Goal: Task Accomplishment & Management: Use online tool/utility

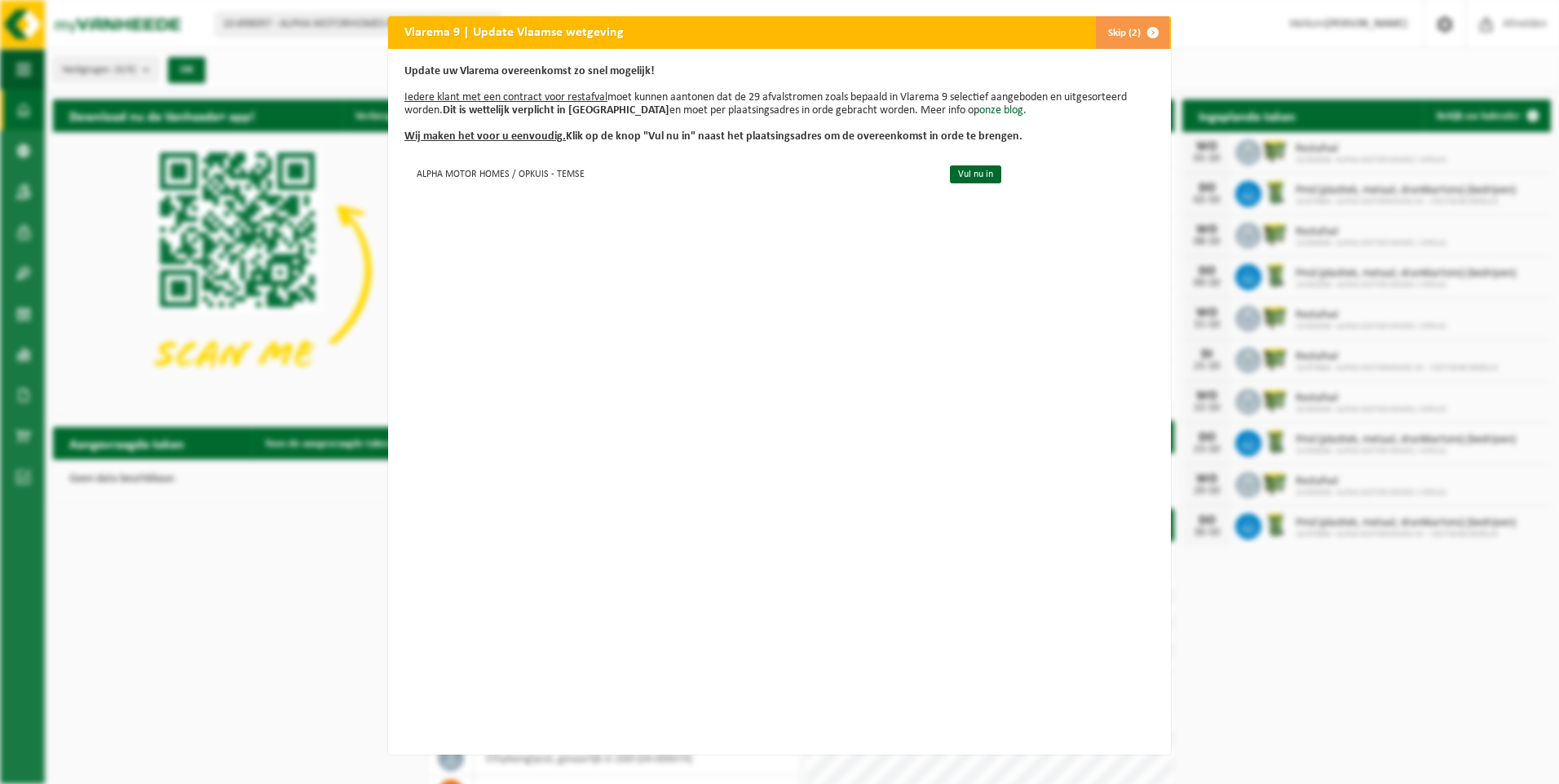
click at [1117, 24] on button "Skip (2)" at bounding box center [1132, 33] width 74 height 33
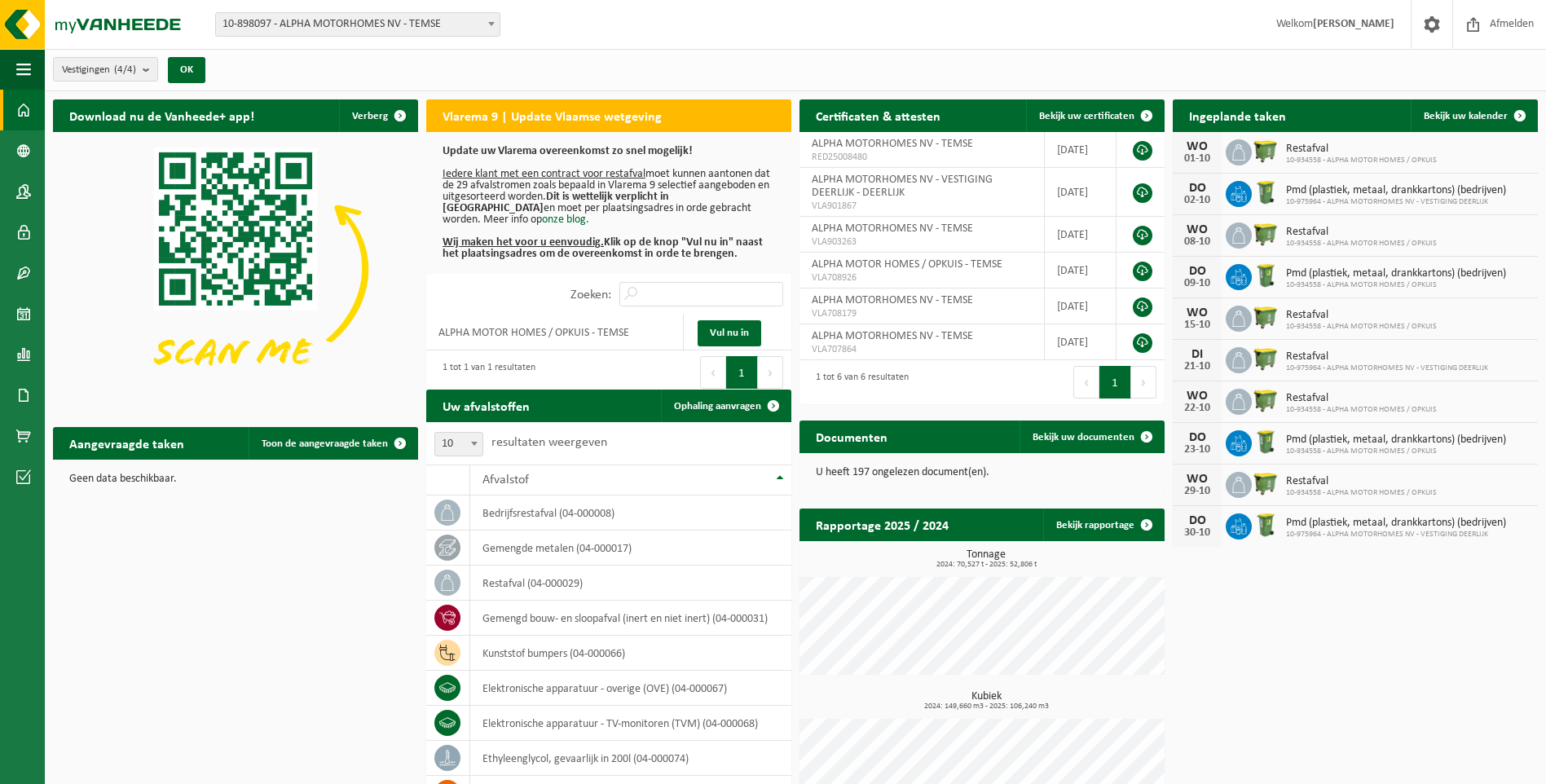
click at [352, 20] on span "10-898097 - ALPHA MOTORHOMES NV - TEMSE" at bounding box center [358, 24] width 283 height 23
click at [674, 404] on span "Ophaling aanvragen" at bounding box center [717, 406] width 87 height 11
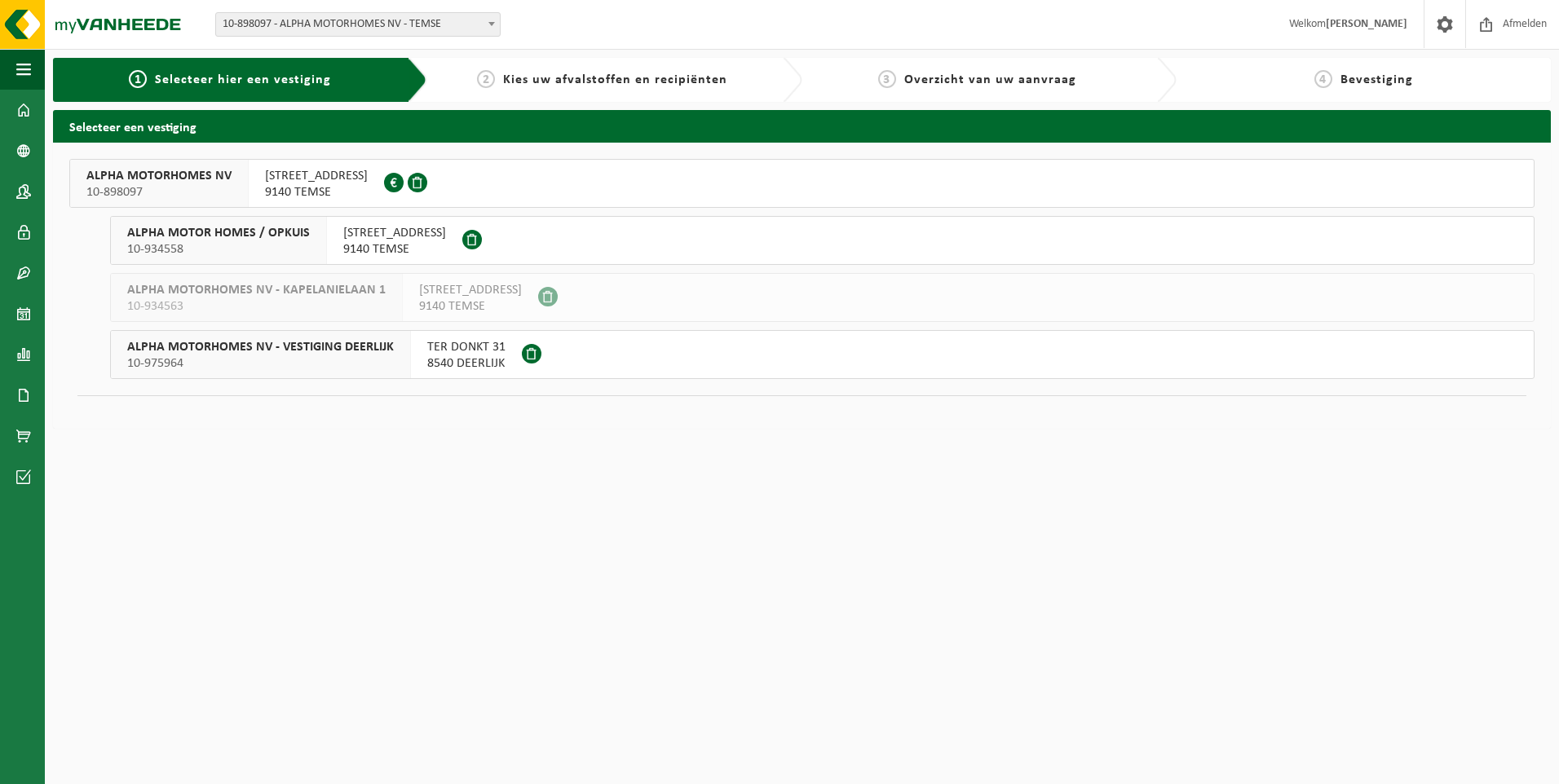
click at [575, 73] on span "Kies uw afvalstoffen en recipiënten" at bounding box center [614, 80] width 224 height 13
click at [216, 169] on span "ALPHA MOTORHOMES NV" at bounding box center [159, 176] width 145 height 17
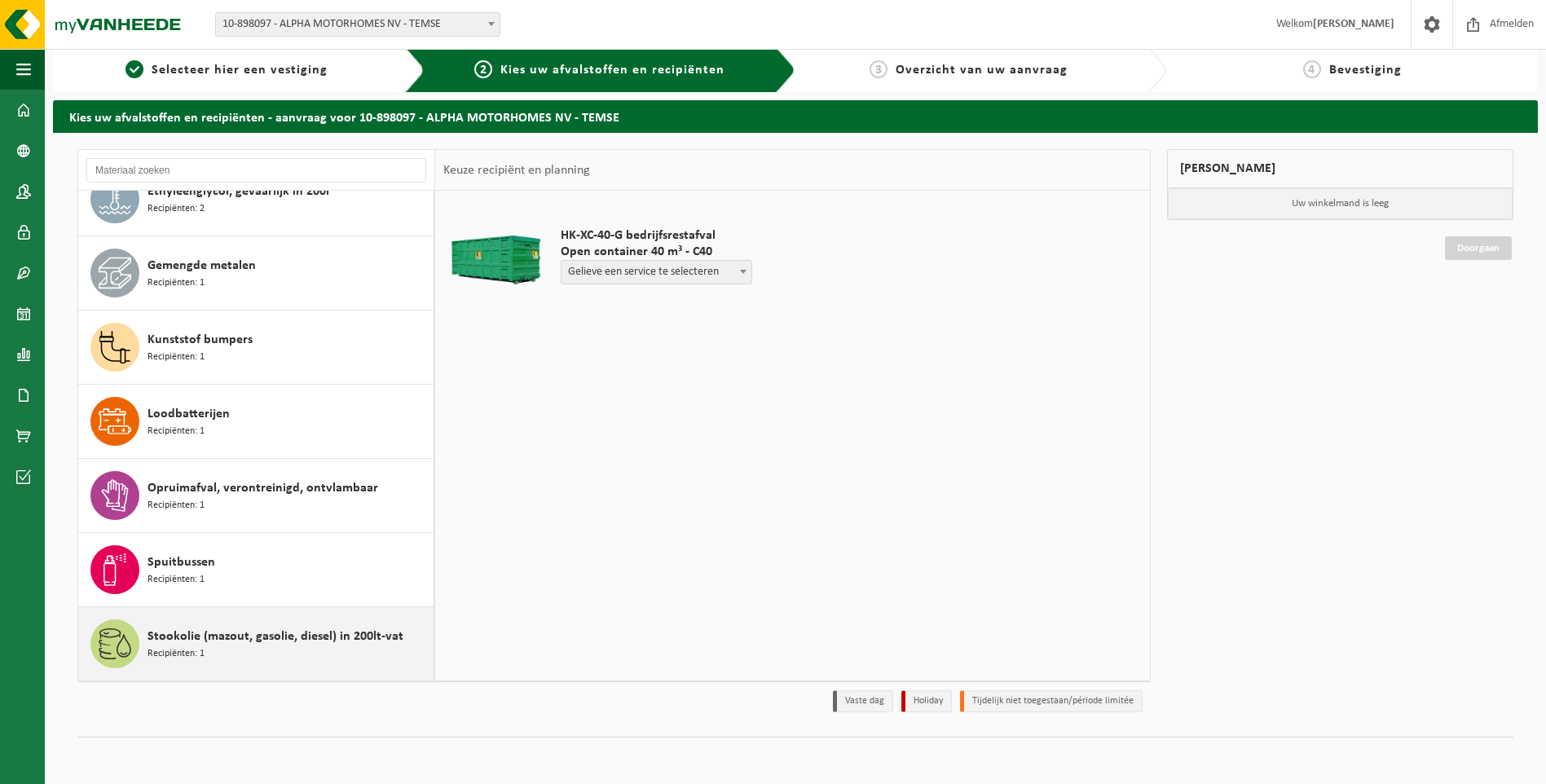
scroll to position [12, 0]
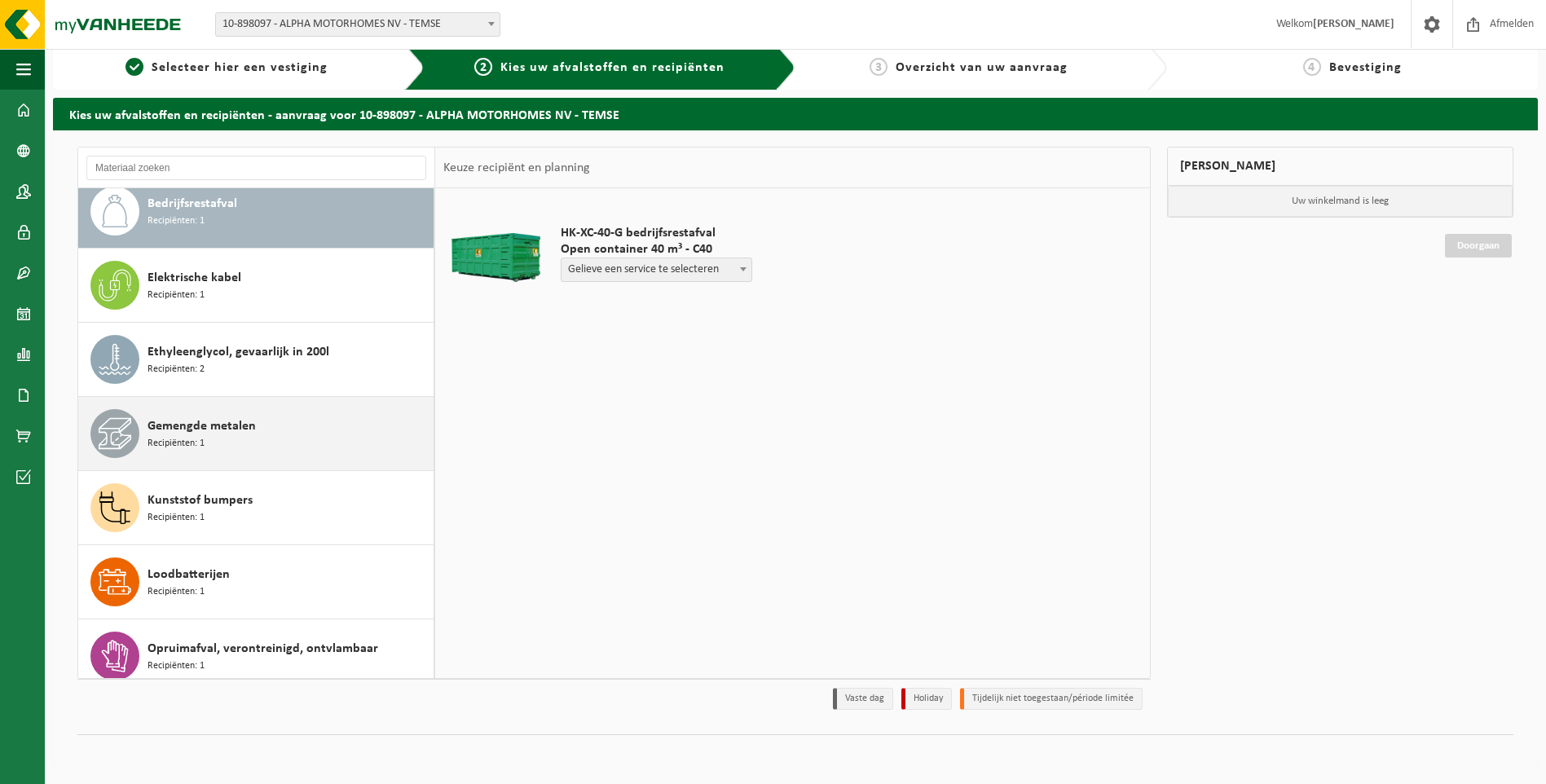
click at [233, 429] on span "Gemengde metalen" at bounding box center [202, 425] width 108 height 19
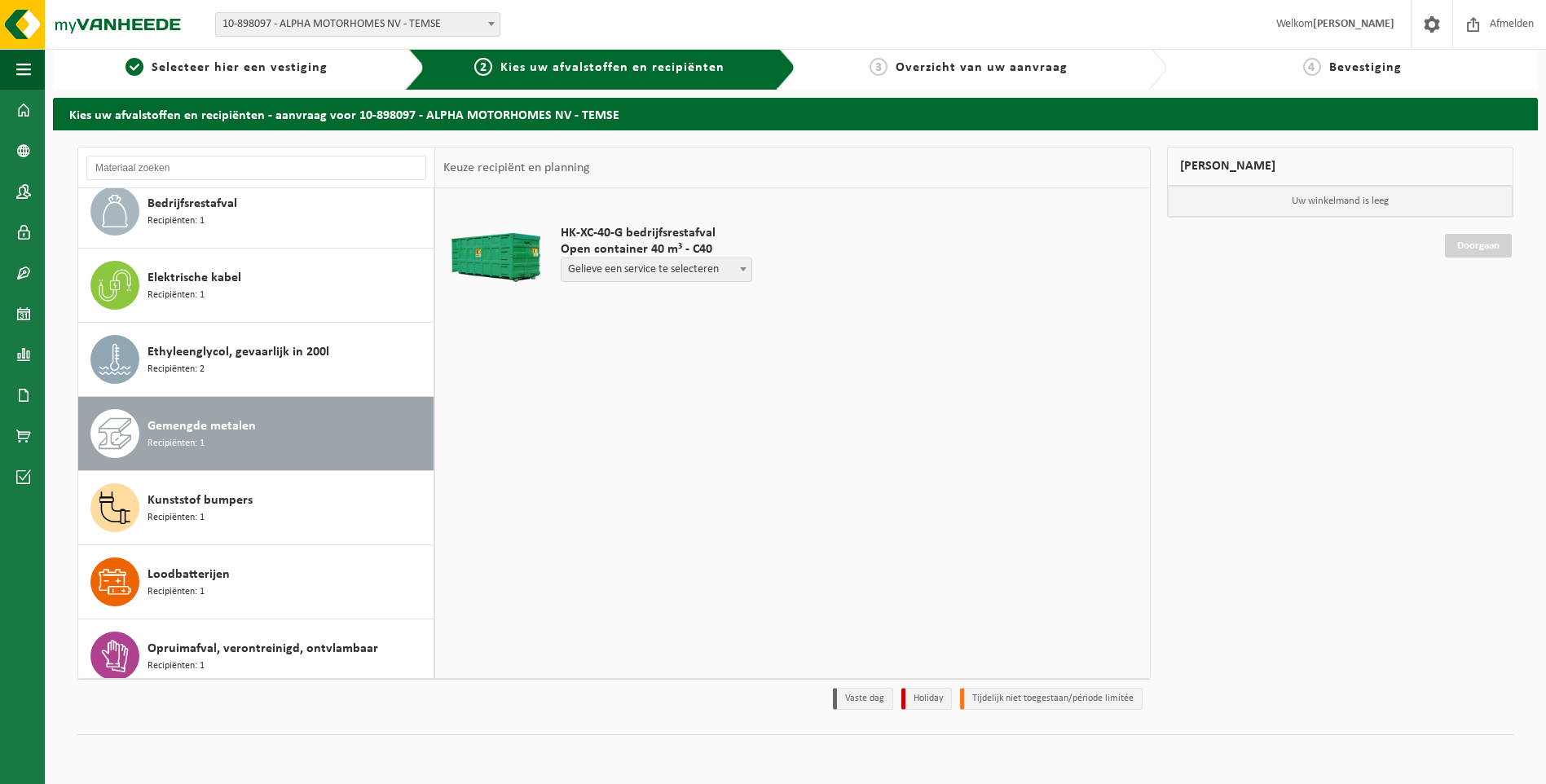
scroll to position [177, 0]
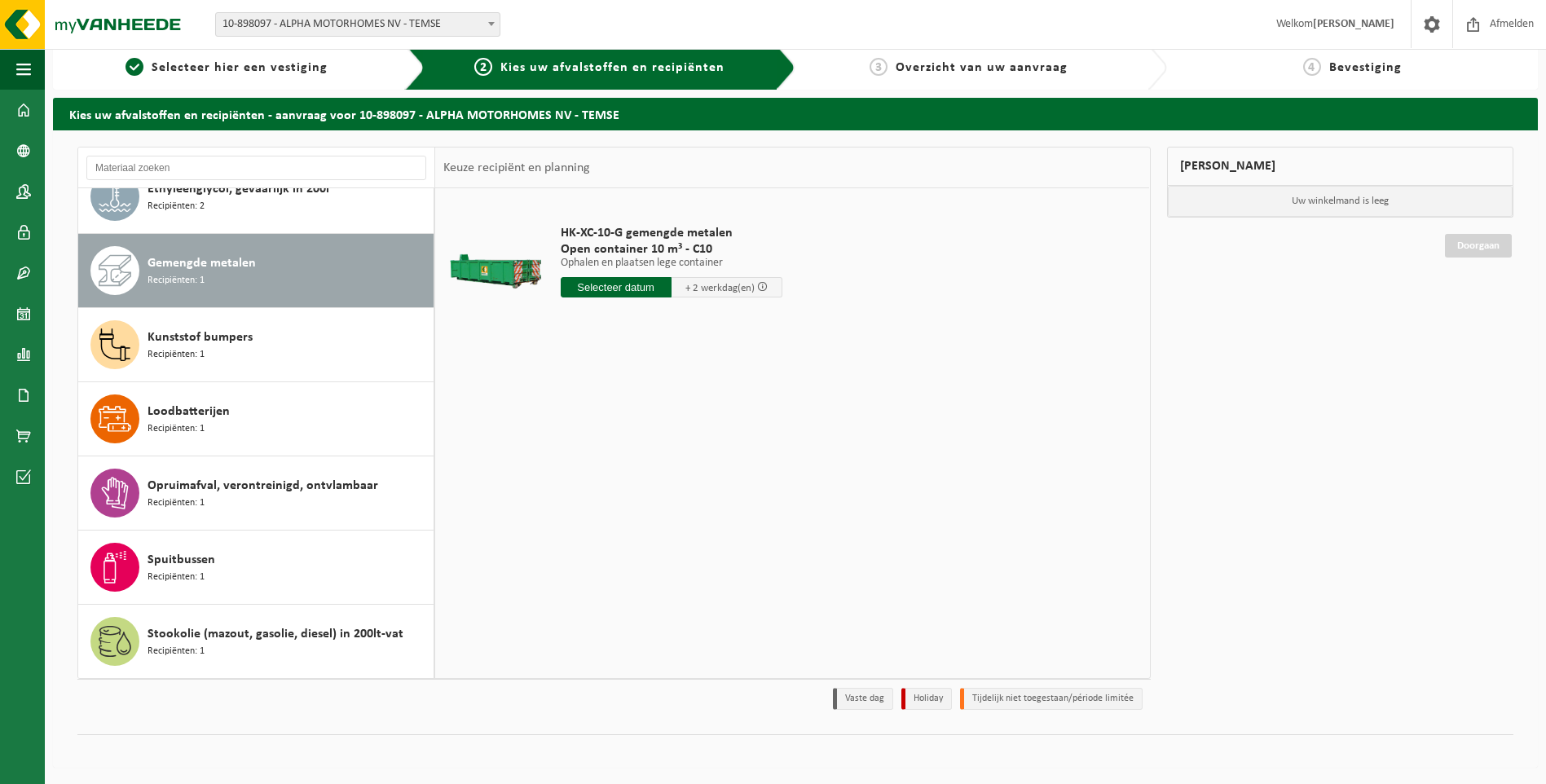
click at [652, 293] on input "text" at bounding box center [616, 287] width 111 height 20
click at [598, 485] on div "30" at bounding box center [604, 484] width 28 height 26
type input "Van 2025-09-30"
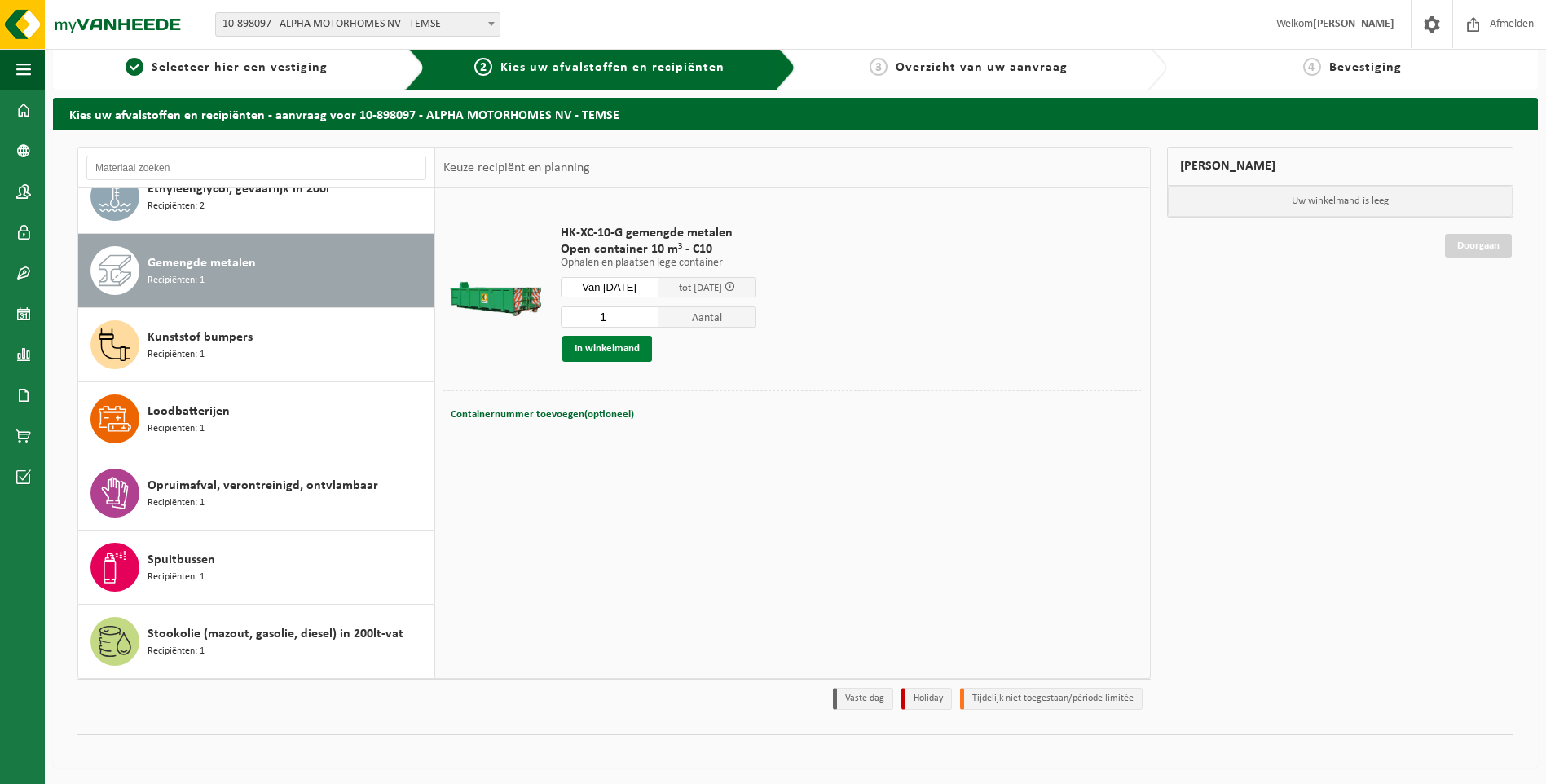
click at [596, 350] on button "In winkelmand" at bounding box center [607, 348] width 90 height 26
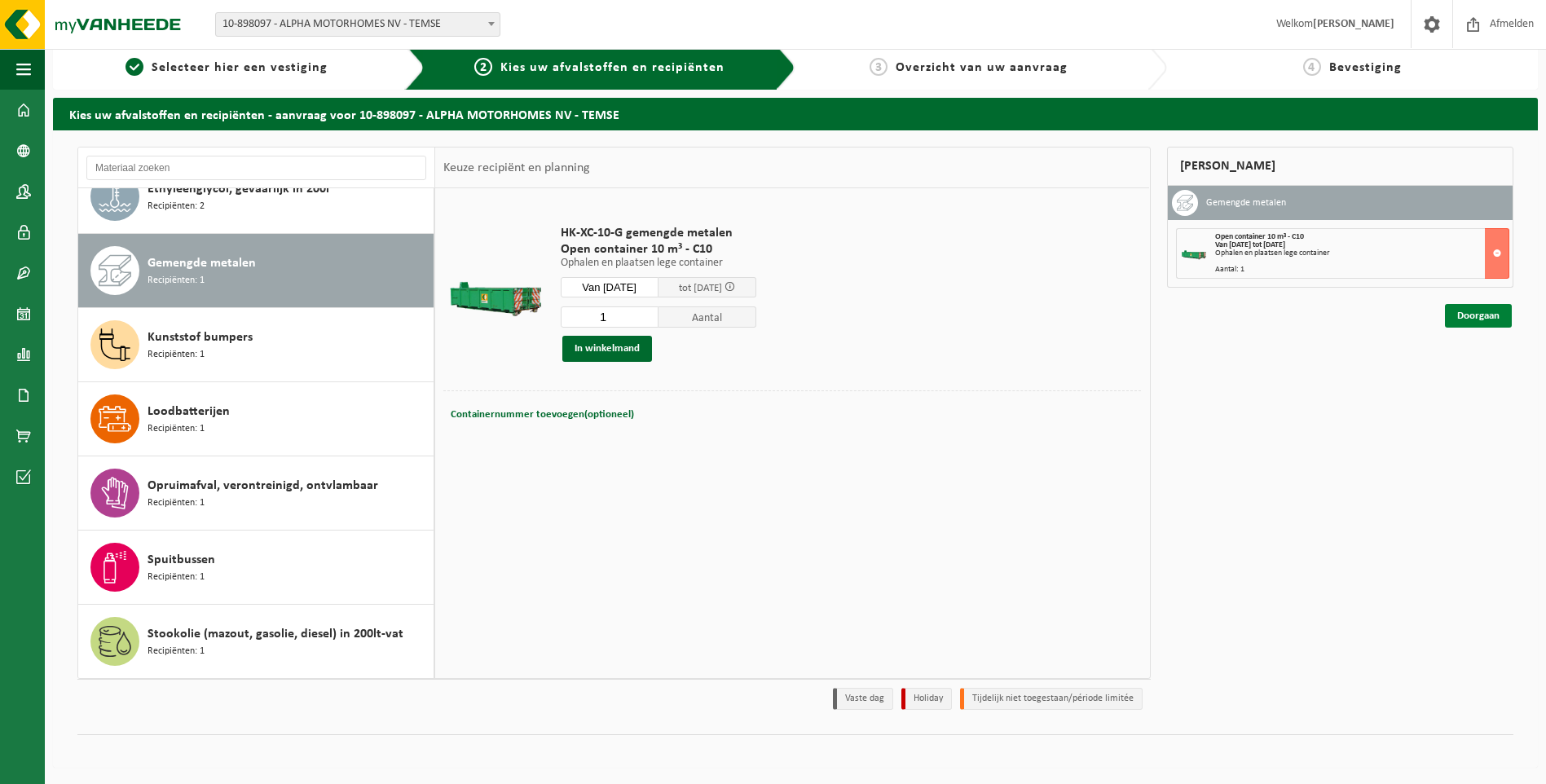
click at [1499, 317] on link "Doorgaan" at bounding box center [1478, 316] width 67 height 24
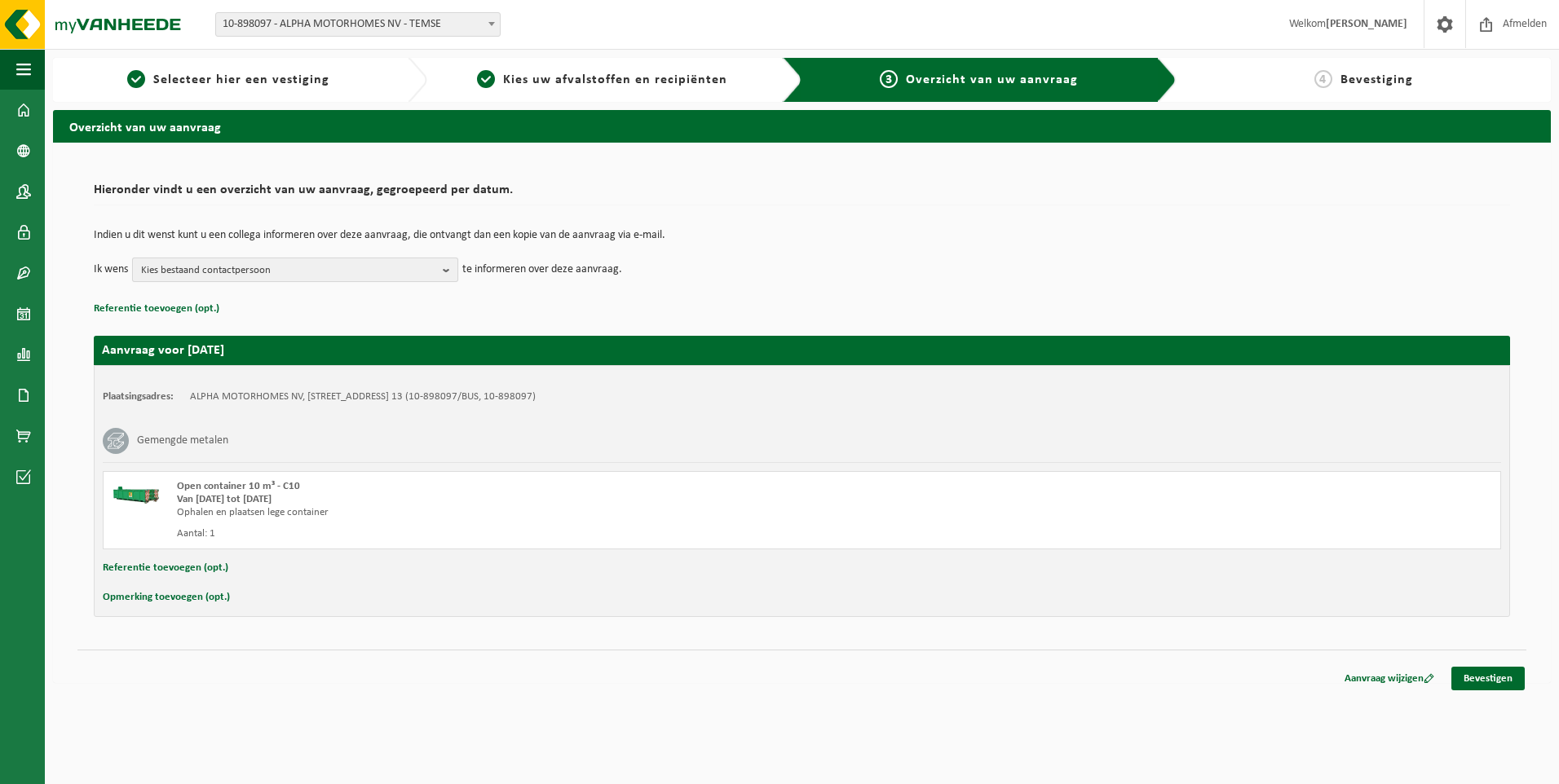
click at [326, 282] on span "Kies bestaand contactpersoon" at bounding box center [289, 271] width 295 height 25
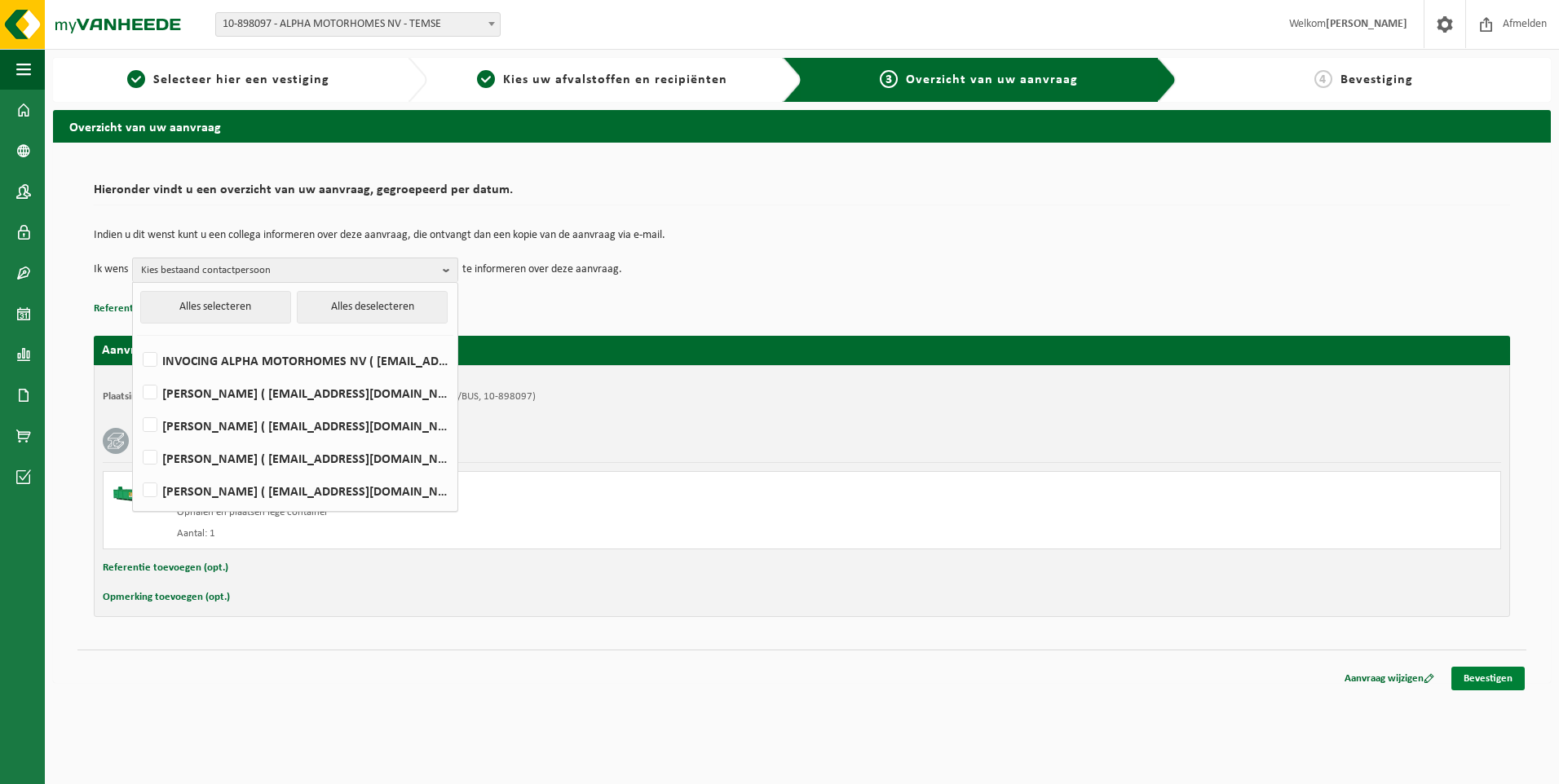
click at [1490, 670] on link "Bevestigen" at bounding box center [1487, 679] width 73 height 24
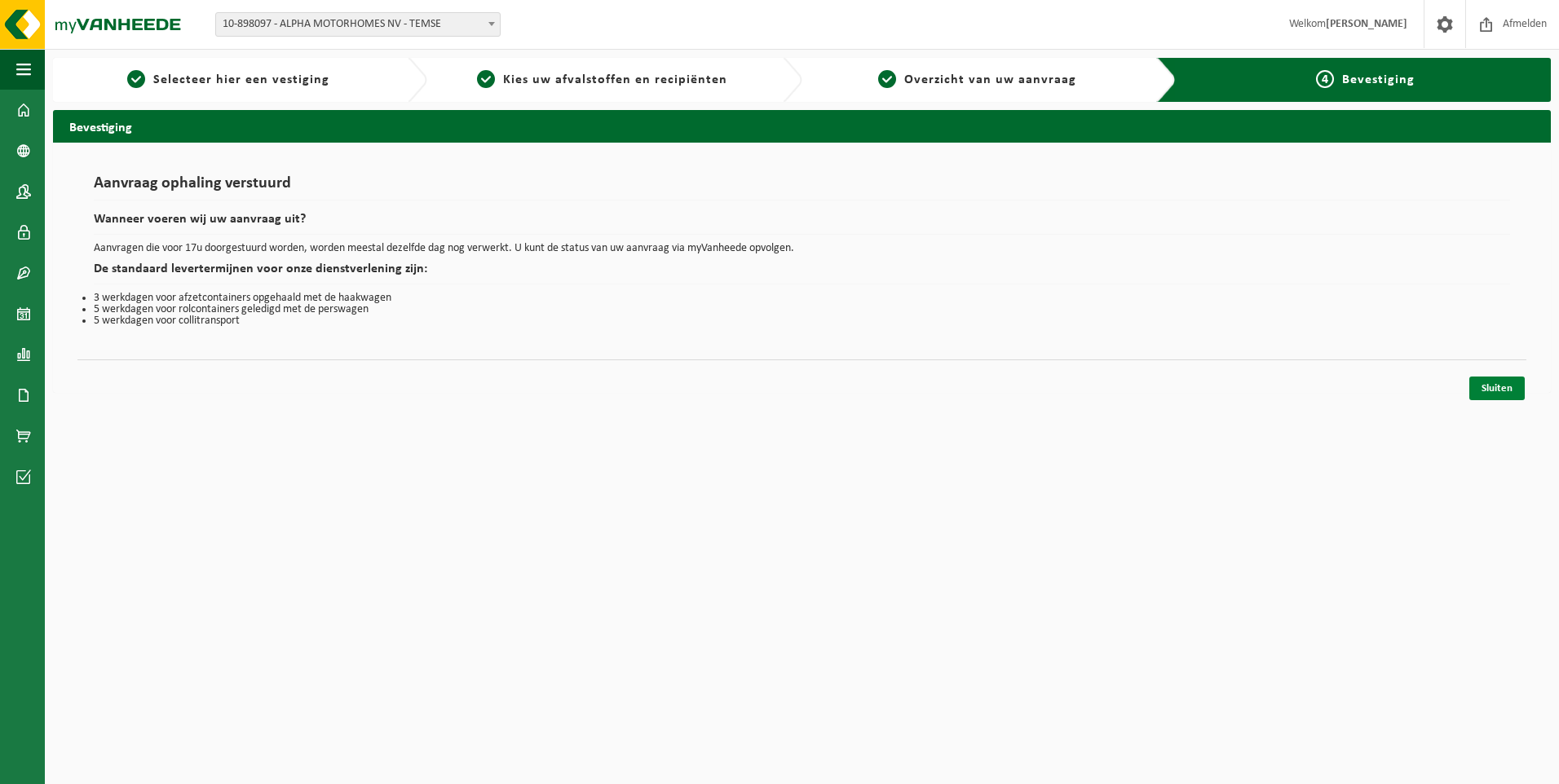
click at [1490, 393] on link "Sluiten" at bounding box center [1497, 389] width 55 height 24
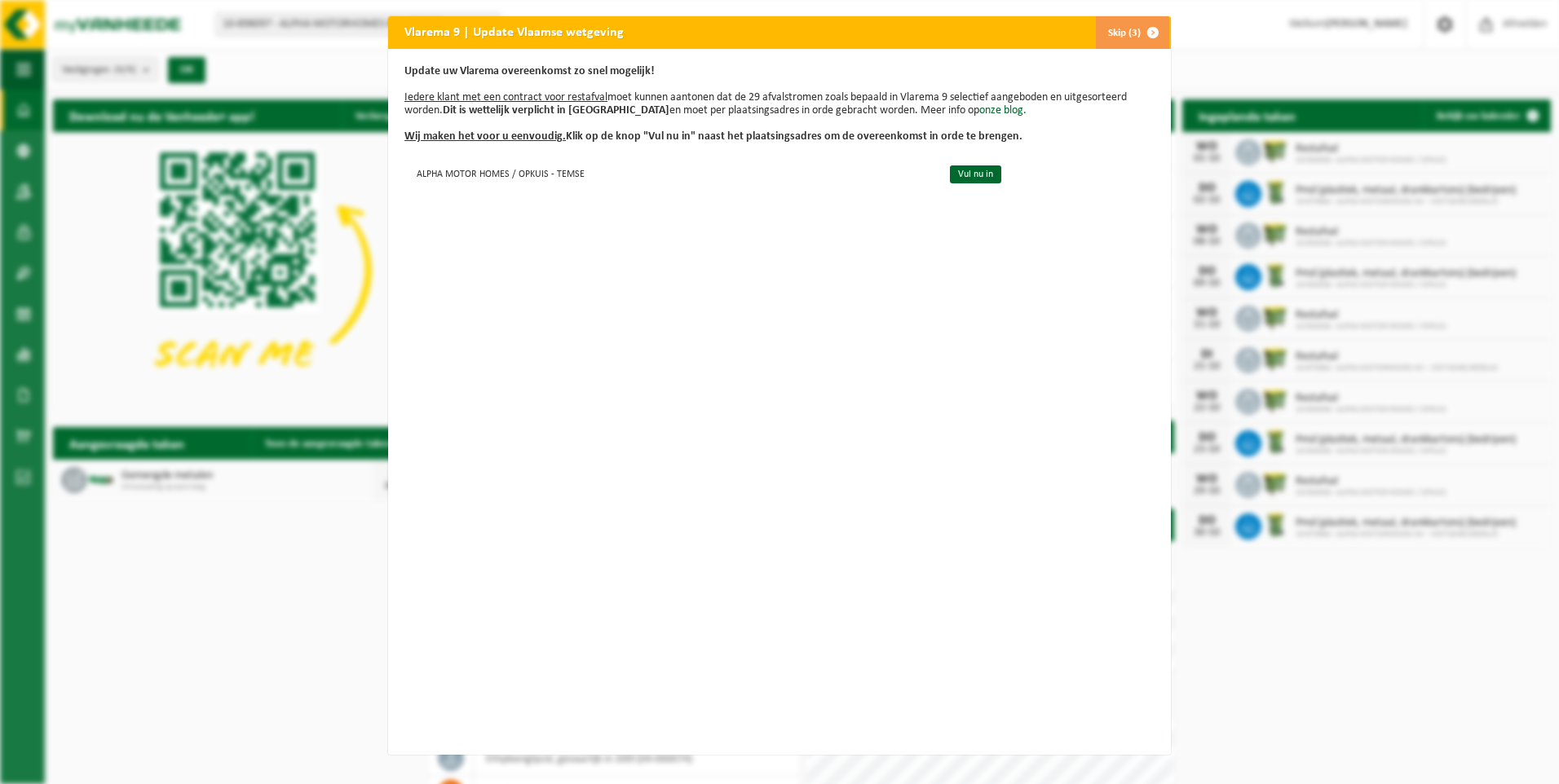
click at [1148, 28] on span "button" at bounding box center [1153, 33] width 33 height 33
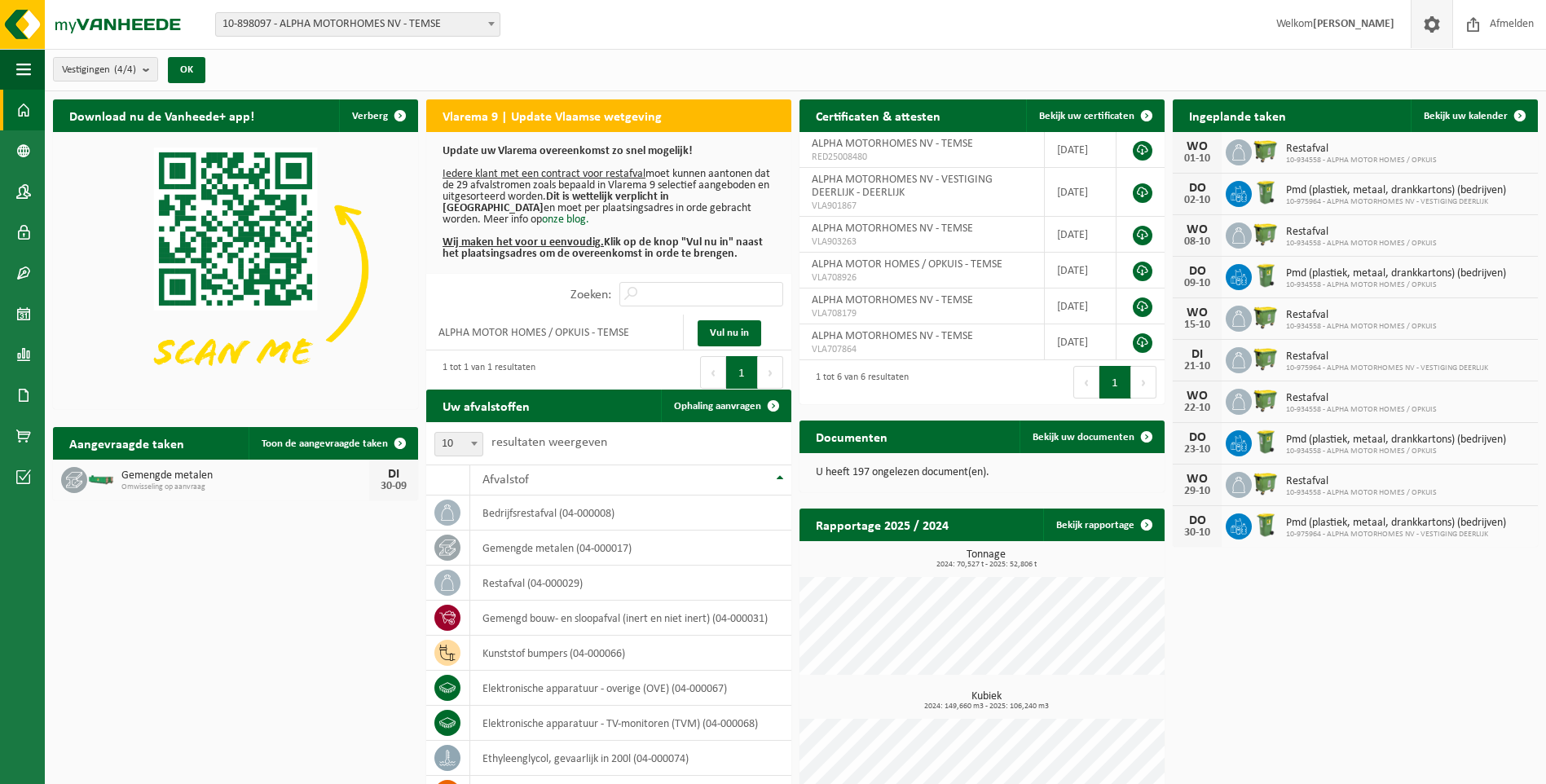
click at [1431, 21] on span at bounding box center [1431, 24] width 25 height 48
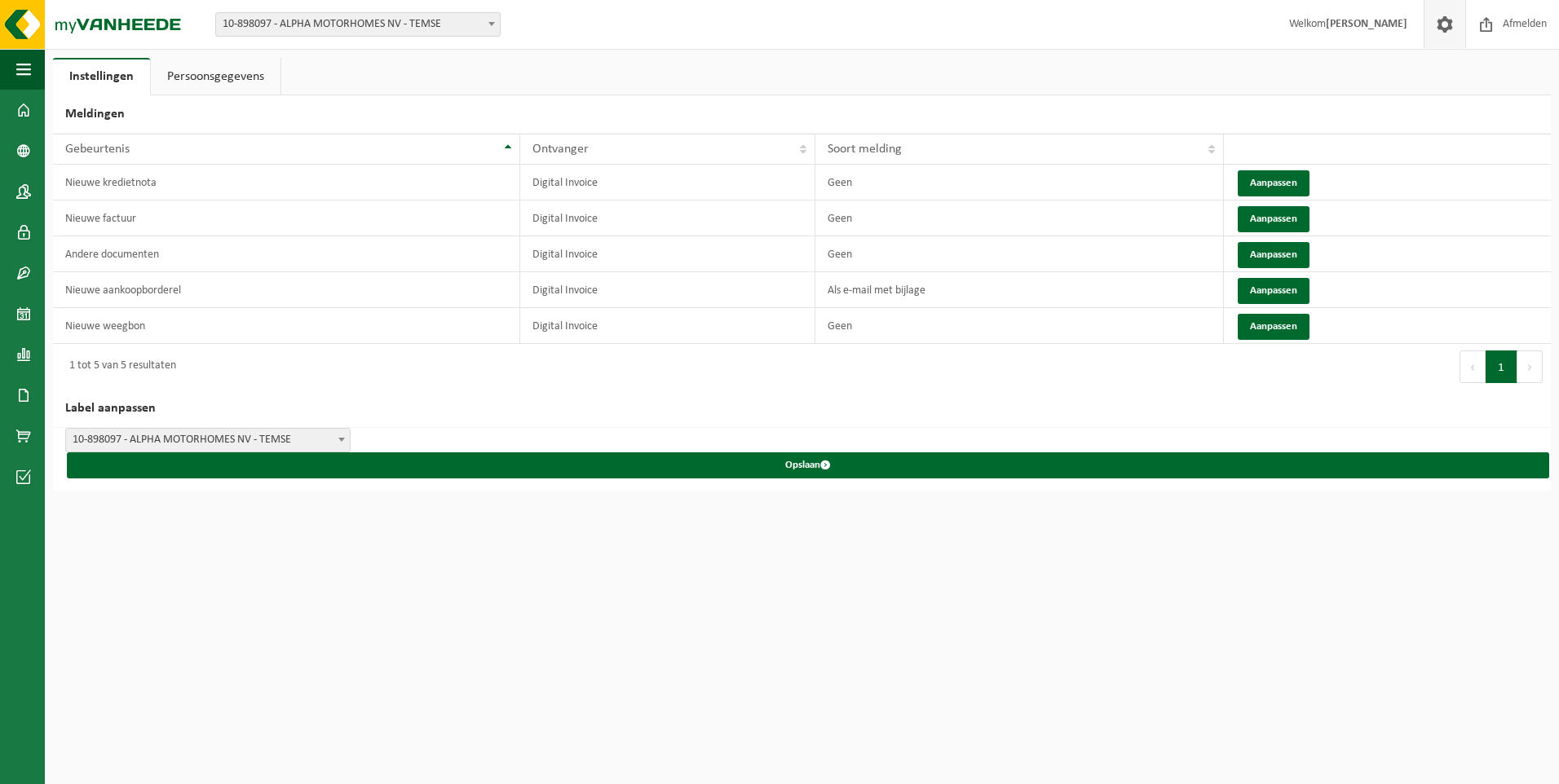
click at [202, 75] on link "Persoonsgegevens" at bounding box center [215, 76] width 129 height 38
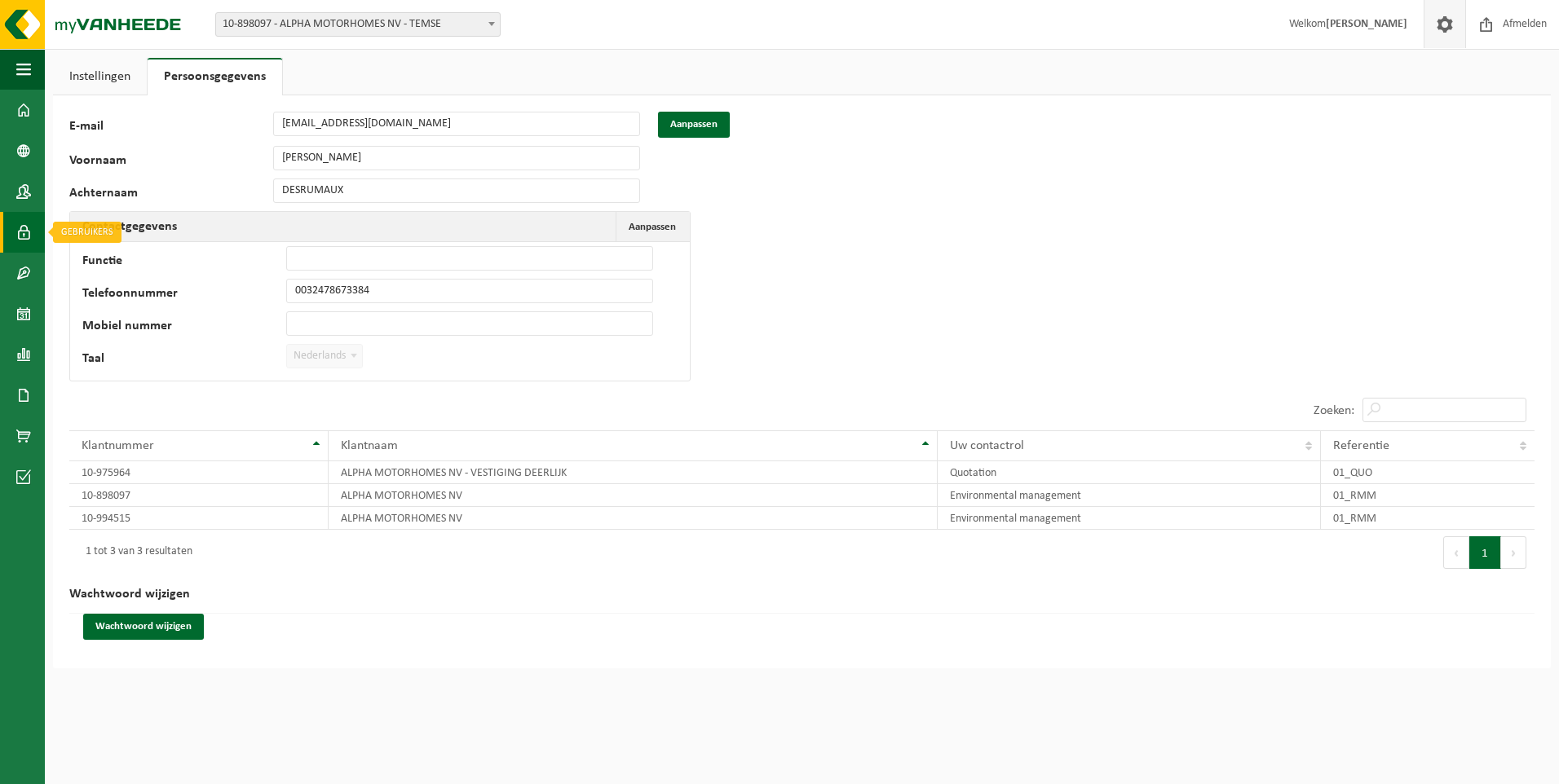
click at [19, 228] on span at bounding box center [24, 232] width 15 height 40
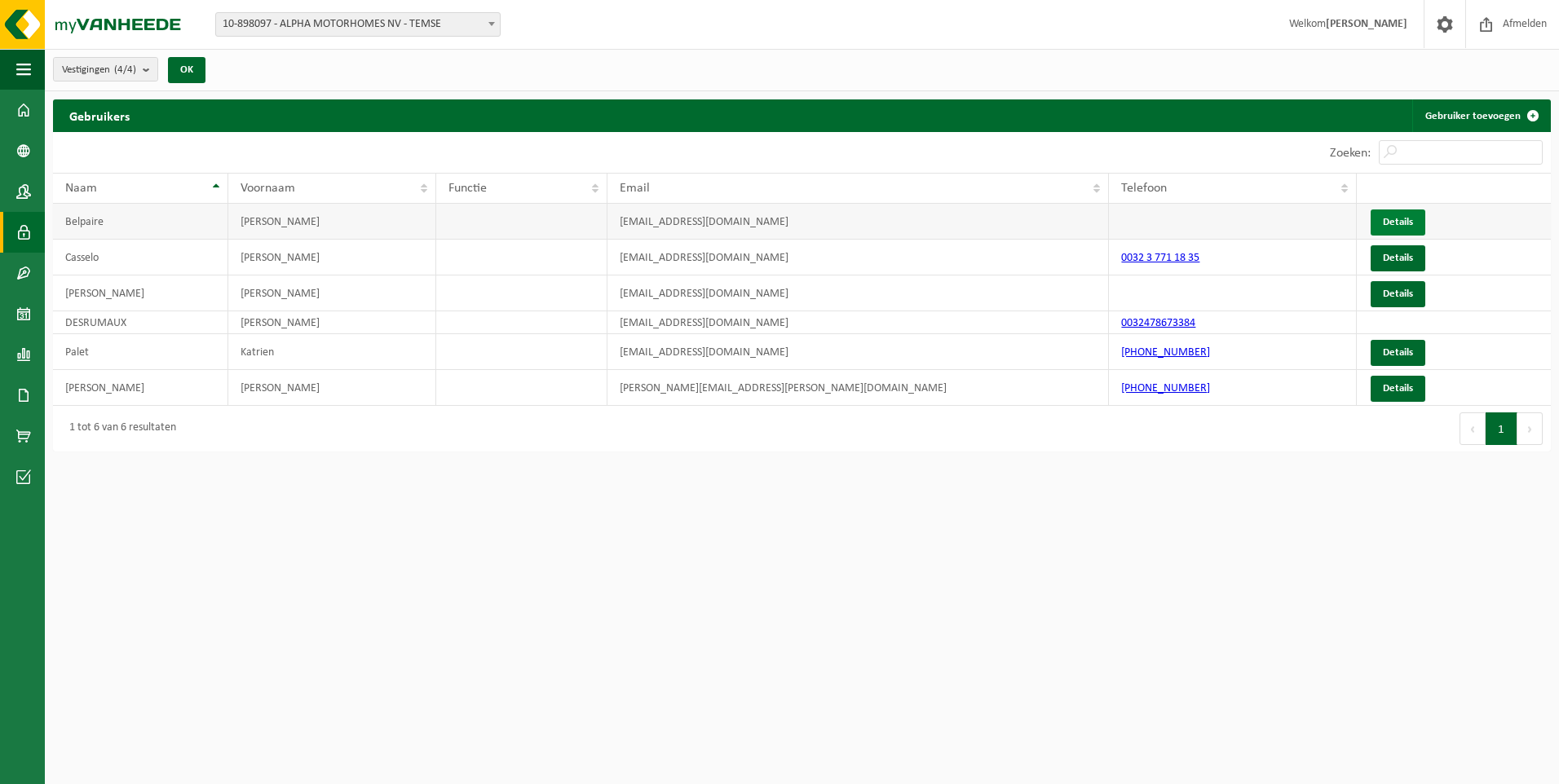
click at [1395, 210] on link "Details" at bounding box center [1398, 222] width 55 height 26
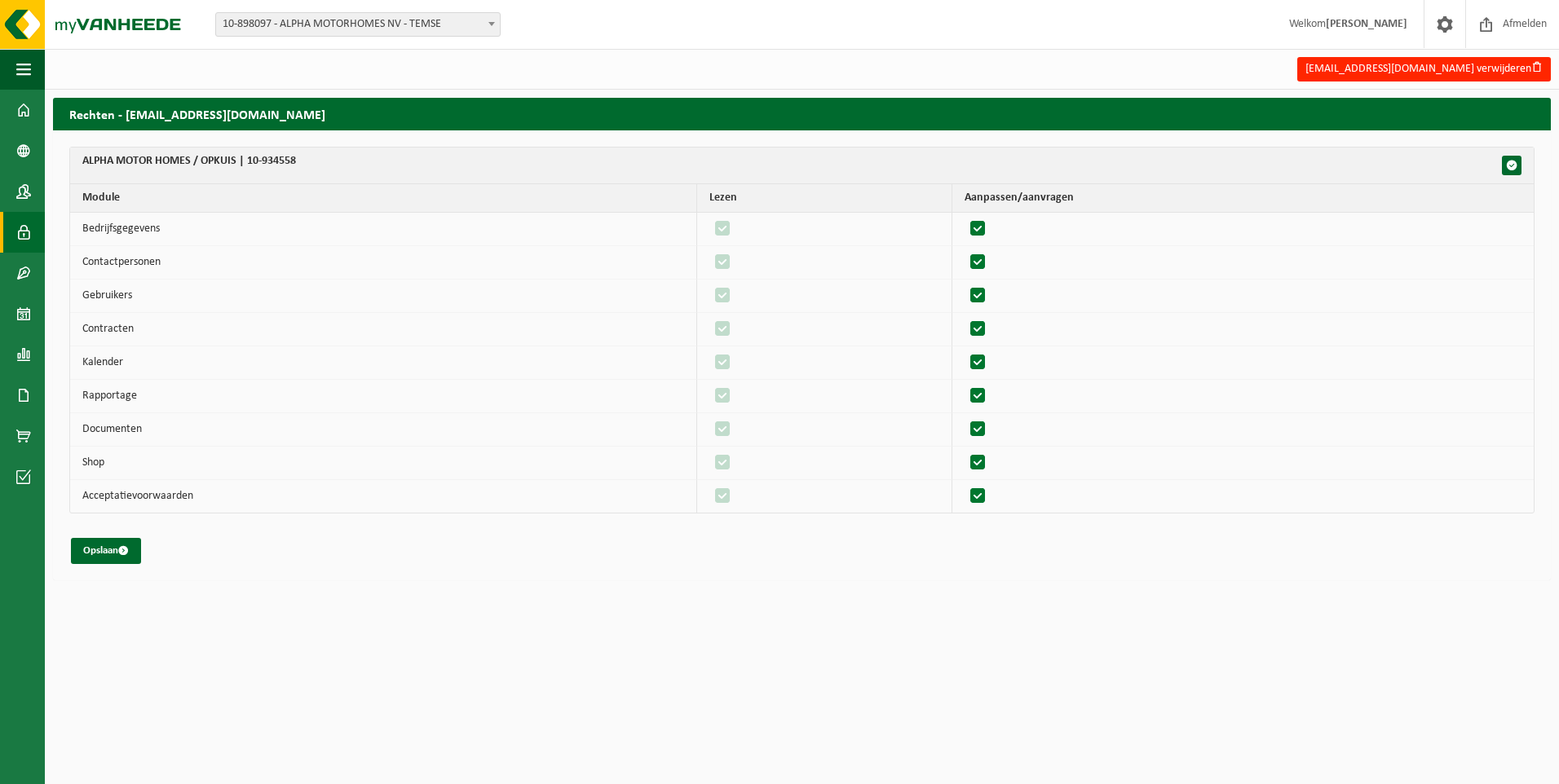
click at [28, 238] on span at bounding box center [24, 232] width 15 height 40
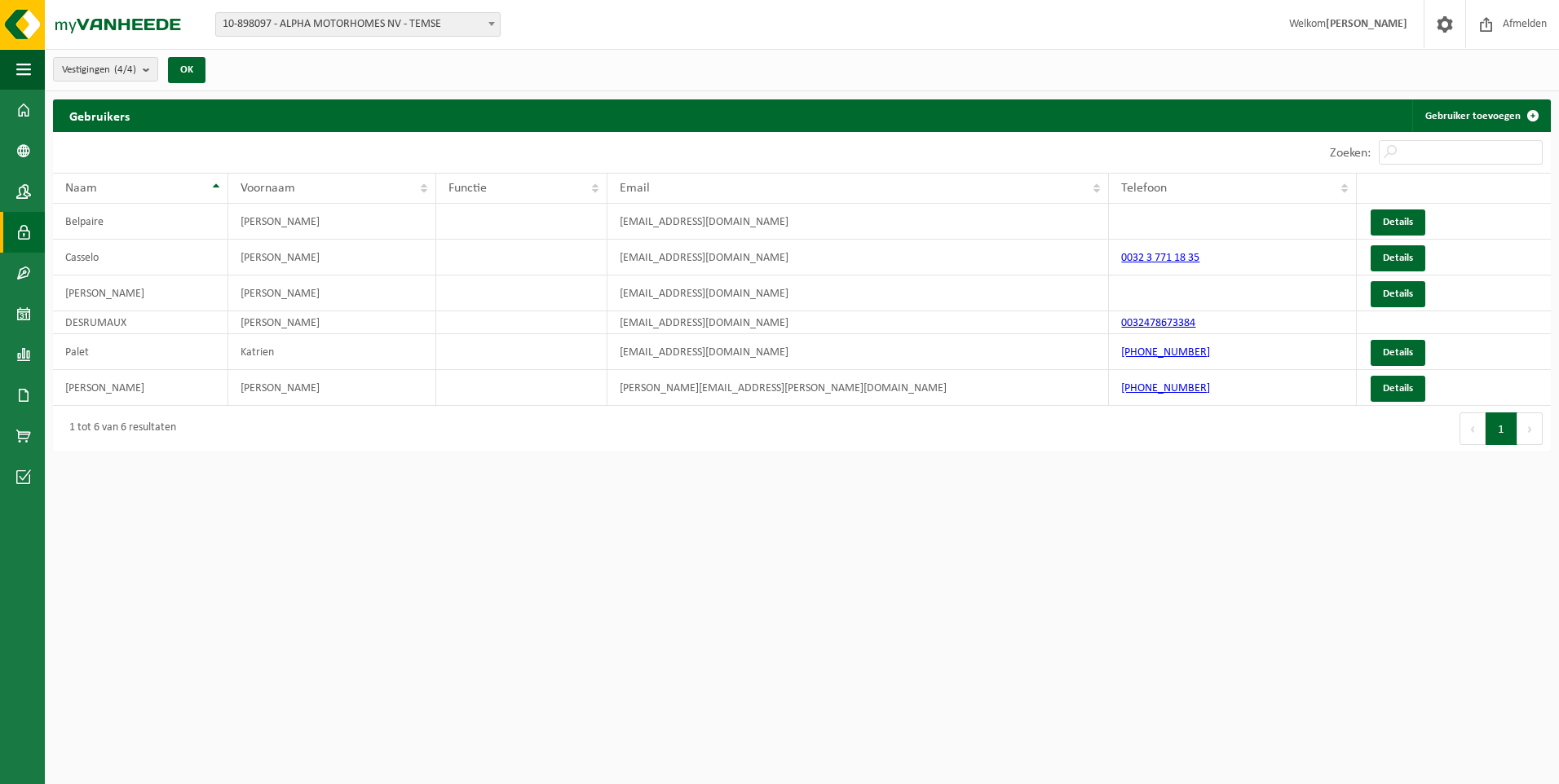
click at [319, 21] on span "10-898097 - ALPHA MOTORHOMES NV - TEMSE" at bounding box center [358, 24] width 283 height 23
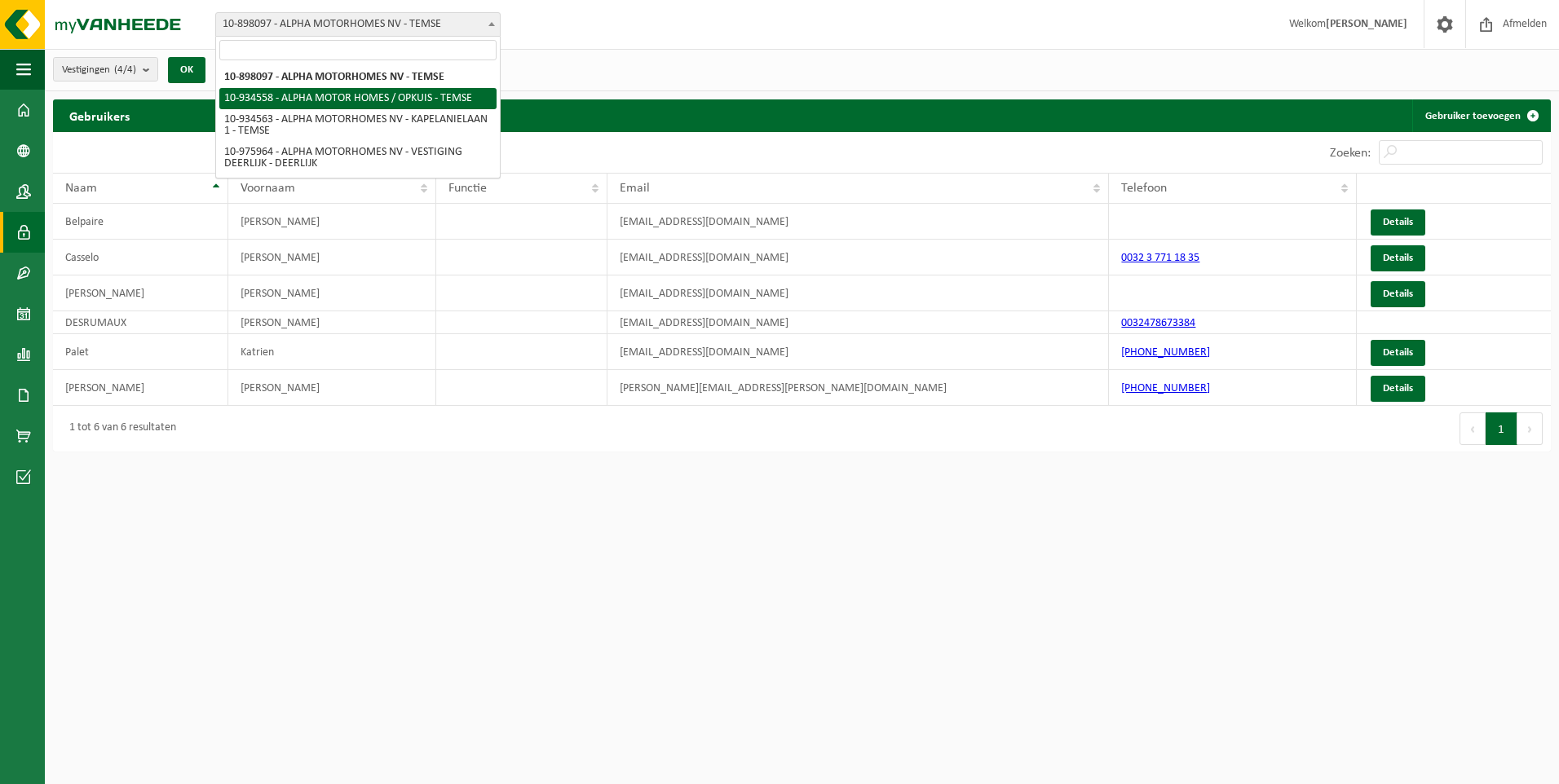
select select "136226"
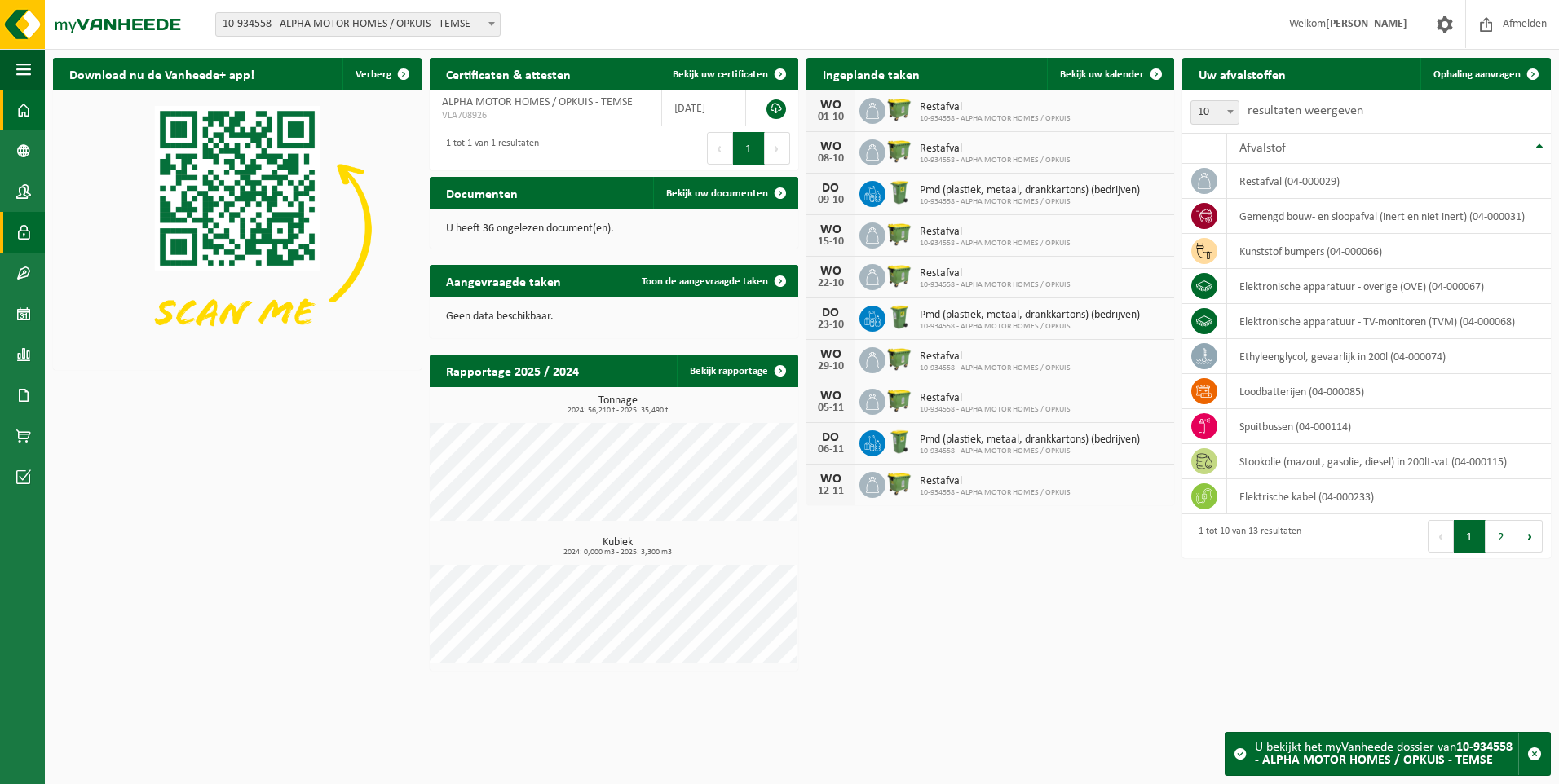
click at [18, 225] on span at bounding box center [24, 232] width 15 height 40
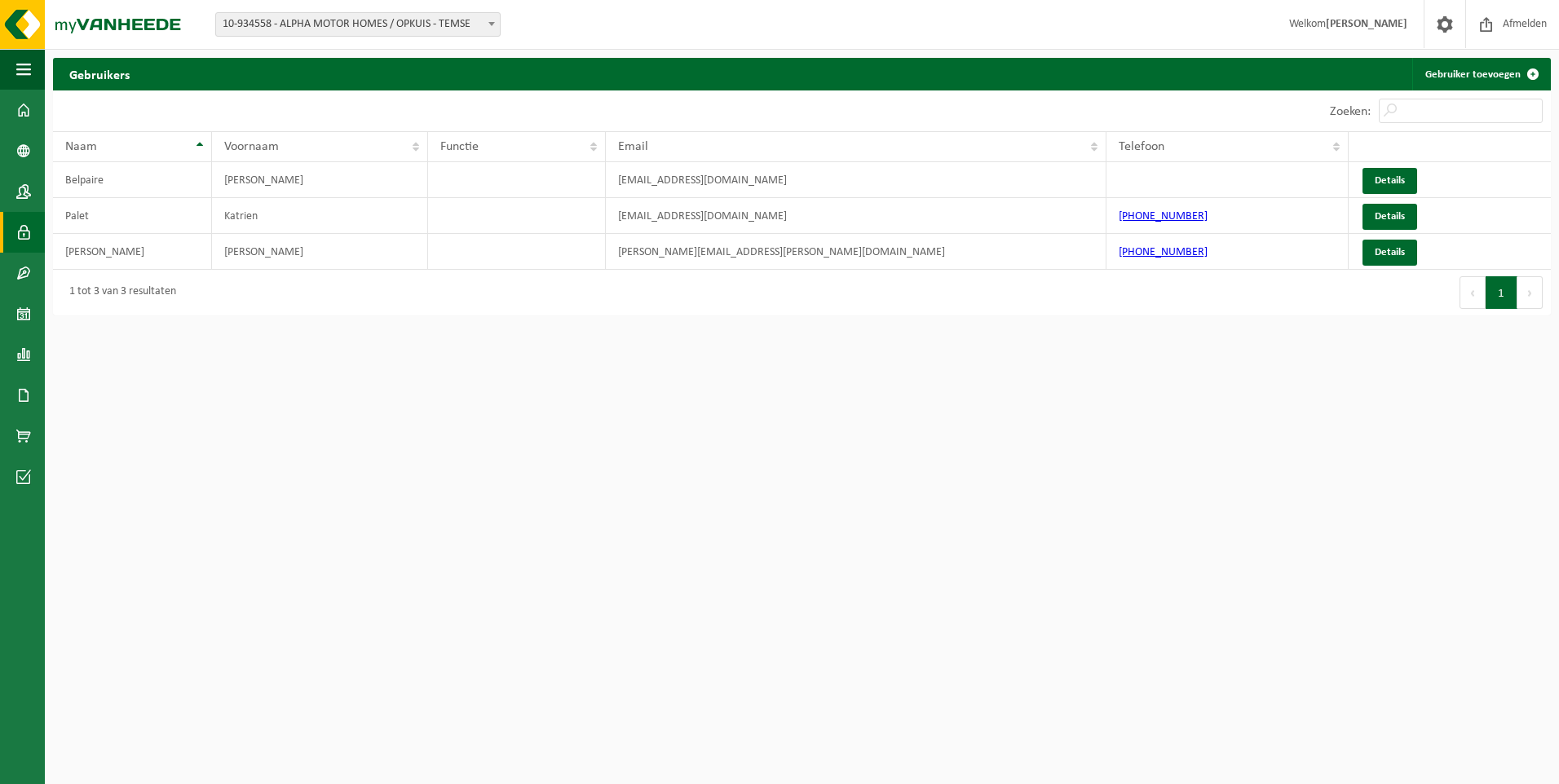
click at [253, 32] on span "10-934558 - ALPHA MOTOR HOMES / OPKUIS - TEMSE" at bounding box center [358, 24] width 283 height 23
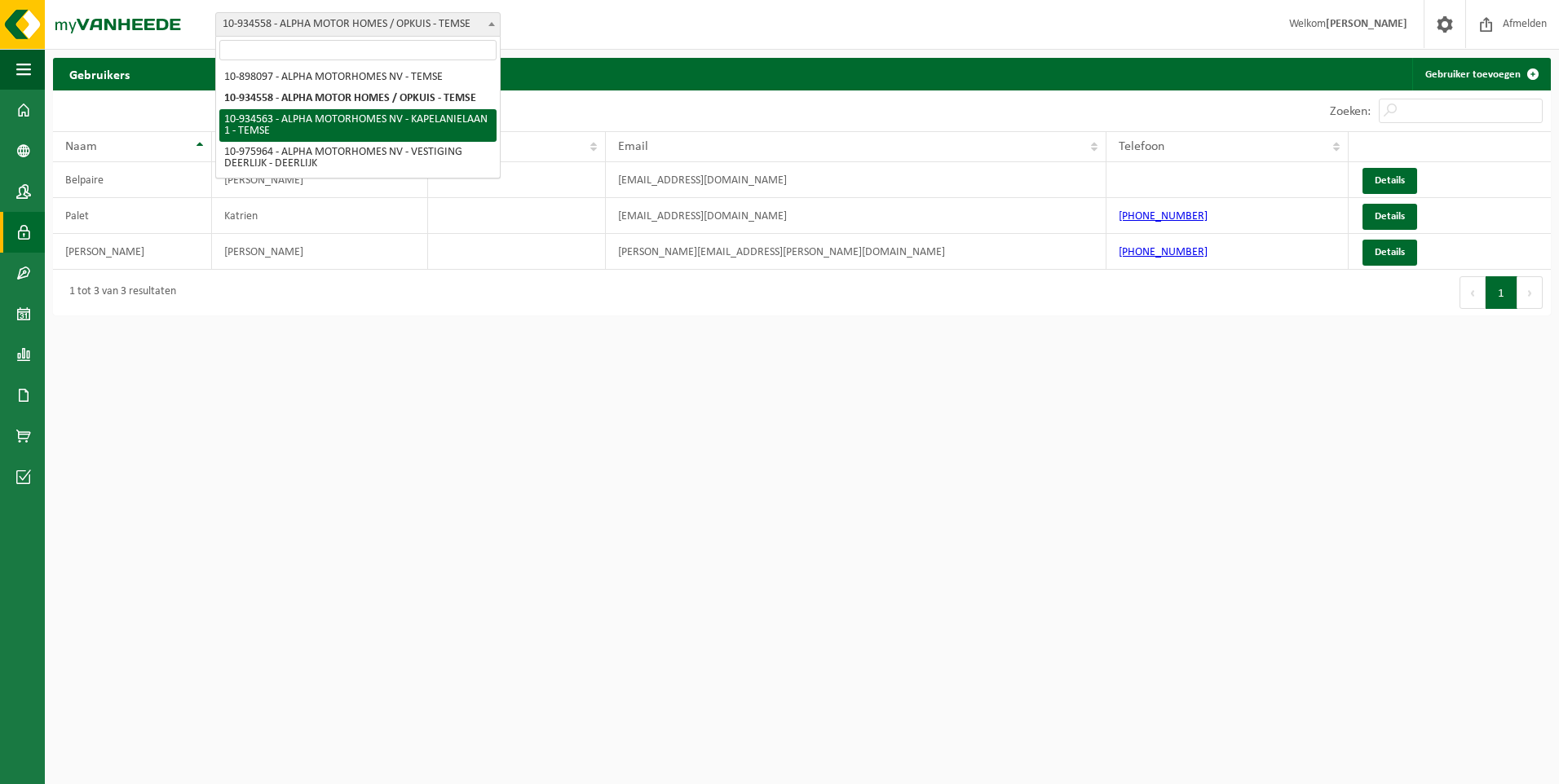
select select "136229"
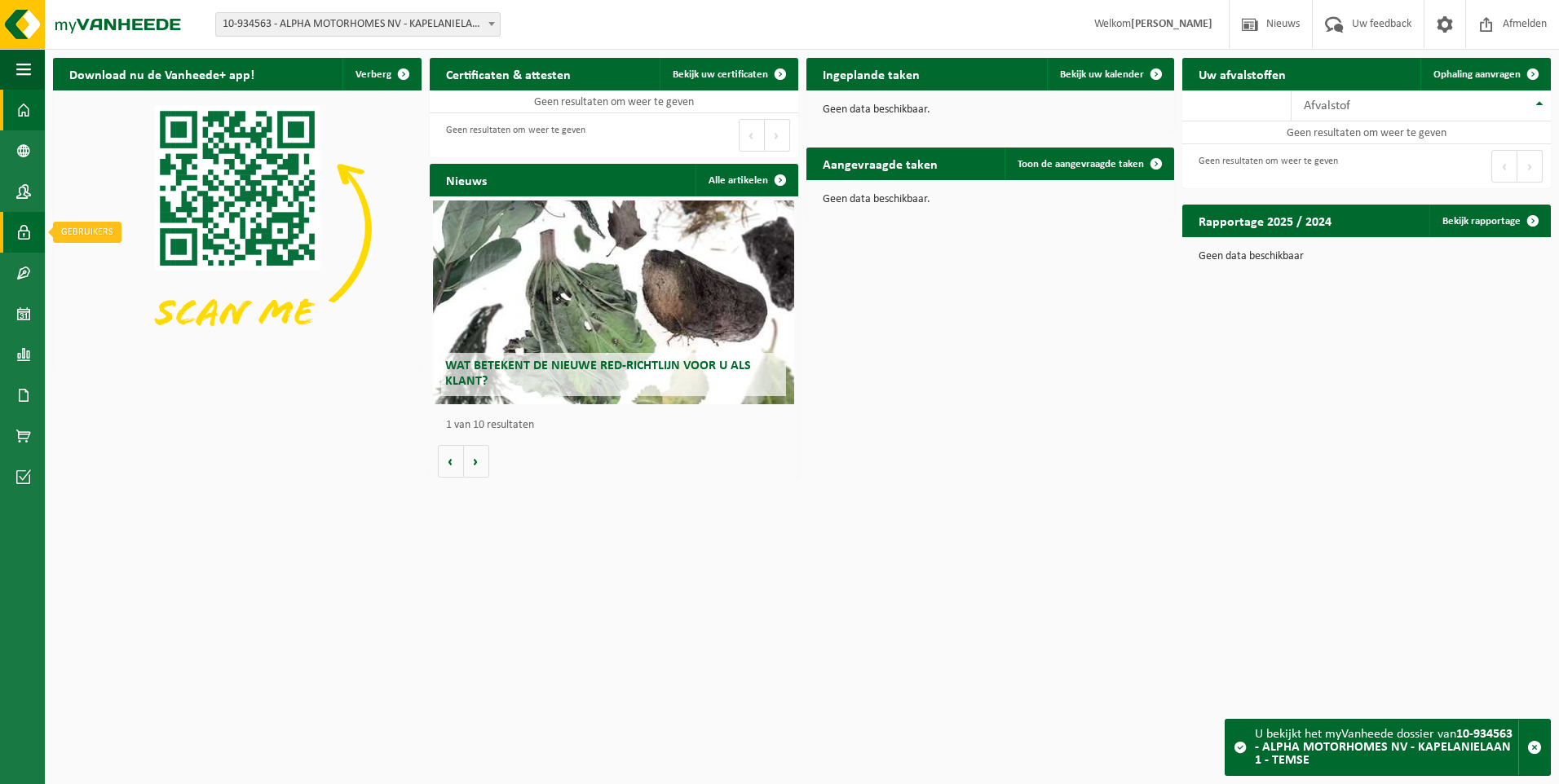
click at [24, 224] on span at bounding box center [24, 232] width 15 height 40
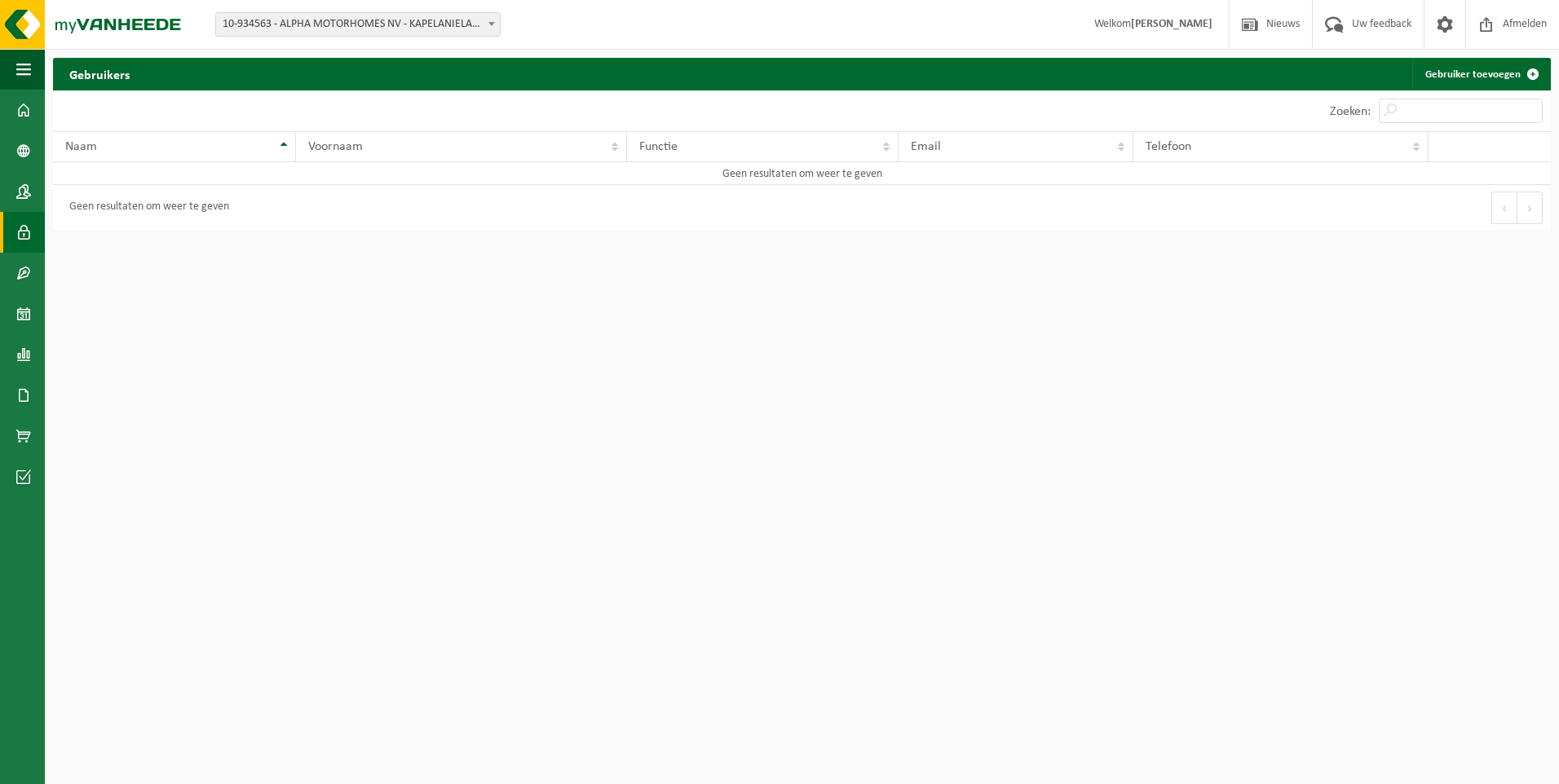
click at [260, 30] on span "10-934563 - ALPHA MOTORHOMES NV - KAPELANIELAAN 1 - TEMSE" at bounding box center [358, 24] width 283 height 23
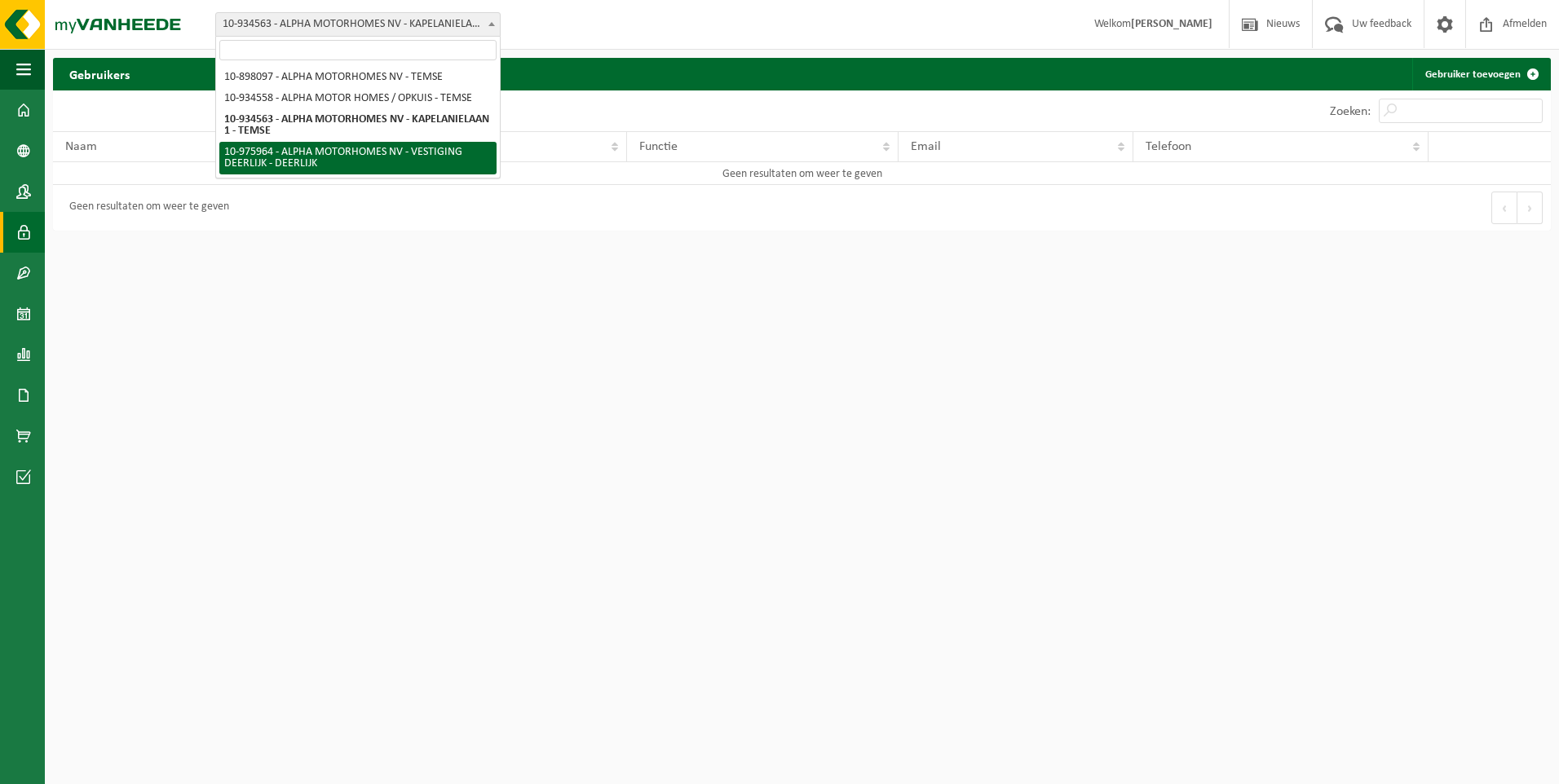
select select "158531"
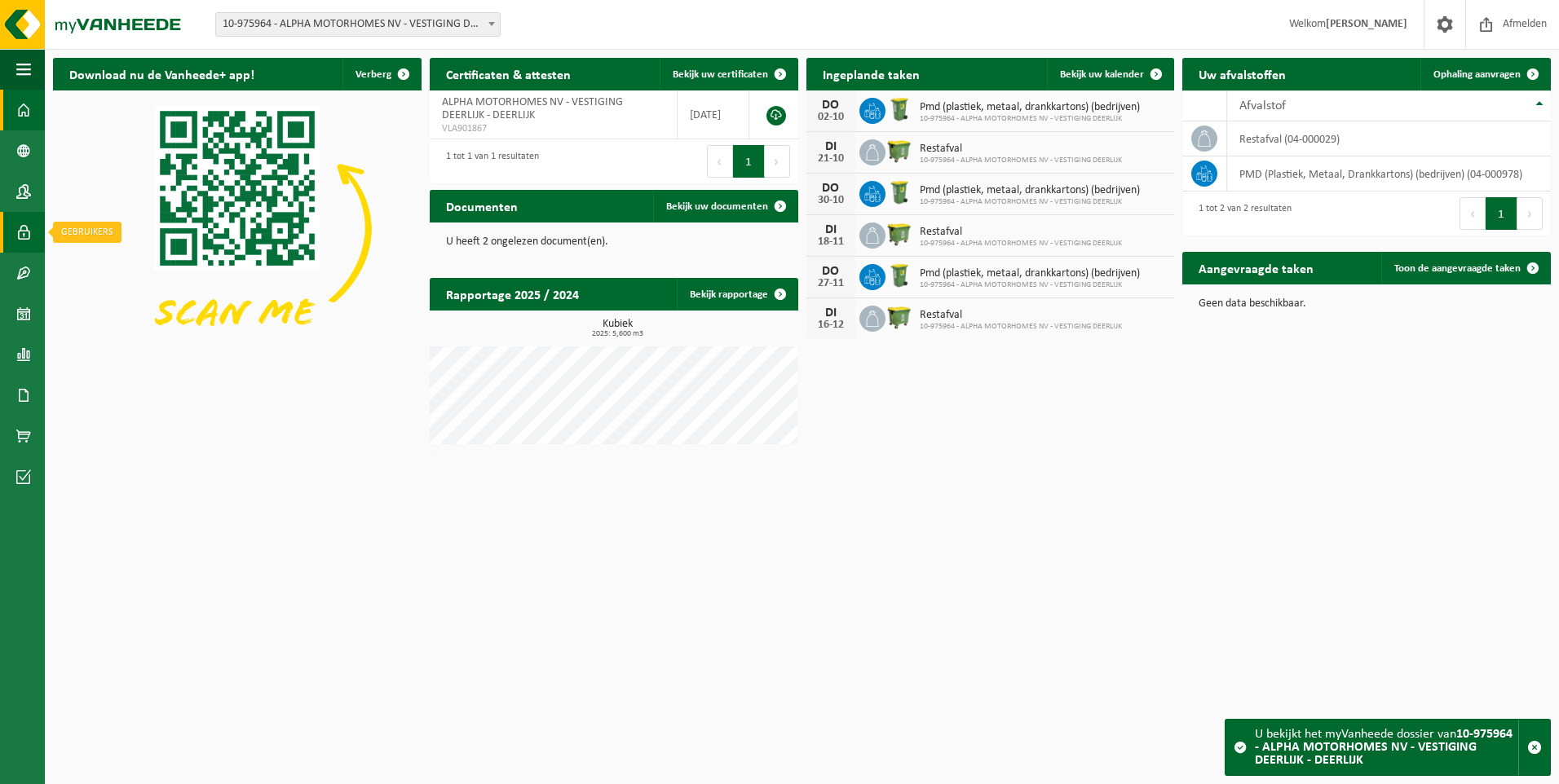
click at [19, 231] on span at bounding box center [24, 232] width 15 height 40
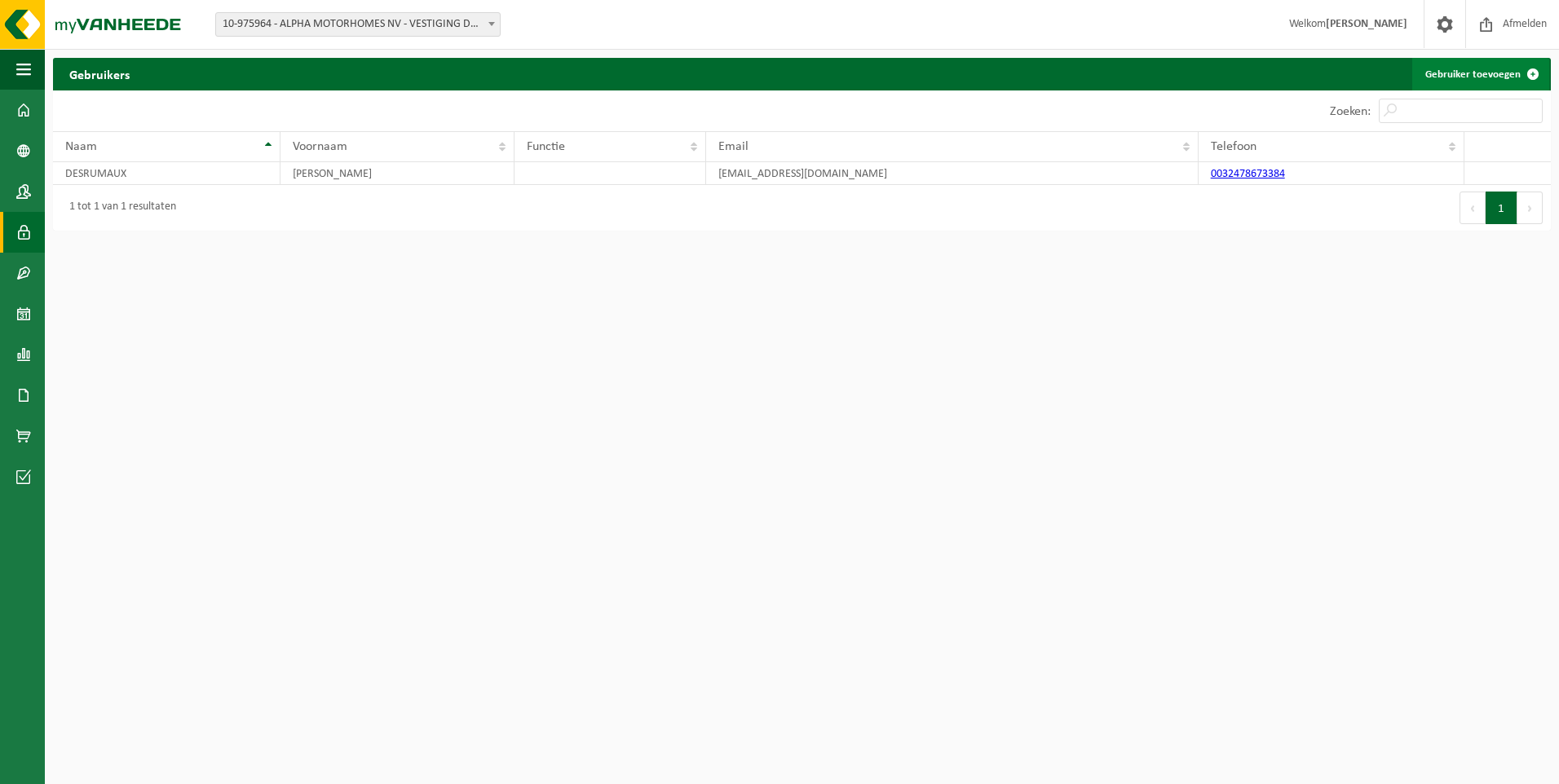
click at [1462, 70] on link "Gebruiker toevoegen" at bounding box center [1480, 74] width 137 height 33
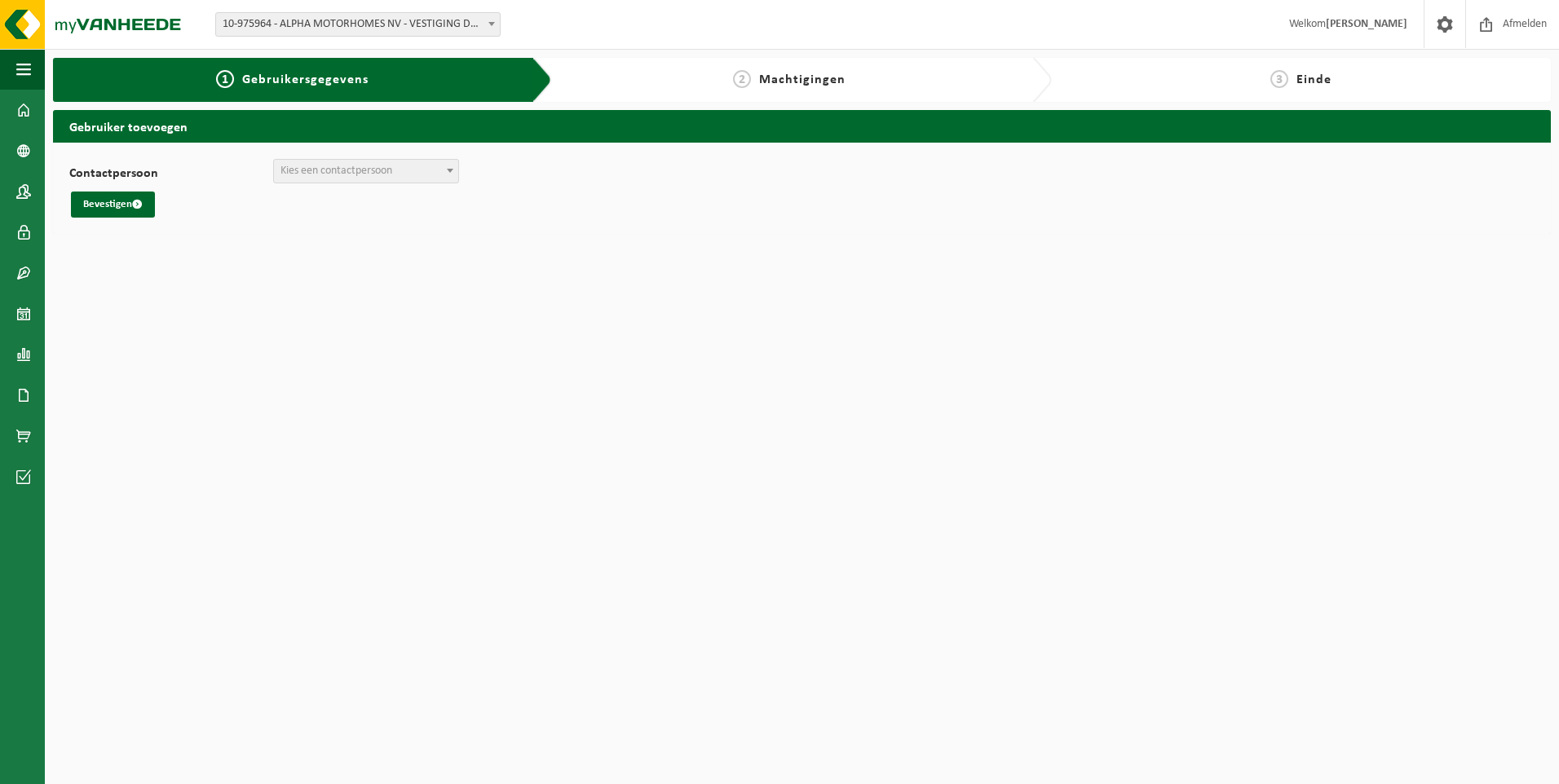
click at [314, 171] on span "Kies een contactpersoon" at bounding box center [337, 171] width 112 height 12
click at [224, 182] on label "Contactpersoon" at bounding box center [171, 175] width 204 height 17
click at [70, 160] on select "+ Nieuwe contactpersoon aanmaken" at bounding box center [70, 159] width 1 height 1
click at [301, 176] on span "Kies een contactpersoon" at bounding box center [337, 171] width 112 height 12
select select "0"
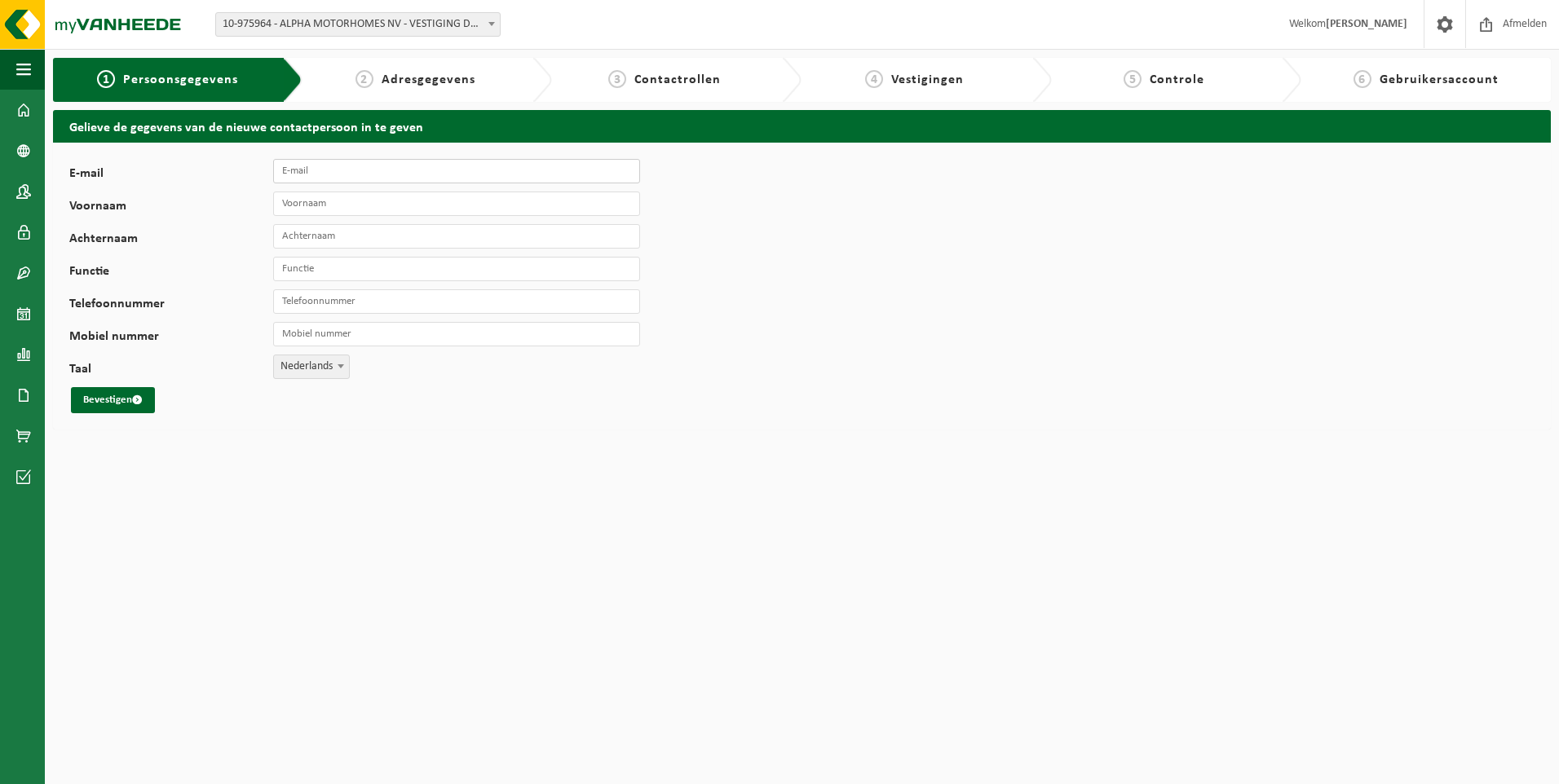
click at [312, 171] on input "E-mail" at bounding box center [457, 171] width 367 height 25
type input "[EMAIL_ADDRESS][DOMAIN_NAME]"
type input "[PERSON_NAME]"
type input "Belpaire"
type input "After-sales director"
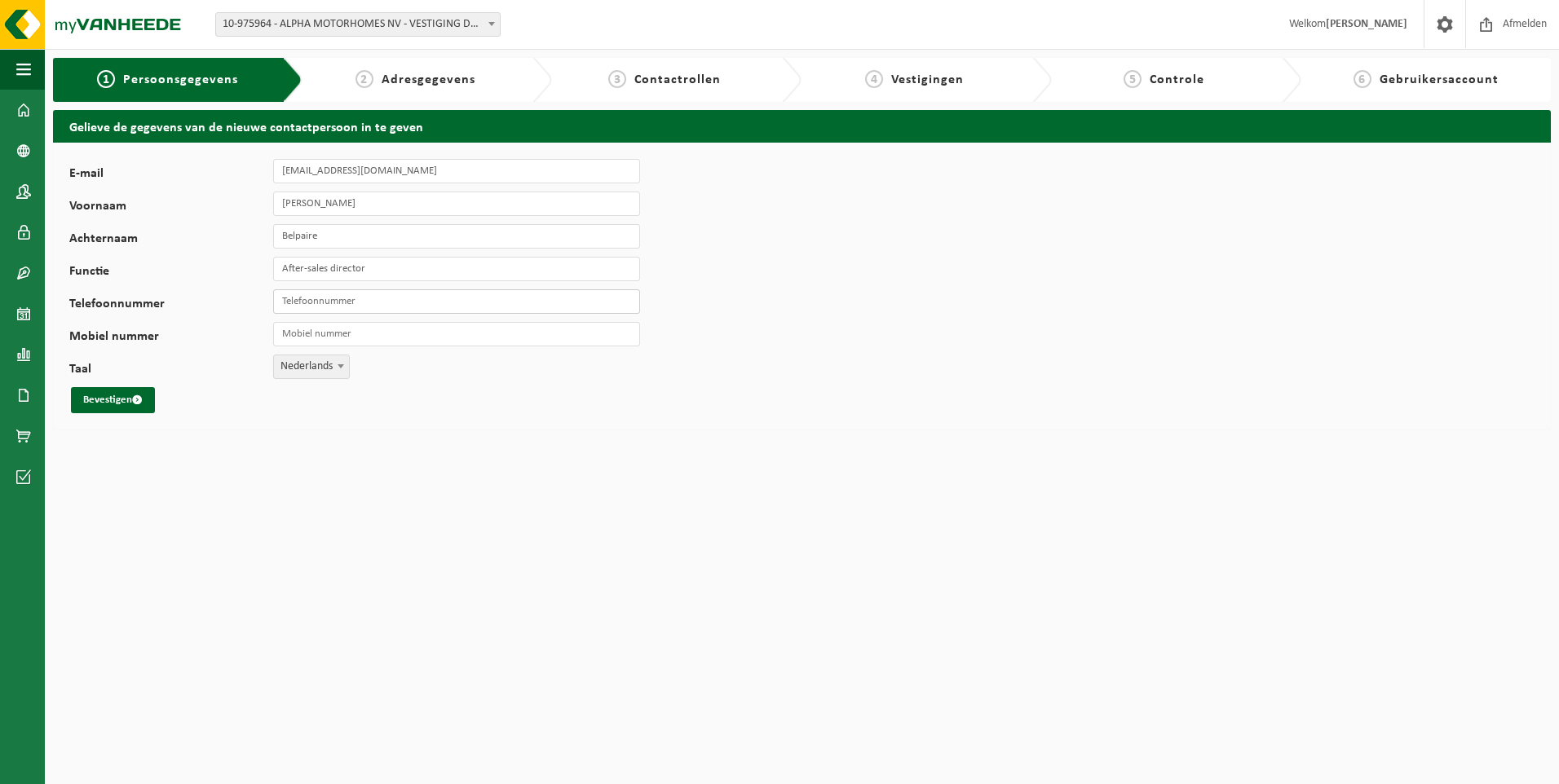
click at [334, 304] on input "Telefoonnummer" at bounding box center [457, 302] width 367 height 25
type input "+32 3 771 18 35"
click at [309, 326] on input "Mobiel nummer" at bounding box center [457, 334] width 367 height 25
click at [236, 405] on div "Bevestigen" at bounding box center [335, 400] width 530 height 26
click at [122, 403] on button "Bevestigen" at bounding box center [113, 400] width 84 height 26
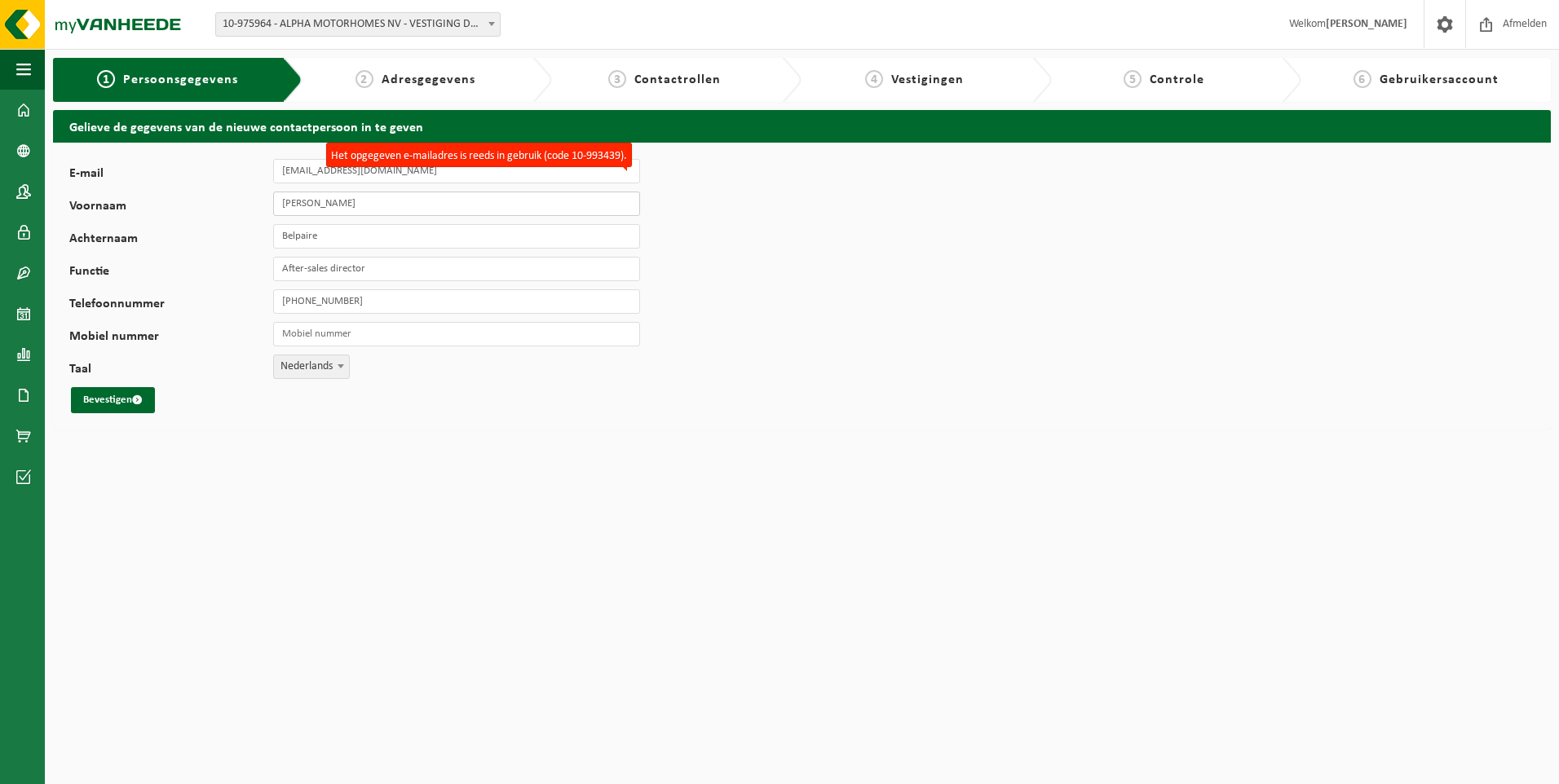
click at [318, 199] on input "Pierre" at bounding box center [457, 204] width 367 height 25
click at [117, 86] on div "1 Persoonsgegevens" at bounding box center [167, 79] width 205 height 19
click at [25, 225] on span at bounding box center [24, 232] width 15 height 40
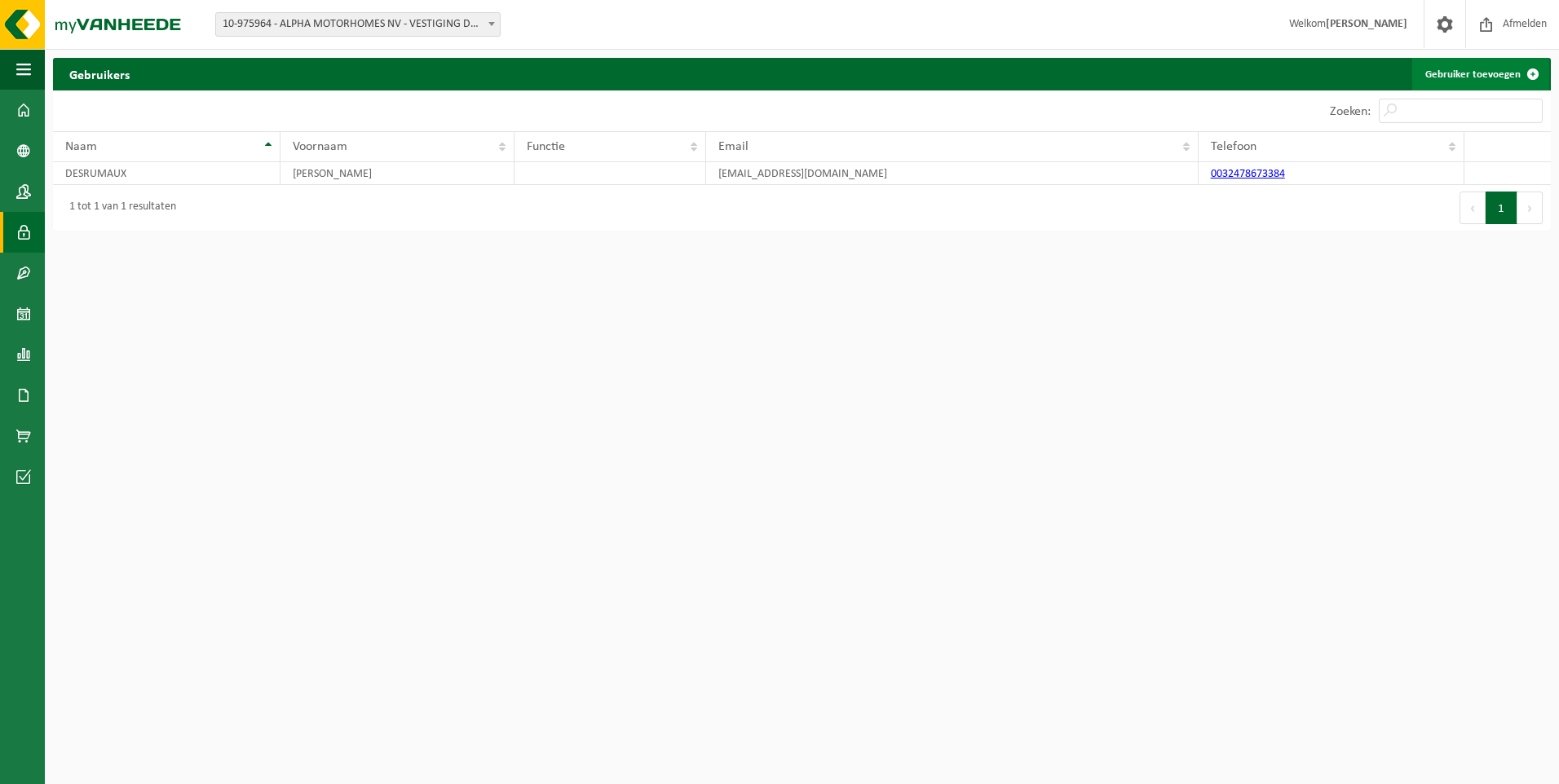
click at [1524, 72] on span at bounding box center [1532, 74] width 33 height 33
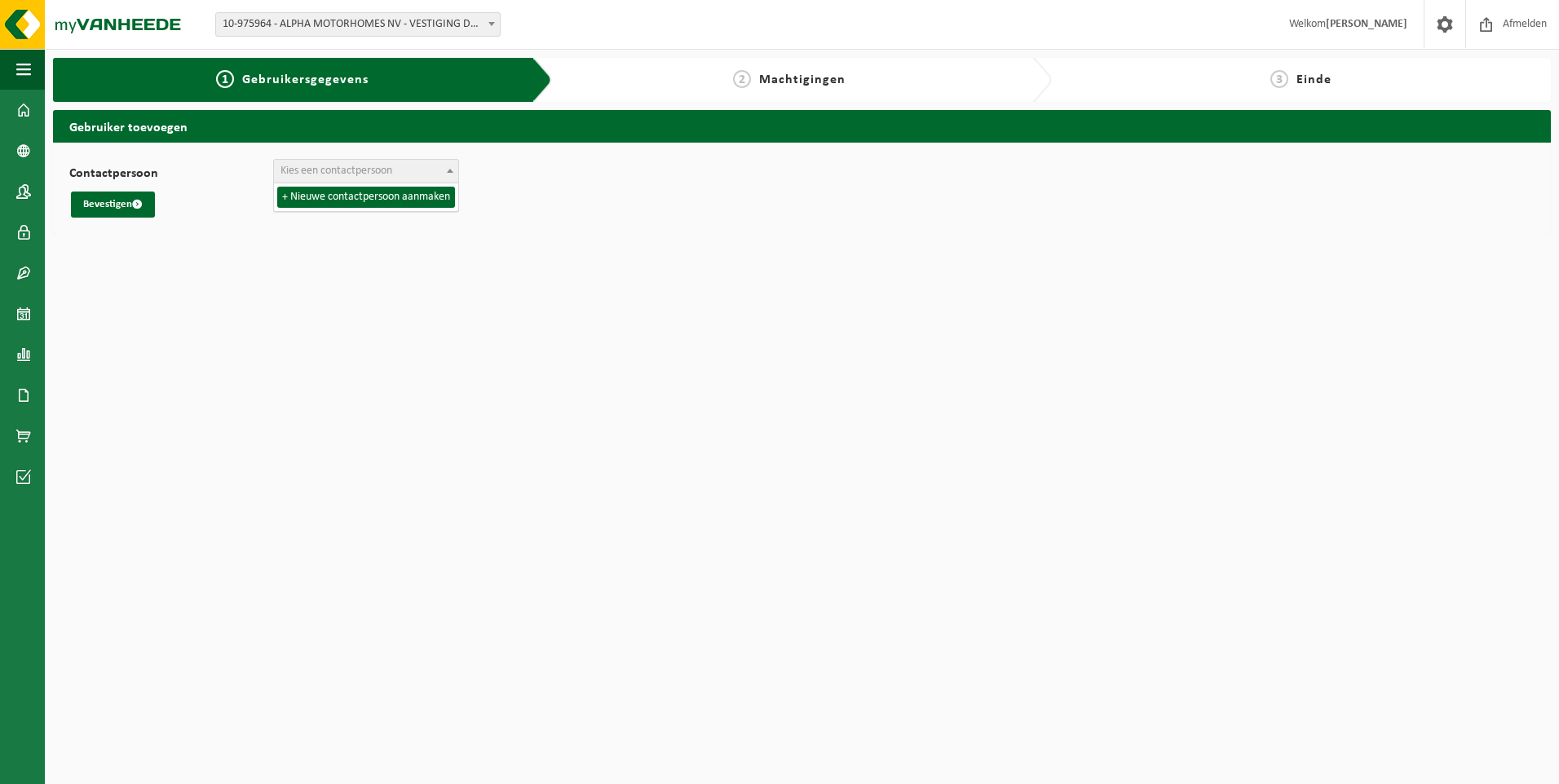
click at [363, 165] on span "Kies een contactpersoon" at bounding box center [337, 171] width 112 height 12
click at [335, 160] on span "Kies een contactpersoon" at bounding box center [366, 171] width 184 height 23
click at [110, 202] on button "Bevestigen" at bounding box center [113, 204] width 84 height 26
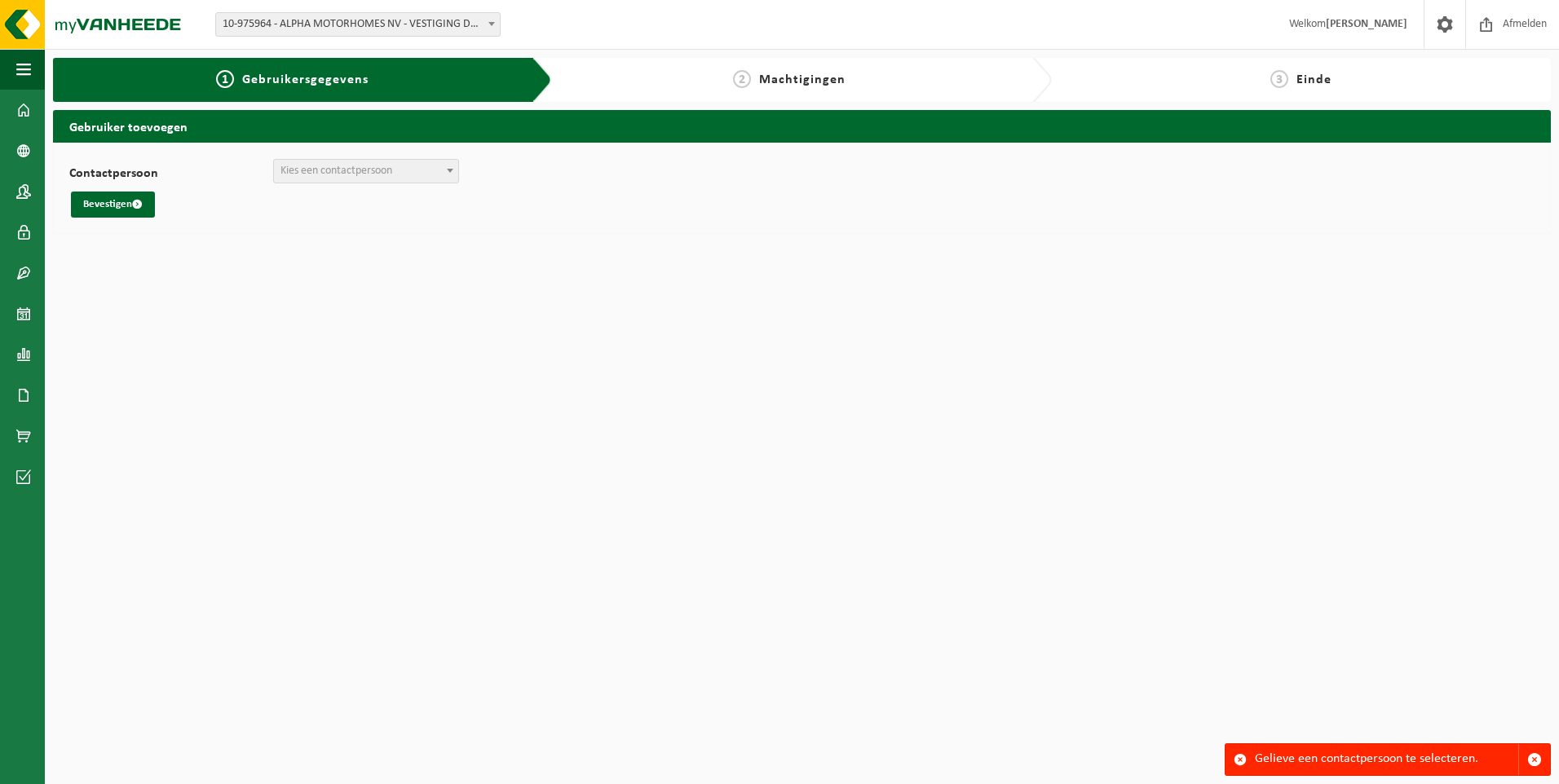
click at [396, 177] on span "Kies een contactpersoon" at bounding box center [366, 171] width 184 height 23
select select "0"
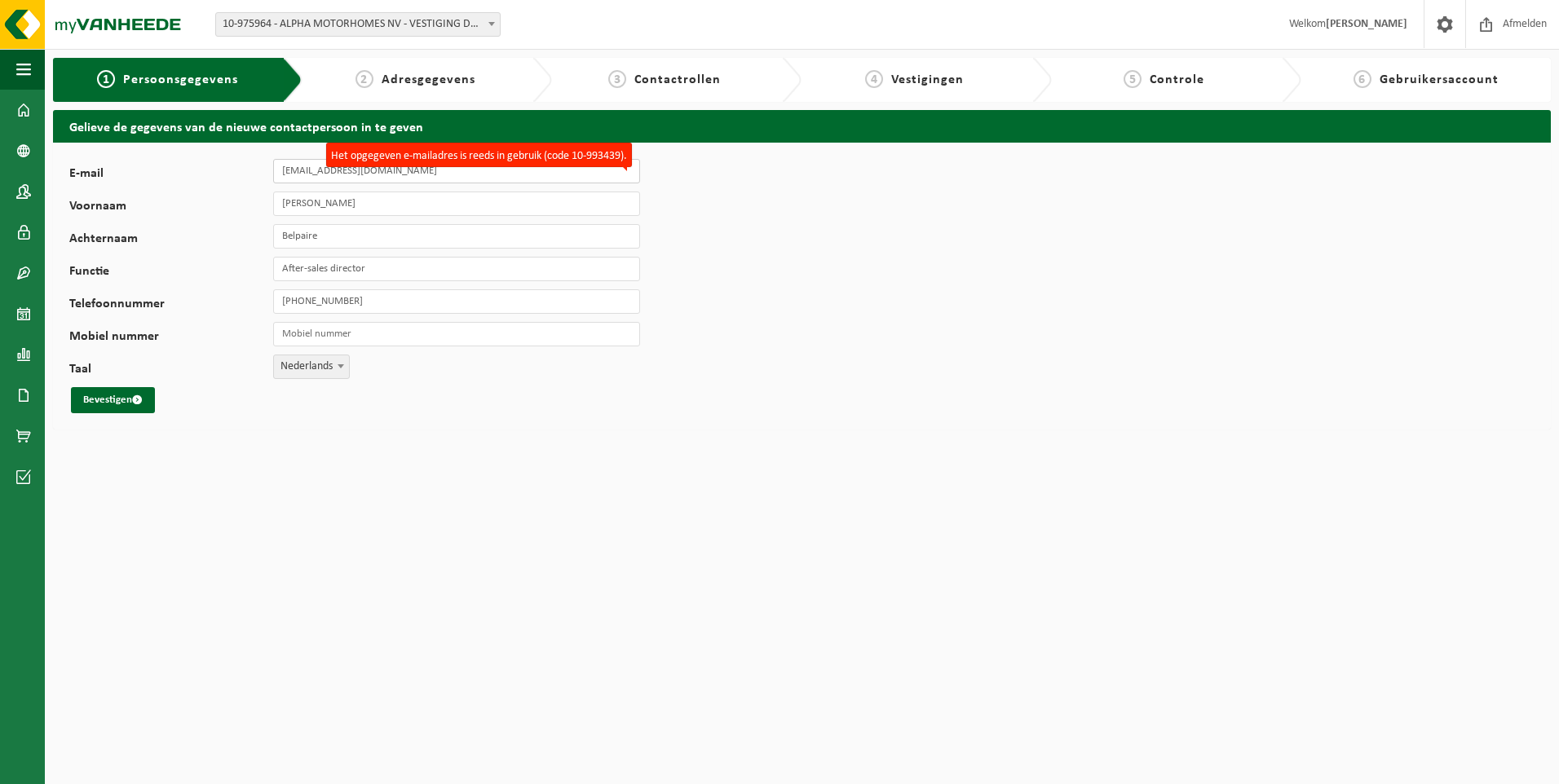
click at [457, 179] on input "pierre.belpaire@alphamotorhomes.be" at bounding box center [457, 171] width 367 height 25
click at [444, 225] on input "Belpaire" at bounding box center [457, 236] width 367 height 25
click at [165, 245] on label "Achternaam" at bounding box center [171, 240] width 204 height 17
click at [273, 245] on input "Belpaire" at bounding box center [457, 236] width 367 height 25
click at [127, 382] on div "E-mail pierre.belpaire@alphamotorhomes.be Voornaam Pierre Achternaam Belpaire F…" at bounding box center [335, 285] width 530 height 254
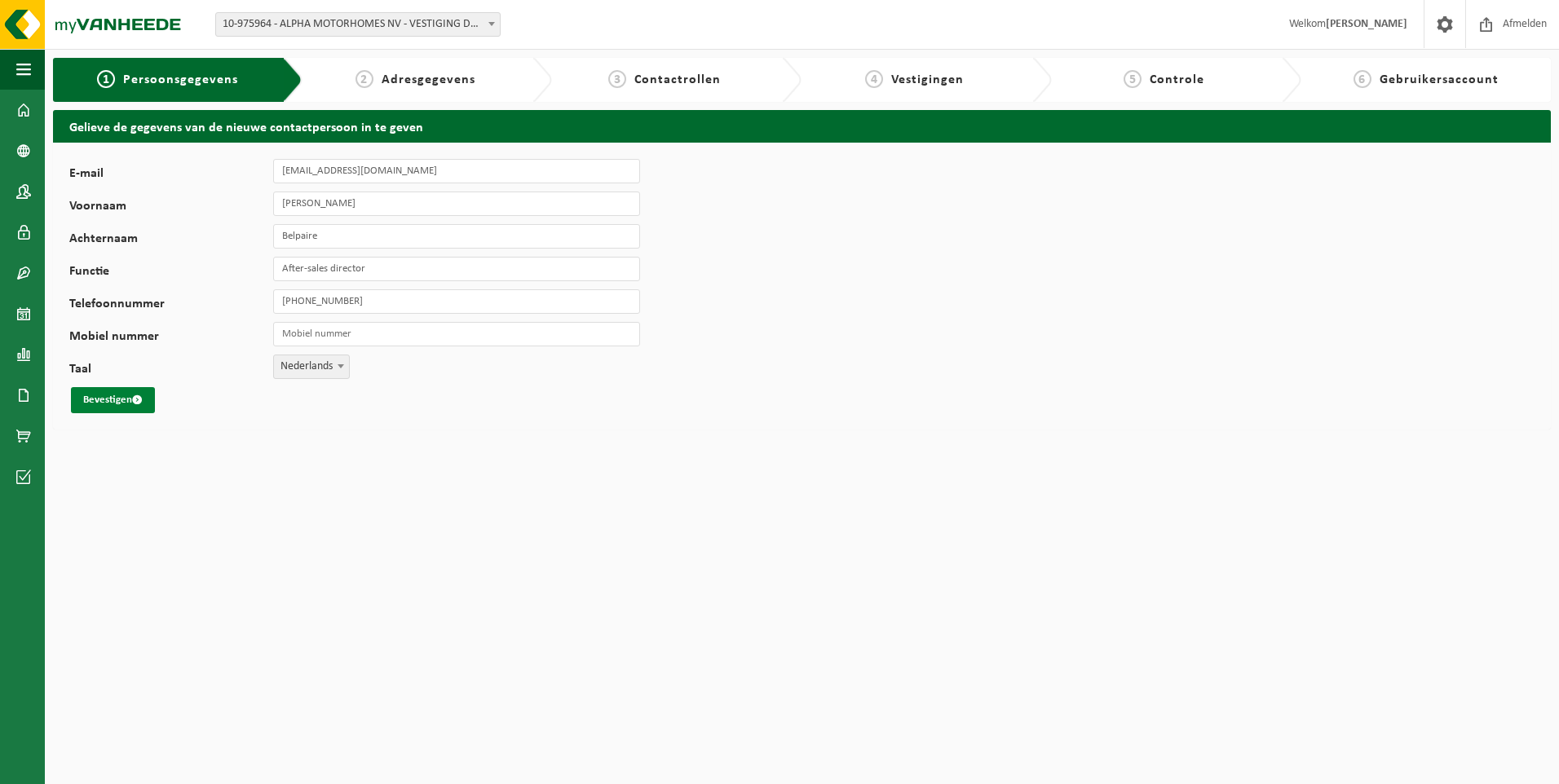
click at [125, 403] on button "Bevestigen" at bounding box center [113, 400] width 84 height 26
click at [125, 399] on button "Bevestigen" at bounding box center [113, 400] width 84 height 26
click at [459, 167] on label "Het opgegeven e-mailadres is reeds in gebruik (code 10-993439)." at bounding box center [479, 155] width 305 height 25
click at [459, 167] on input "pierre.belpaire@alphamotorhomes.be" at bounding box center [457, 171] width 367 height 25
click at [460, 173] on input "pierre.belpaire@alphamotorhomes.be" at bounding box center [457, 171] width 367 height 25
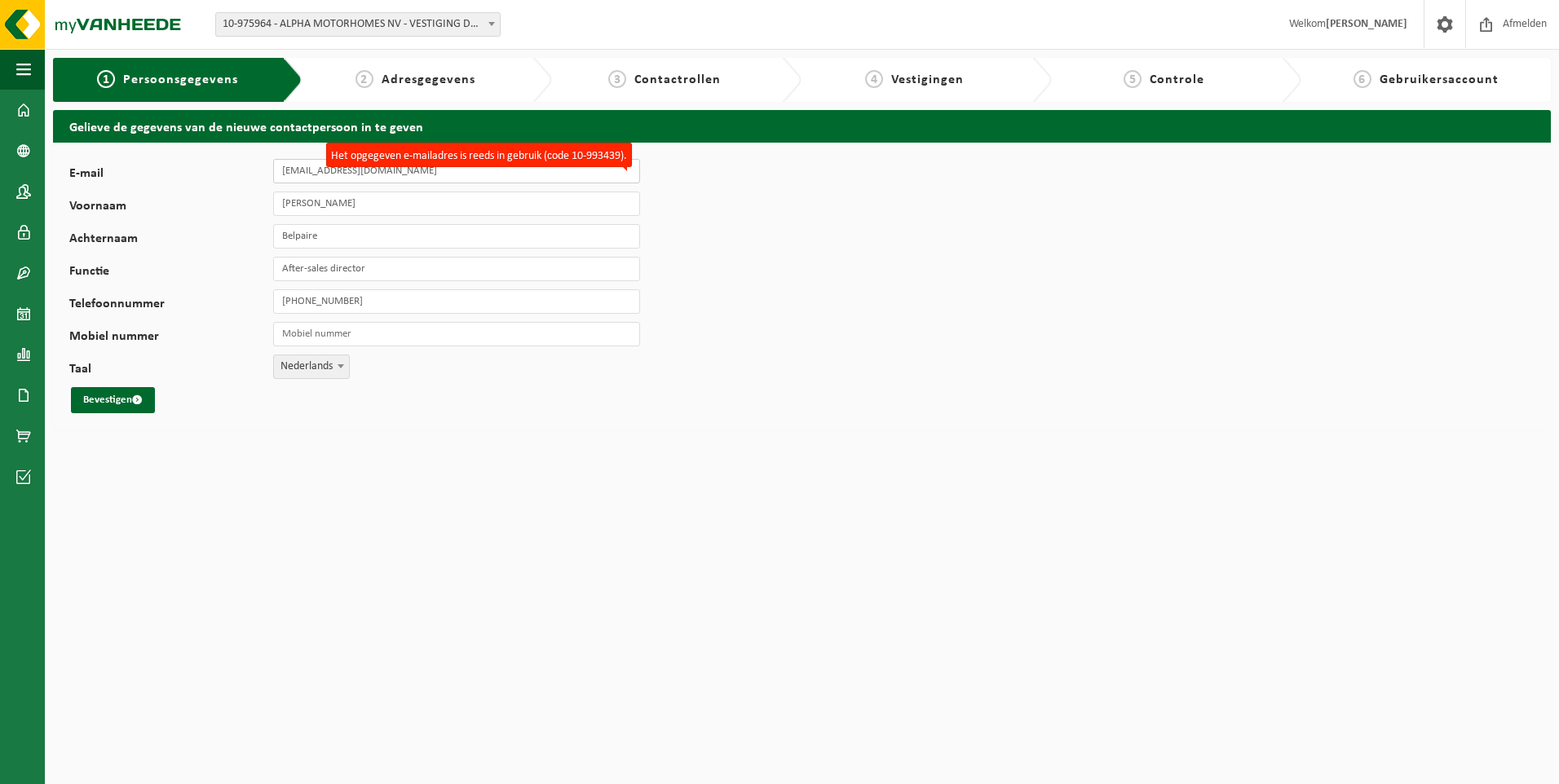
drag, startPoint x: 460, startPoint y: 173, endPoint x: 91, endPoint y: 160, distance: 369.2
click at [91, 160] on div "E-mail pierre.belpaire@alphamotorhomes.be Het opgegeven e-mailadres is reeds in…" at bounding box center [363, 171] width 587 height 25
type input "pierre.belpaire@alphamotorhomes.be"
click at [91, 398] on button "Bevestigen" at bounding box center [113, 400] width 84 height 26
click at [924, 224] on div "E-mail pierre.belpaire@alphamotorhomes.be Het opgegeven e-mailadres is reeds in…" at bounding box center [802, 286] width 1498 height 287
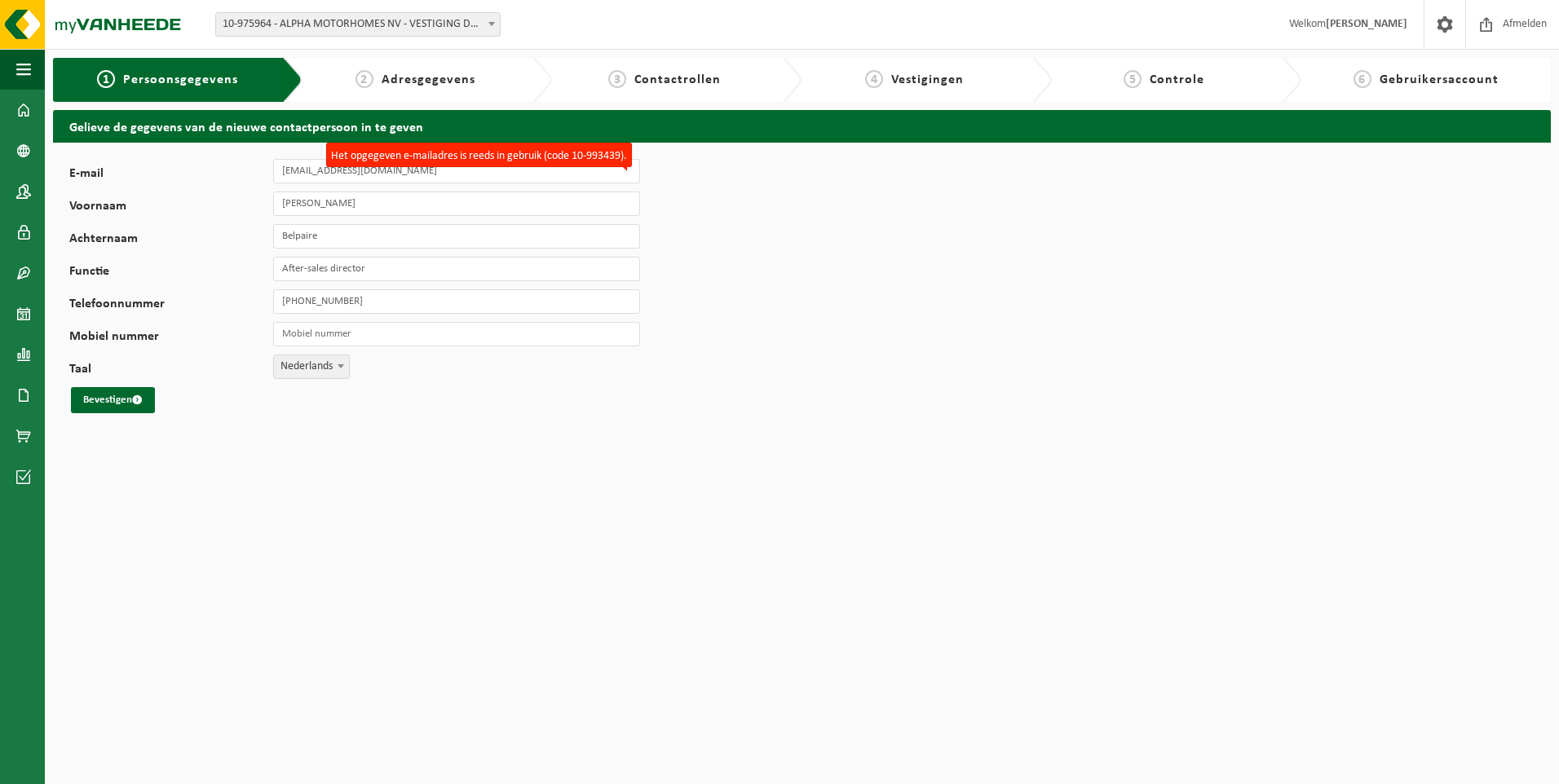
click at [647, 95] on div "3 Contactrollen" at bounding box center [677, 80] width 249 height 44
drag, startPoint x: 652, startPoint y: 87, endPoint x: 651, endPoint y: 76, distance: 11.0
click at [652, 86] on div "3 Contactrollen" at bounding box center [665, 79] width 209 height 19
click at [650, 75] on span "Contactrollen" at bounding box center [678, 80] width 86 height 13
click at [252, 26] on span "10-975964 - ALPHA MOTORHOMES NV - VESTIGING DEERLIJK - DEERLIJK" at bounding box center [358, 24] width 283 height 23
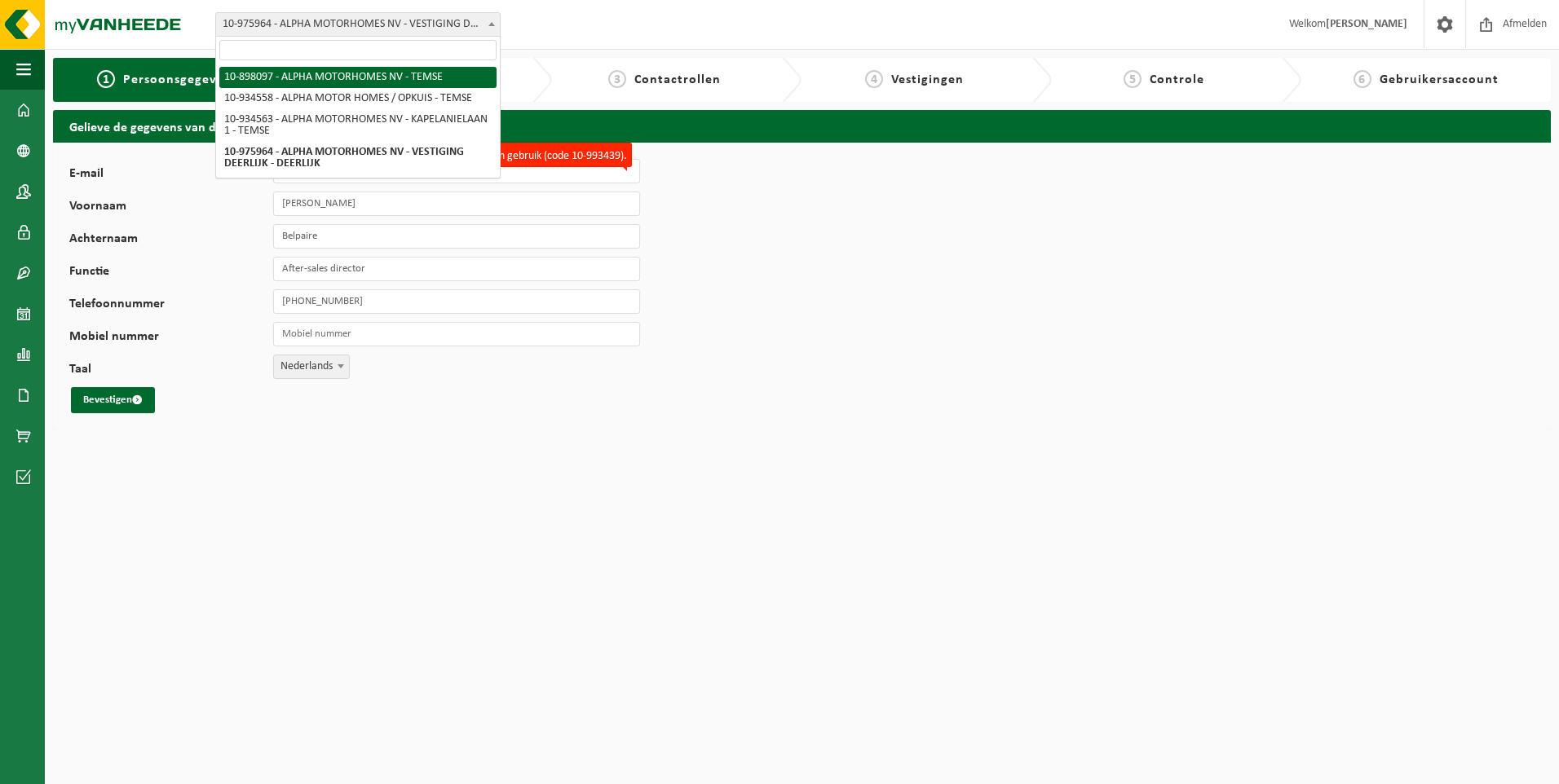
select select "117977"
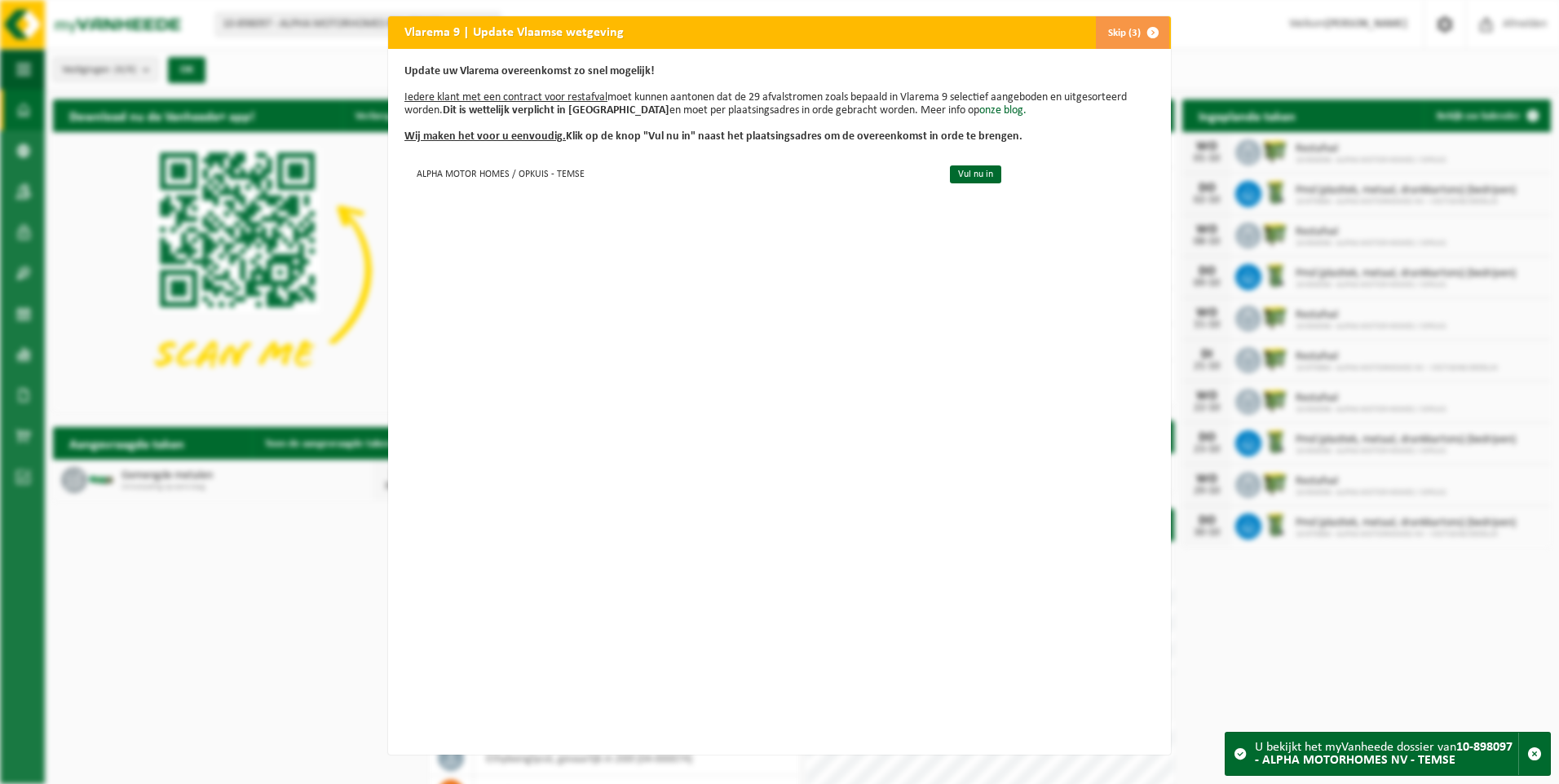
click at [1110, 40] on button "Skip (3)" at bounding box center [1132, 33] width 74 height 33
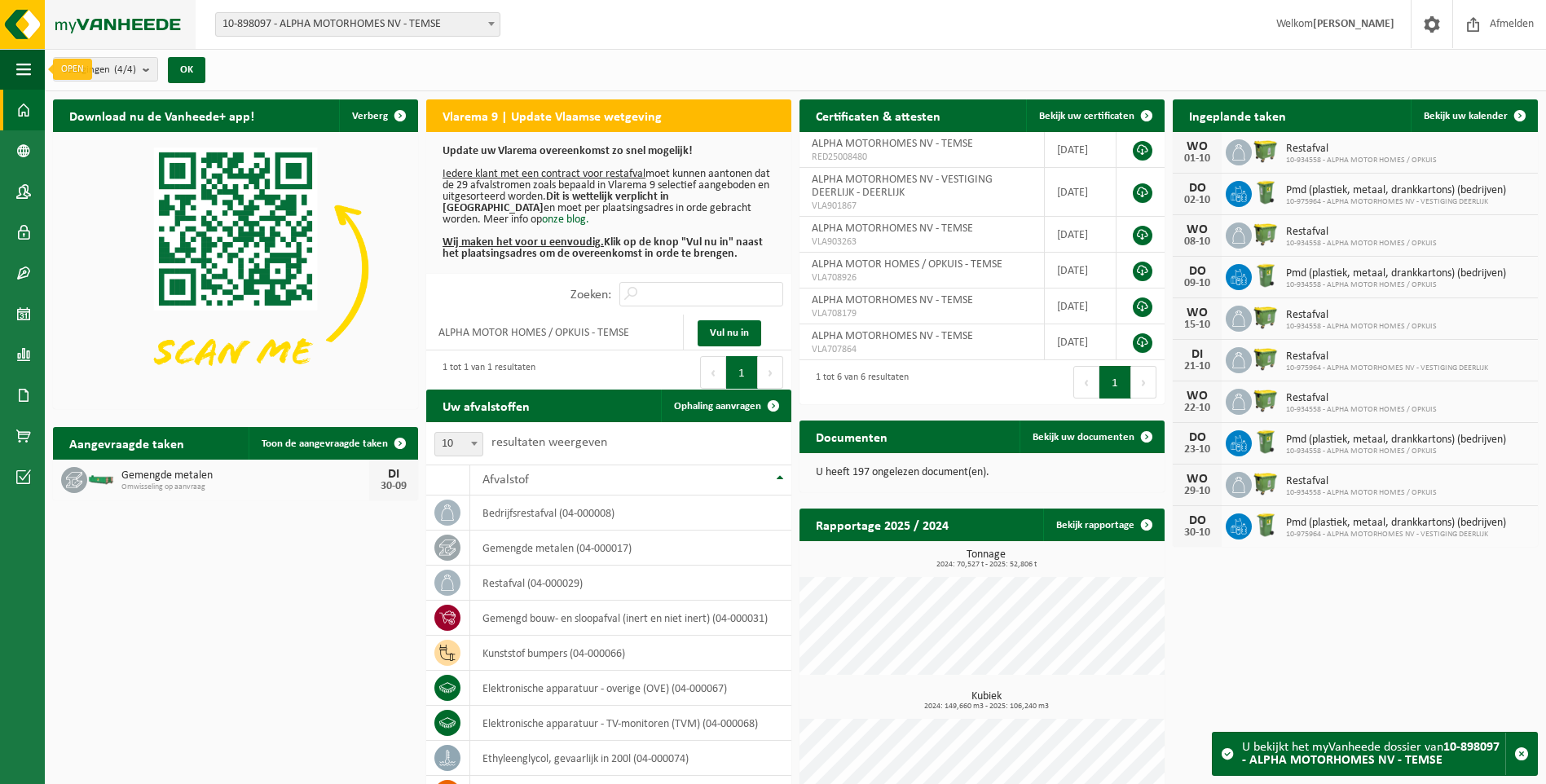
click at [35, 14] on img at bounding box center [97, 24] width 195 height 49
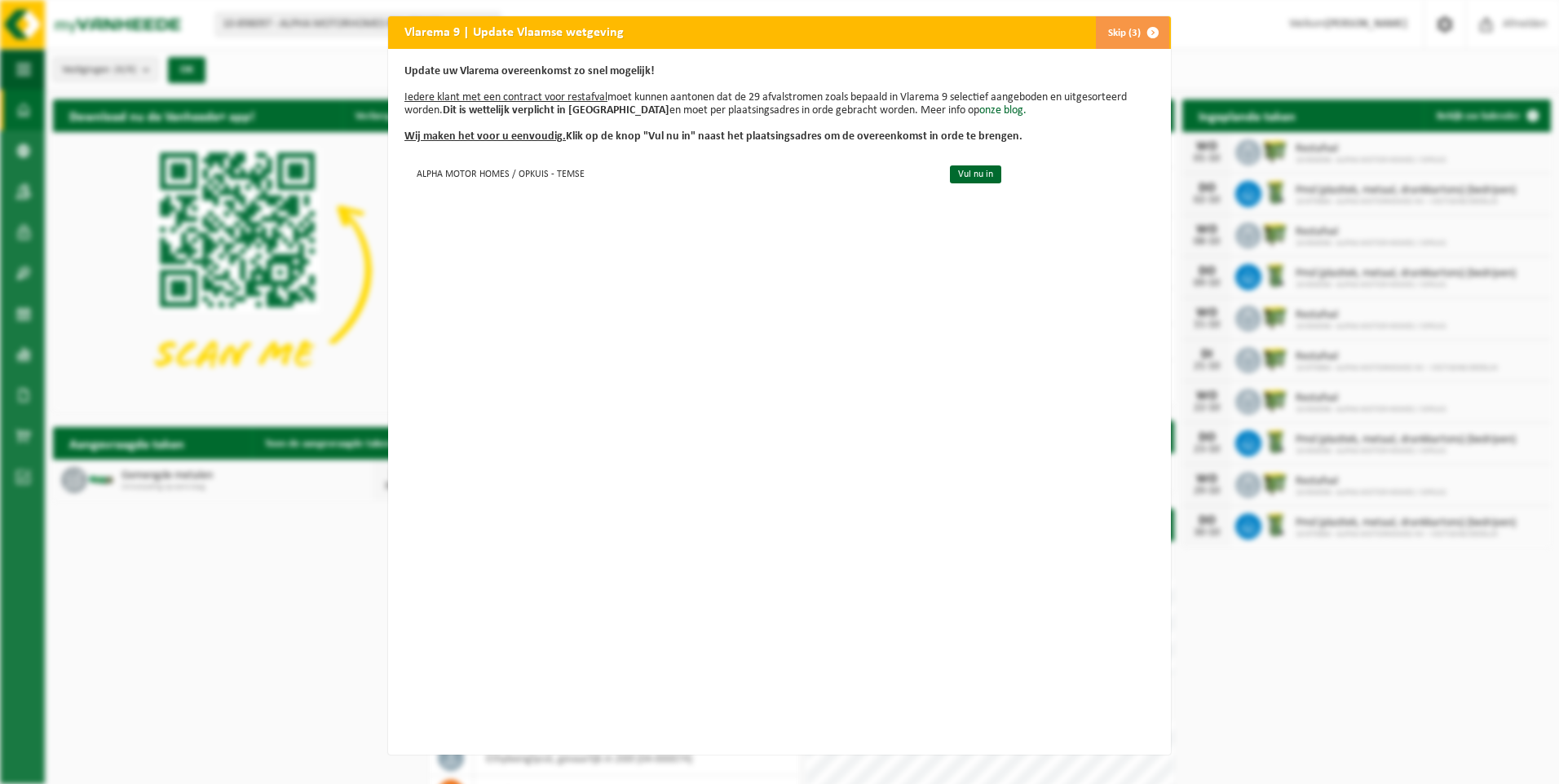
click at [1128, 35] on button "Skip (3)" at bounding box center [1132, 33] width 74 height 33
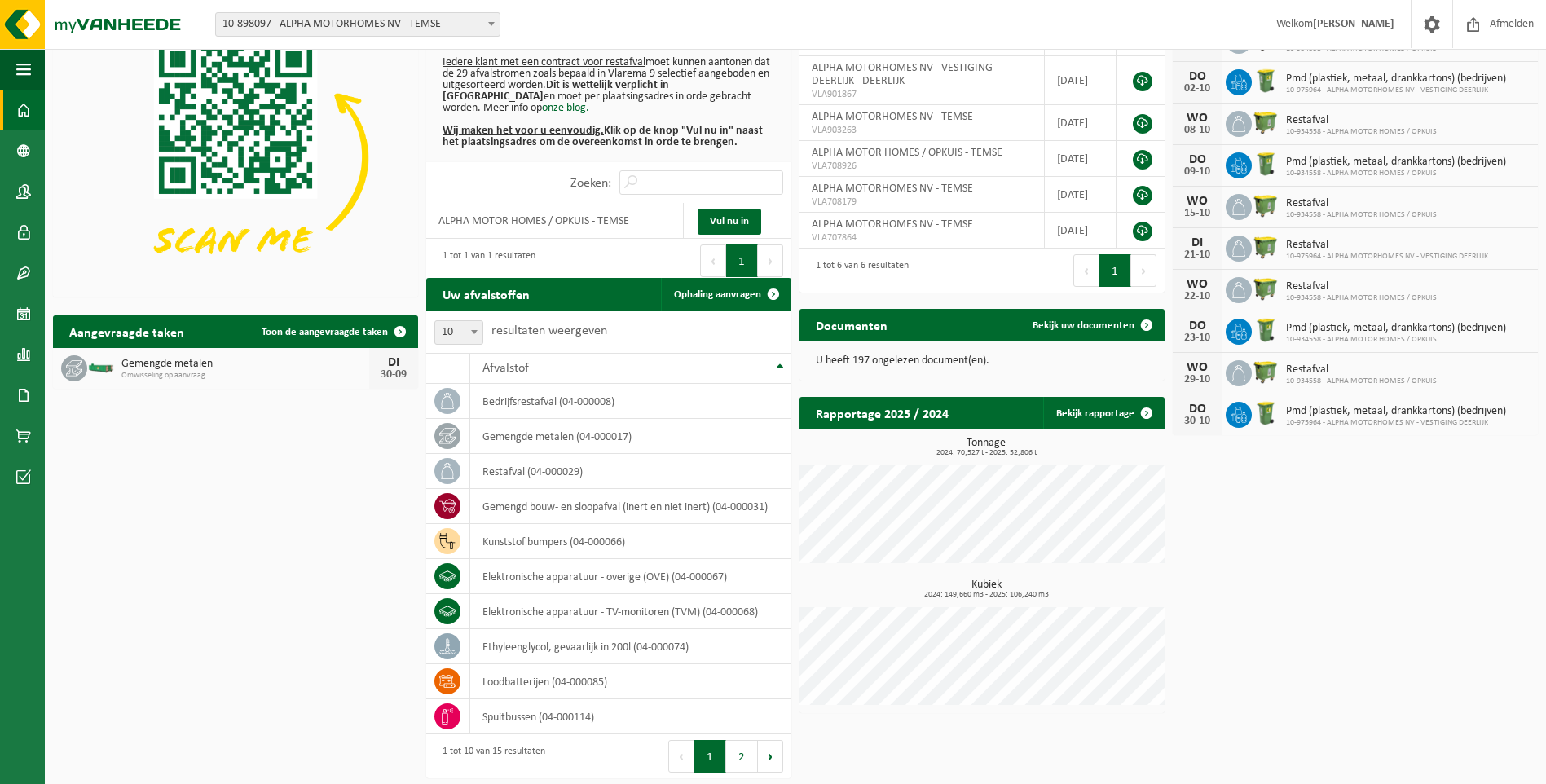
scroll to position [114, 0]
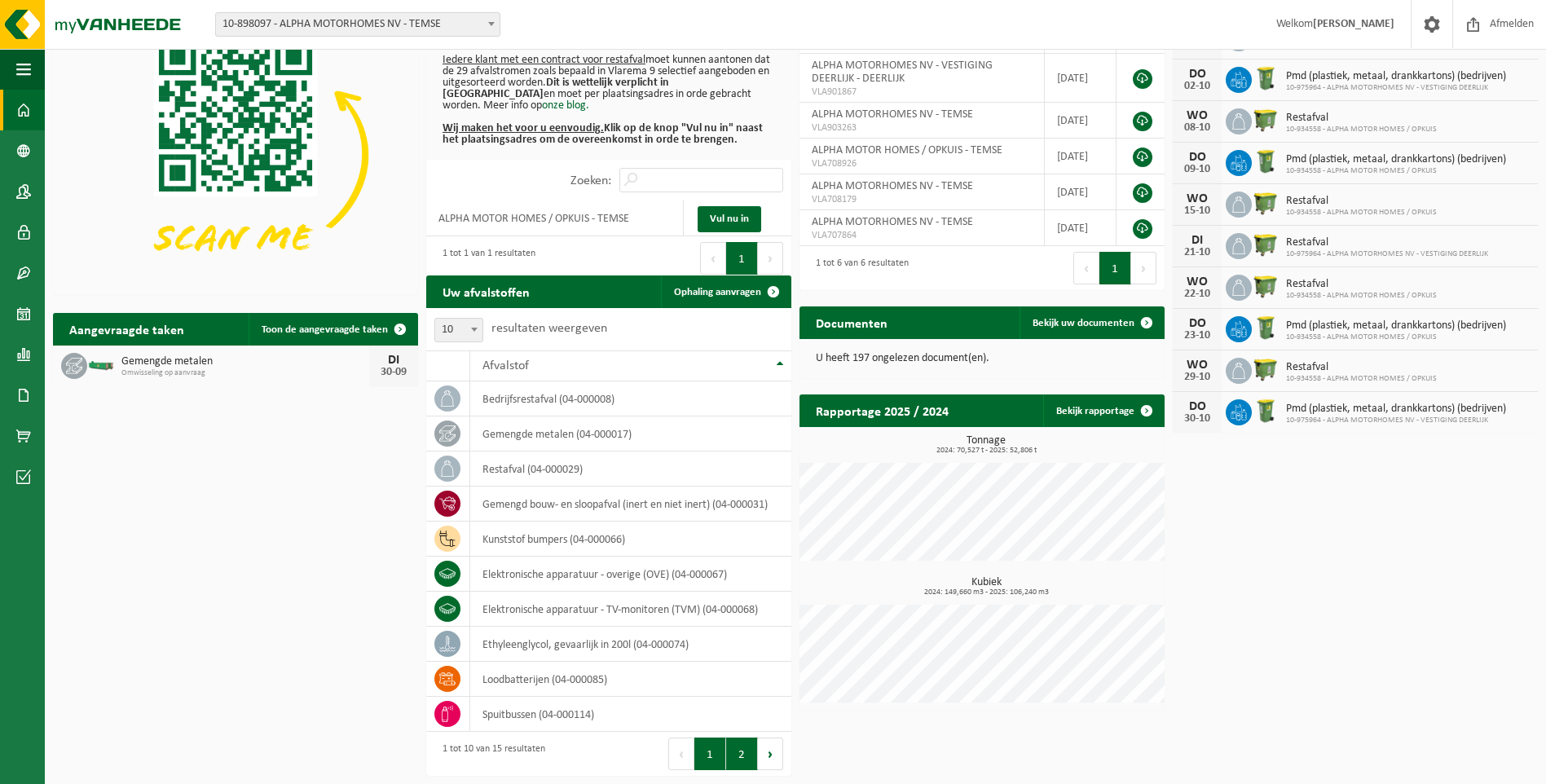
click at [752, 759] on button "2" at bounding box center [742, 754] width 32 height 33
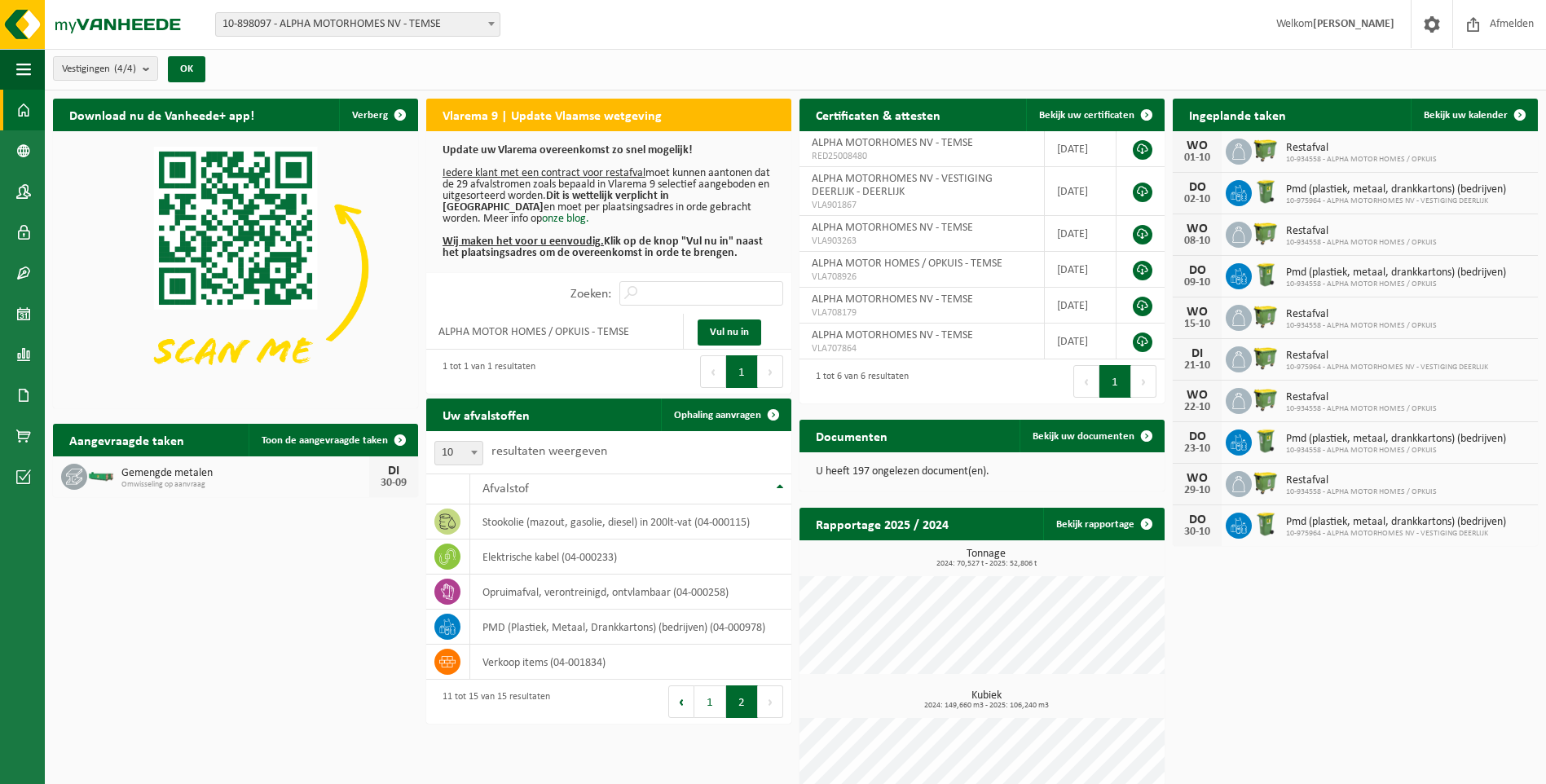
scroll to position [0, 0]
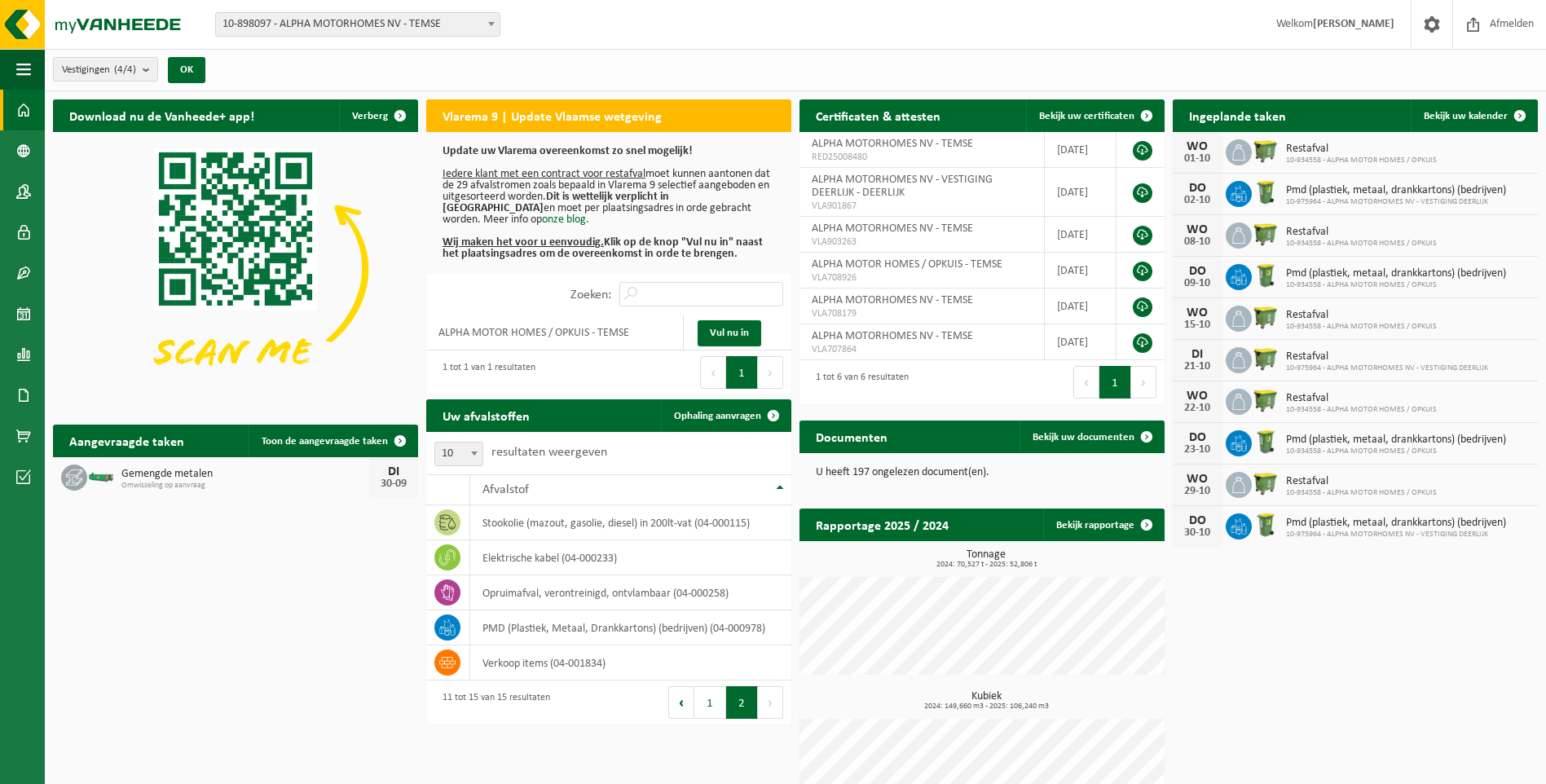
click at [290, 18] on span "10-898097 - ALPHA MOTORHOMES NV - TEMSE" at bounding box center [358, 24] width 283 height 23
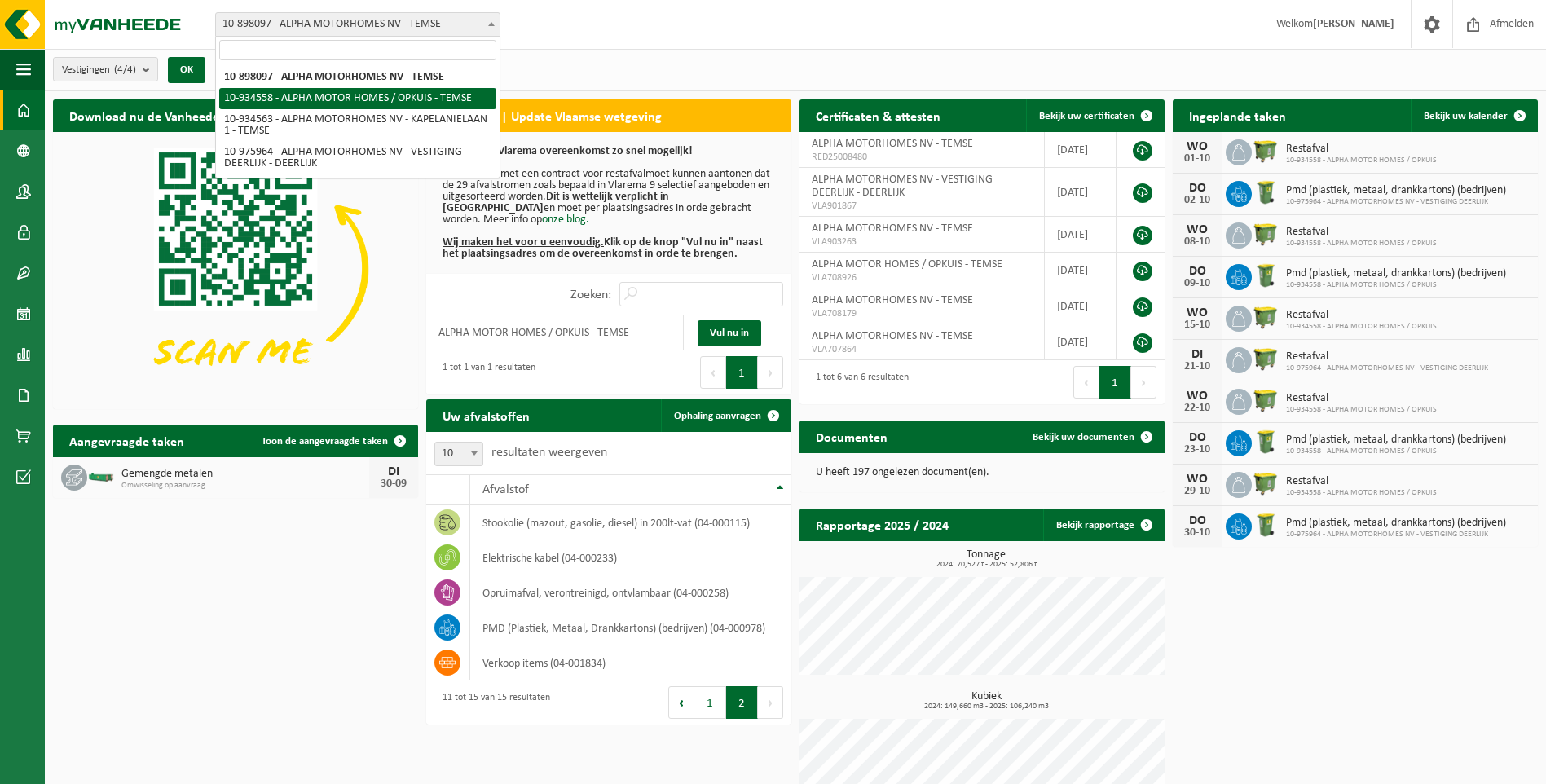
select select "136226"
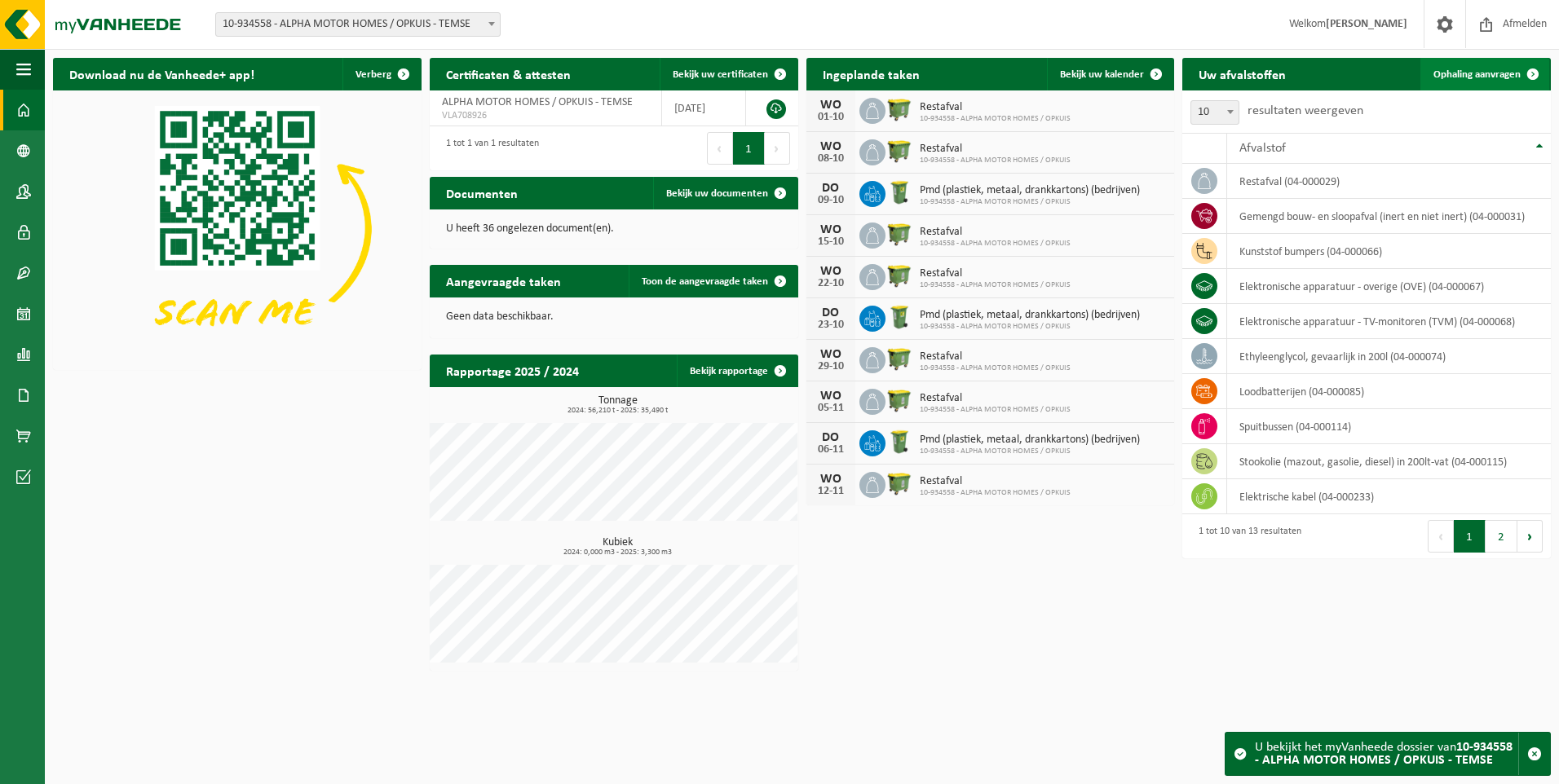
click at [1448, 82] on link "Ophaling aanvragen" at bounding box center [1484, 74] width 128 height 33
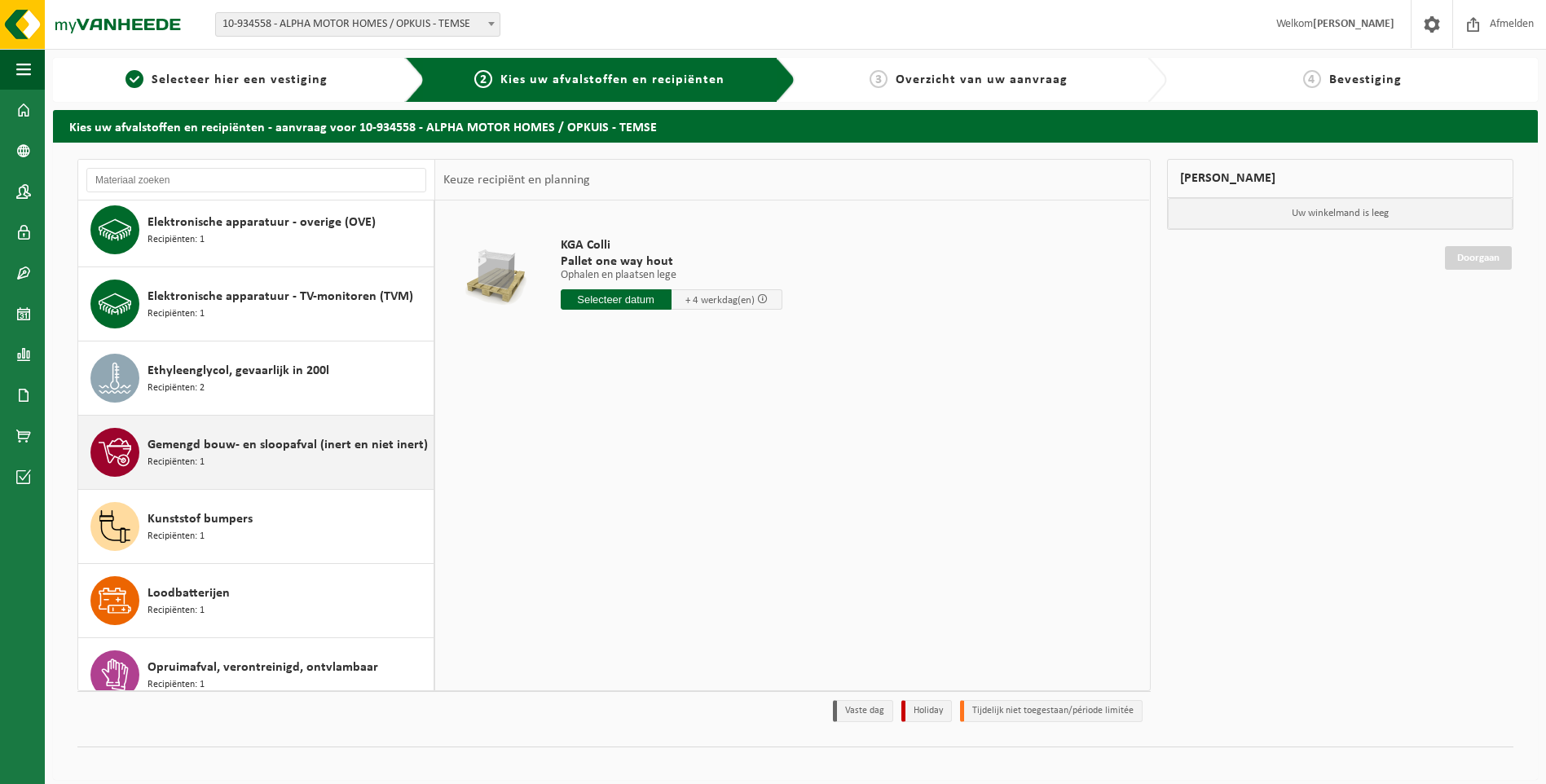
click at [214, 448] on span "Gemengd bouw- en sloopafval (inert en niet inert)" at bounding box center [288, 445] width 281 height 19
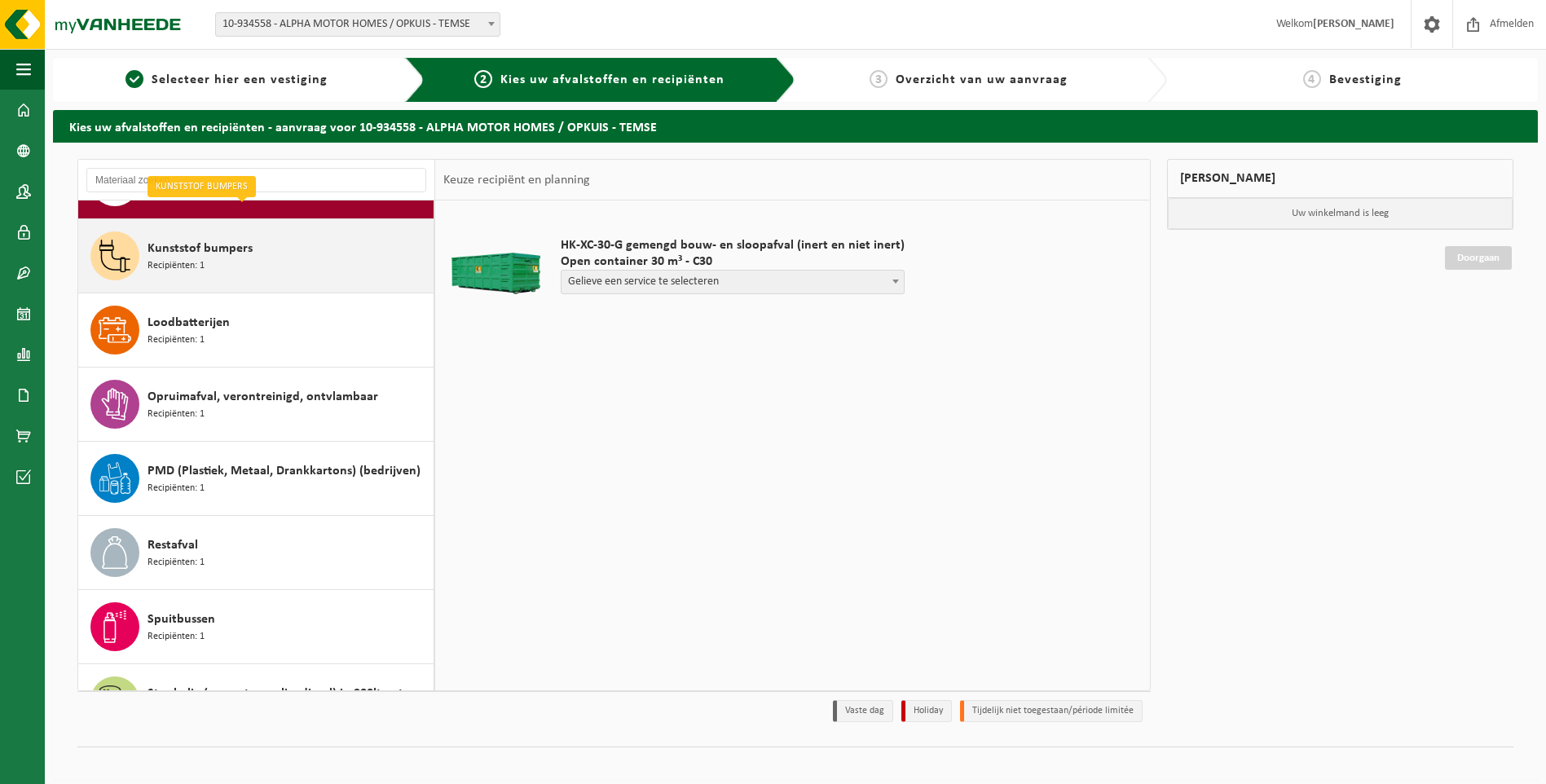
scroll to position [378, 0]
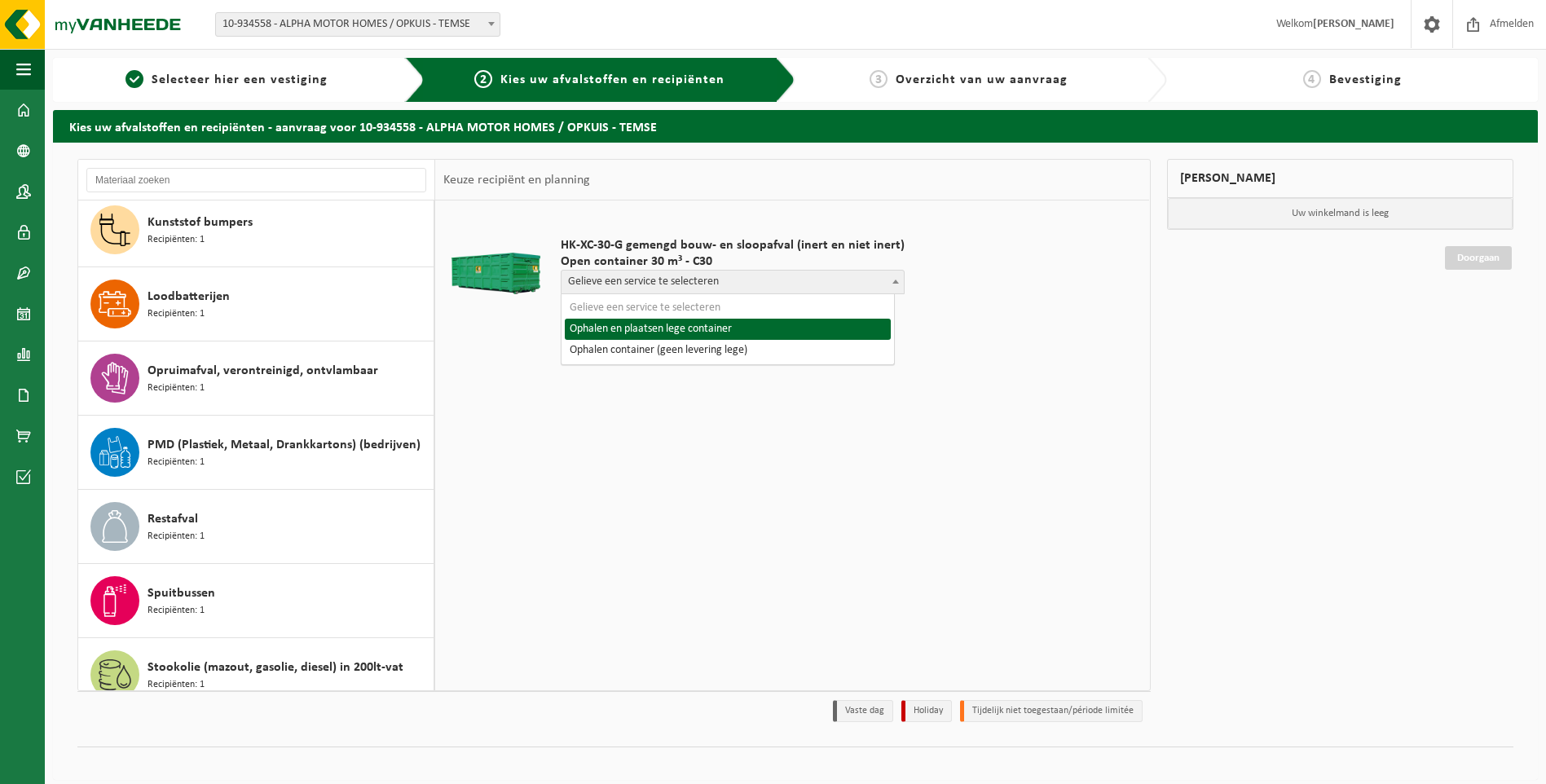
click at [605, 282] on span "Gelieve een service te selecteren" at bounding box center [732, 282] width 342 height 23
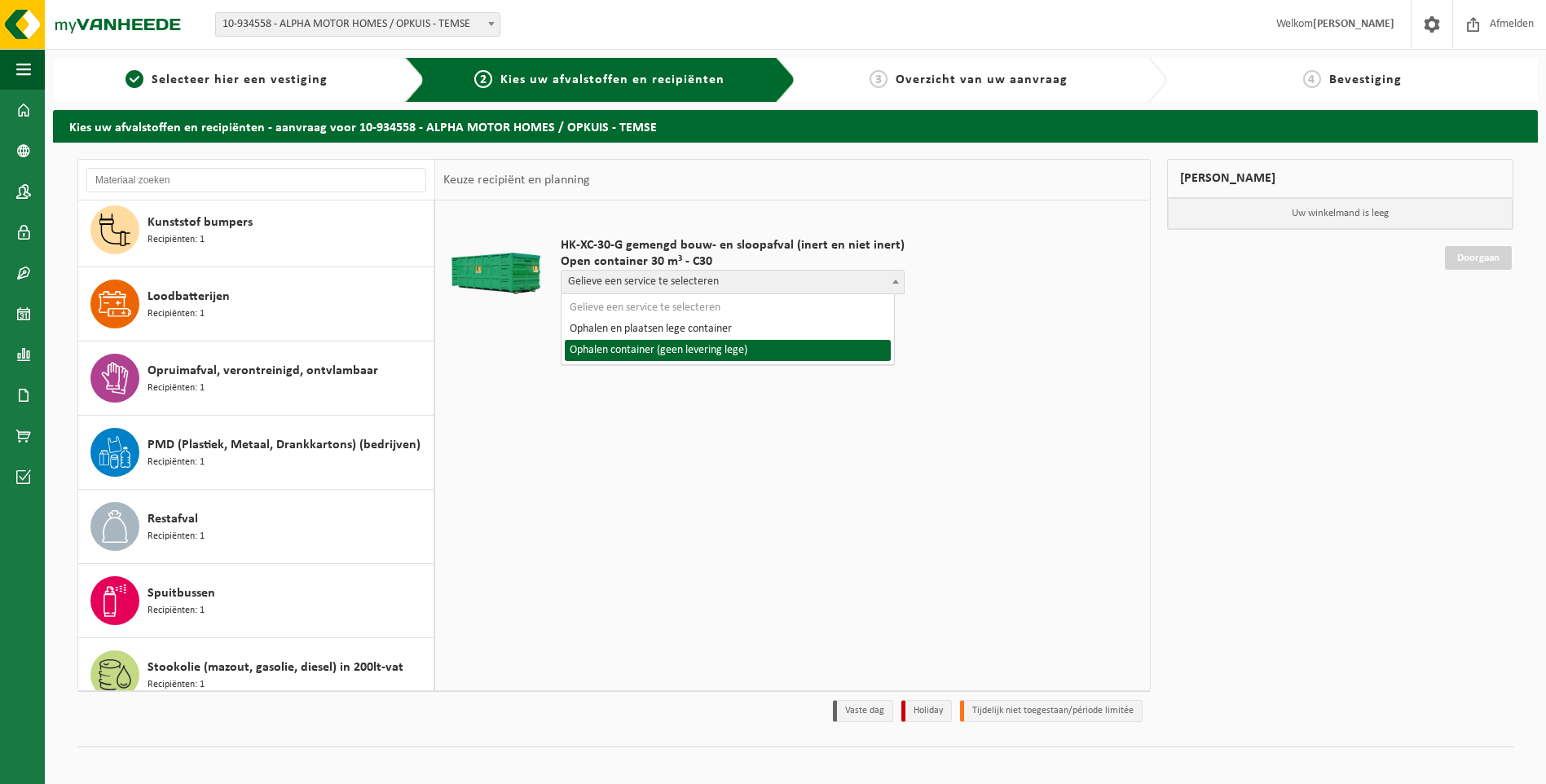
select select "P2PL-VEL-077681_HK-XC-30-GN-00_04-000031_72"
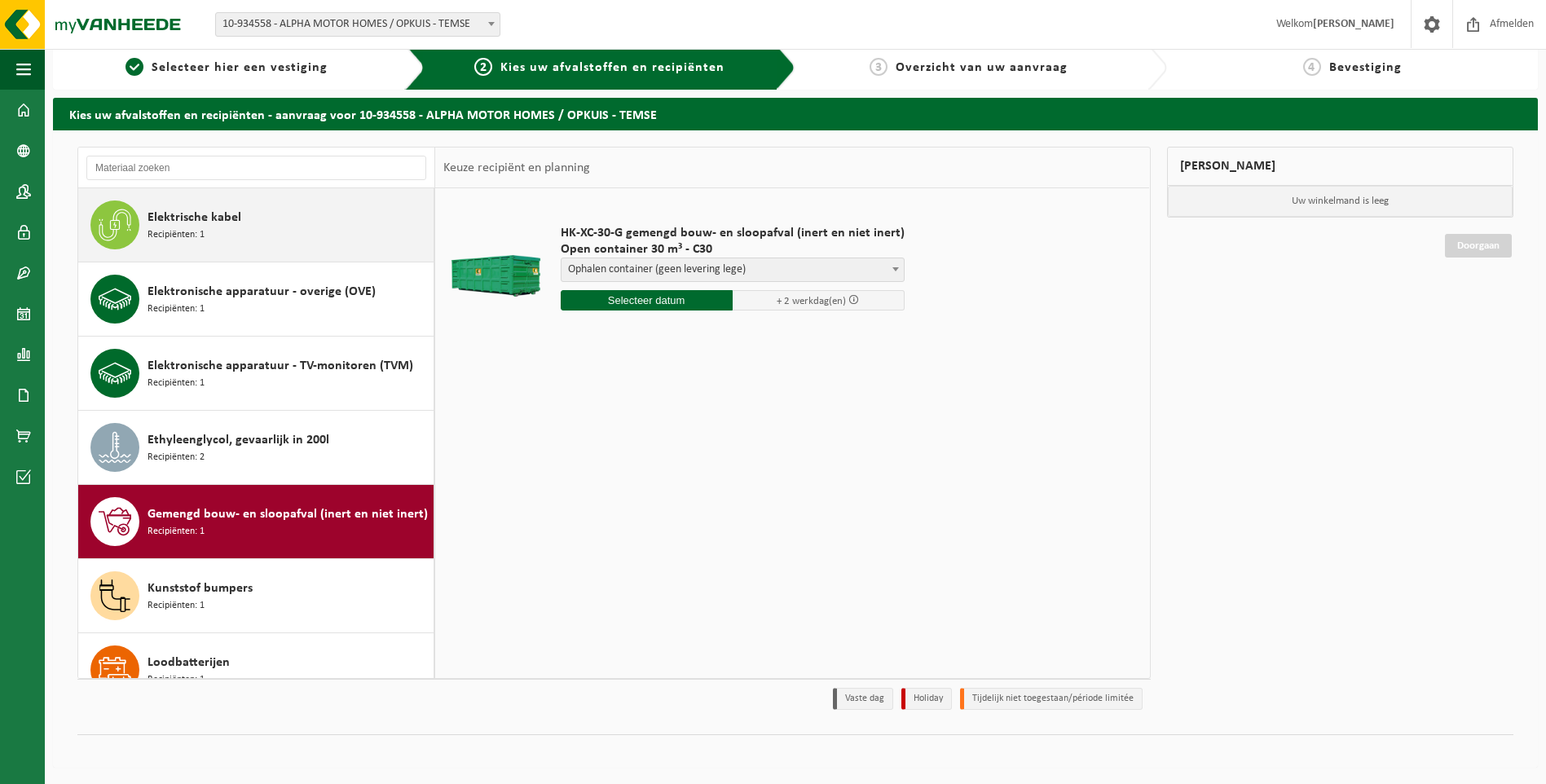
scroll to position [0, 0]
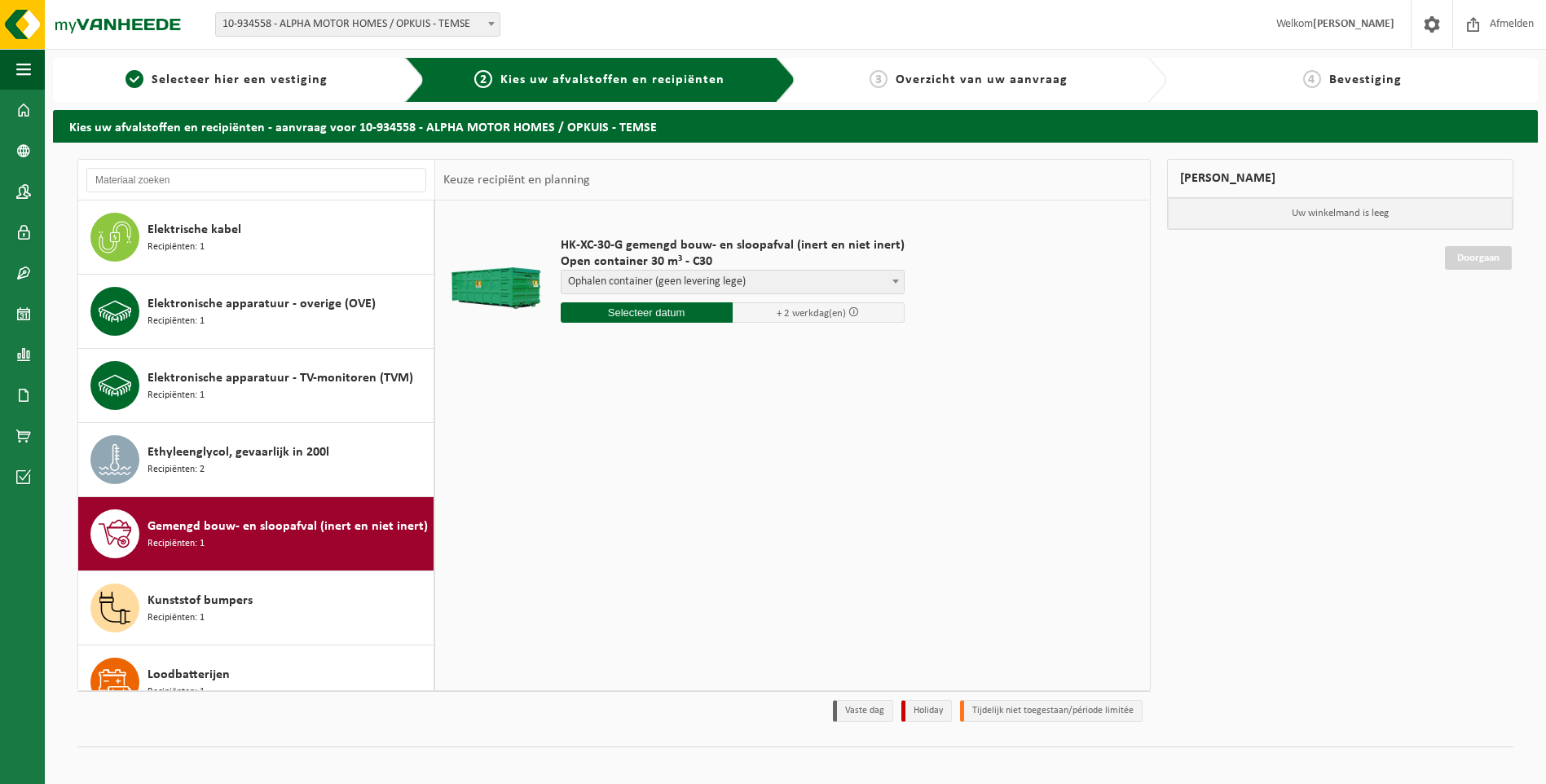
click at [304, 18] on span "10-934558 - ALPHA MOTOR HOMES / OPKUIS - TEMSE" at bounding box center [358, 24] width 283 height 23
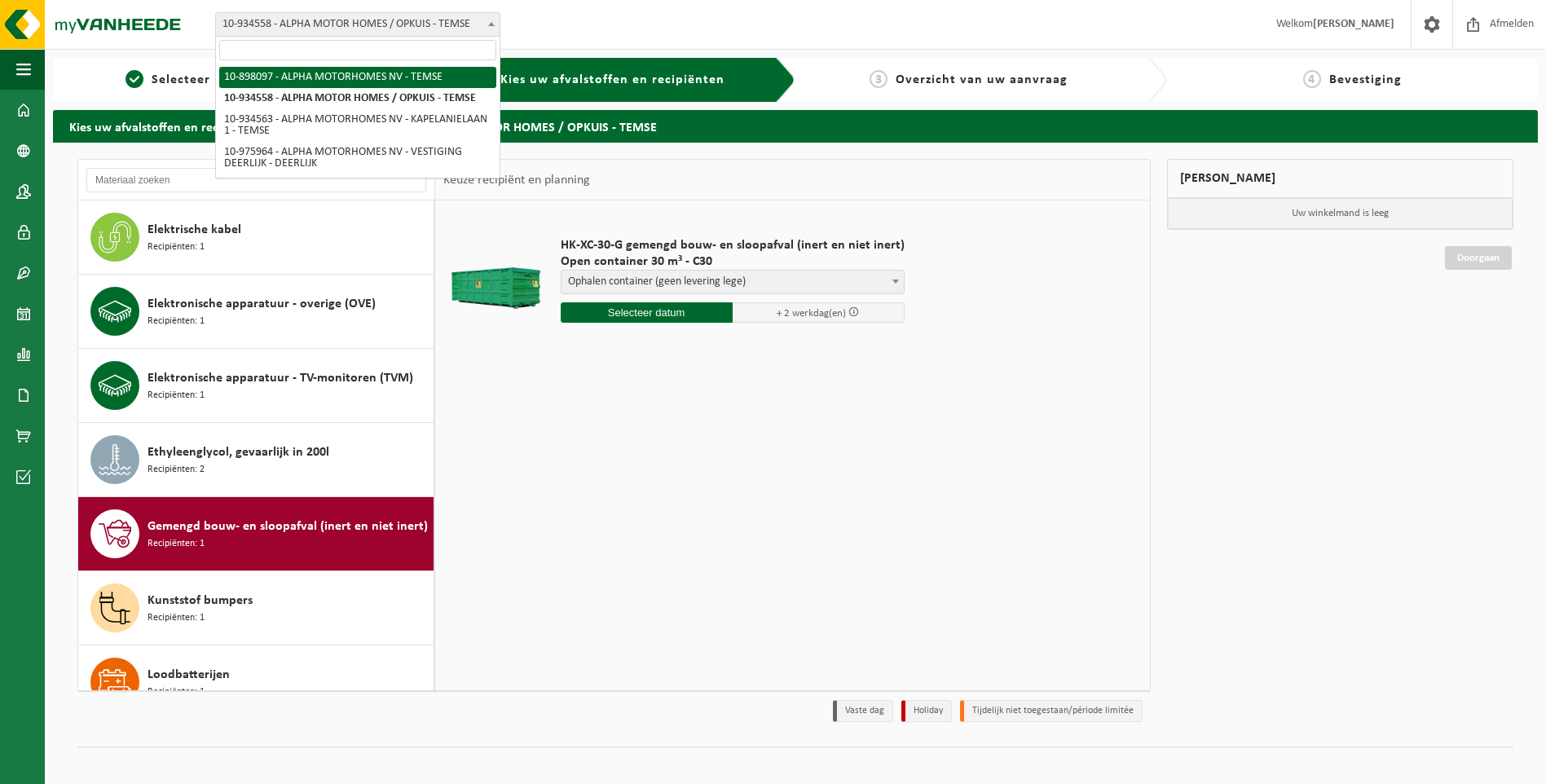
select select "117977"
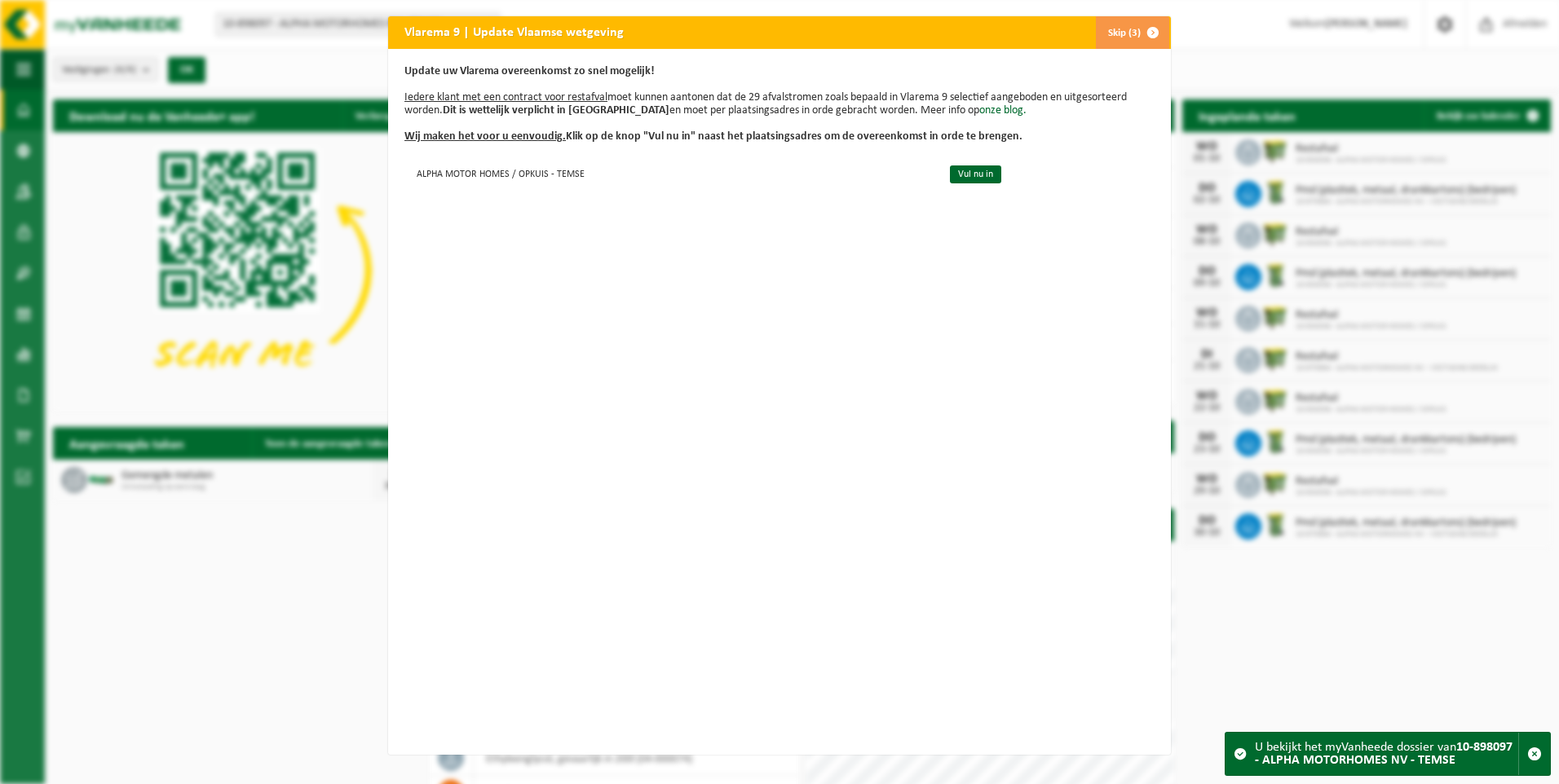
click at [1143, 29] on span "button" at bounding box center [1153, 33] width 33 height 33
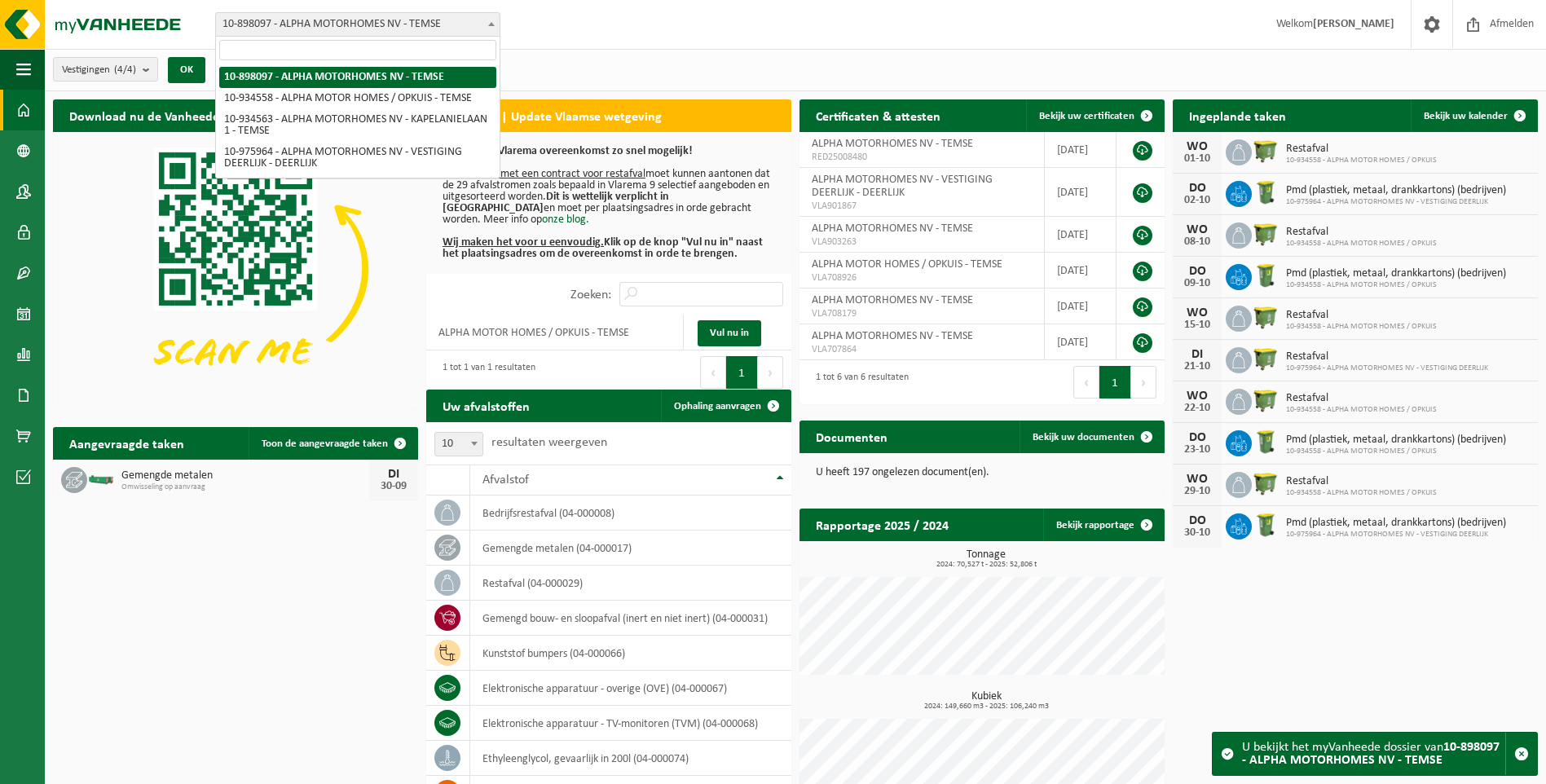
click at [424, 22] on span "10-898097 - ALPHA MOTORHOMES NV - TEMSE" at bounding box center [358, 24] width 283 height 23
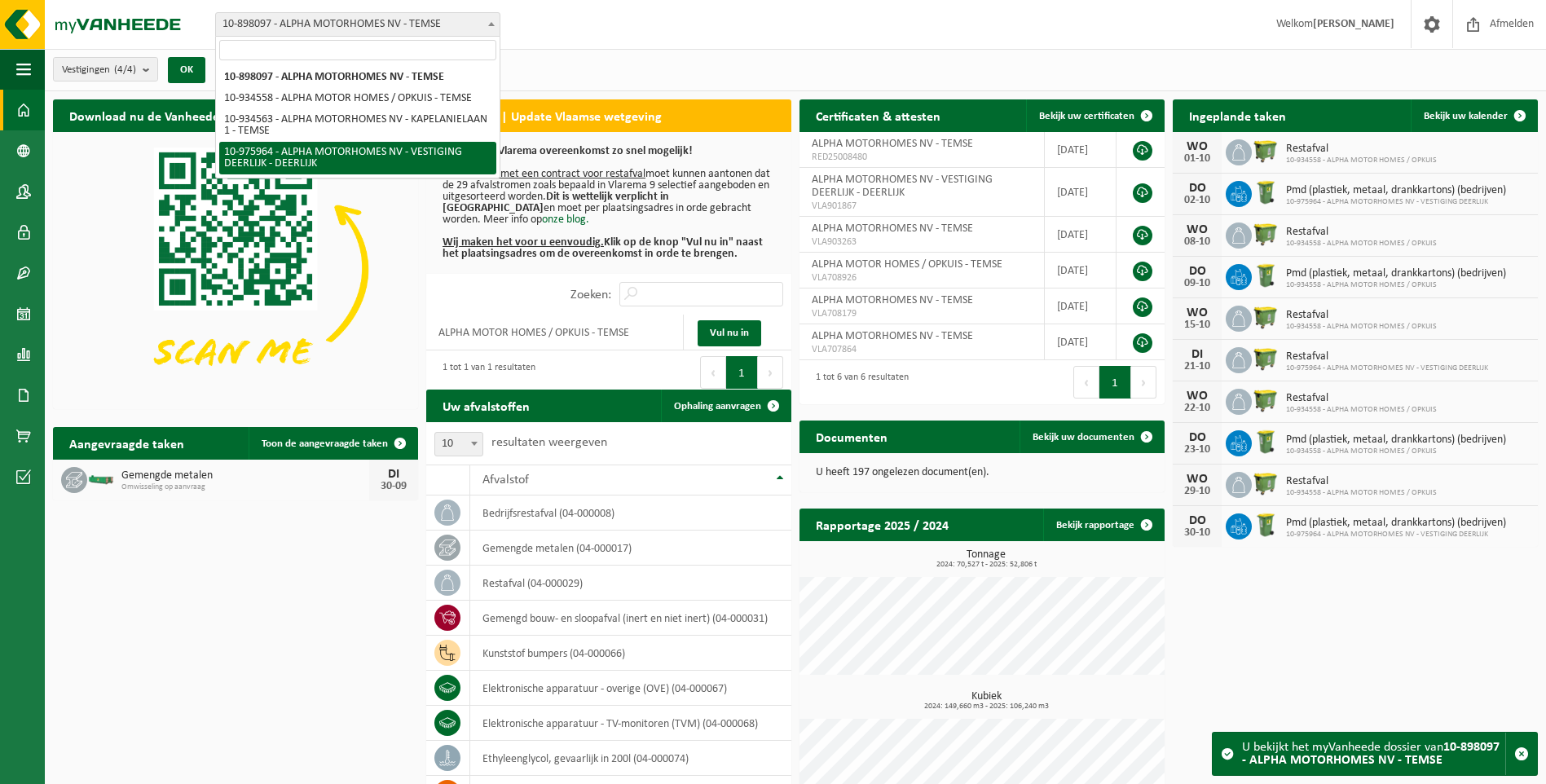
click at [301, 639] on div "Download nu de Vanheede+ app! Verberg Vlarema 9 | Update Vlaamse wetgeving Upda…" at bounding box center [795, 495] width 1493 height 808
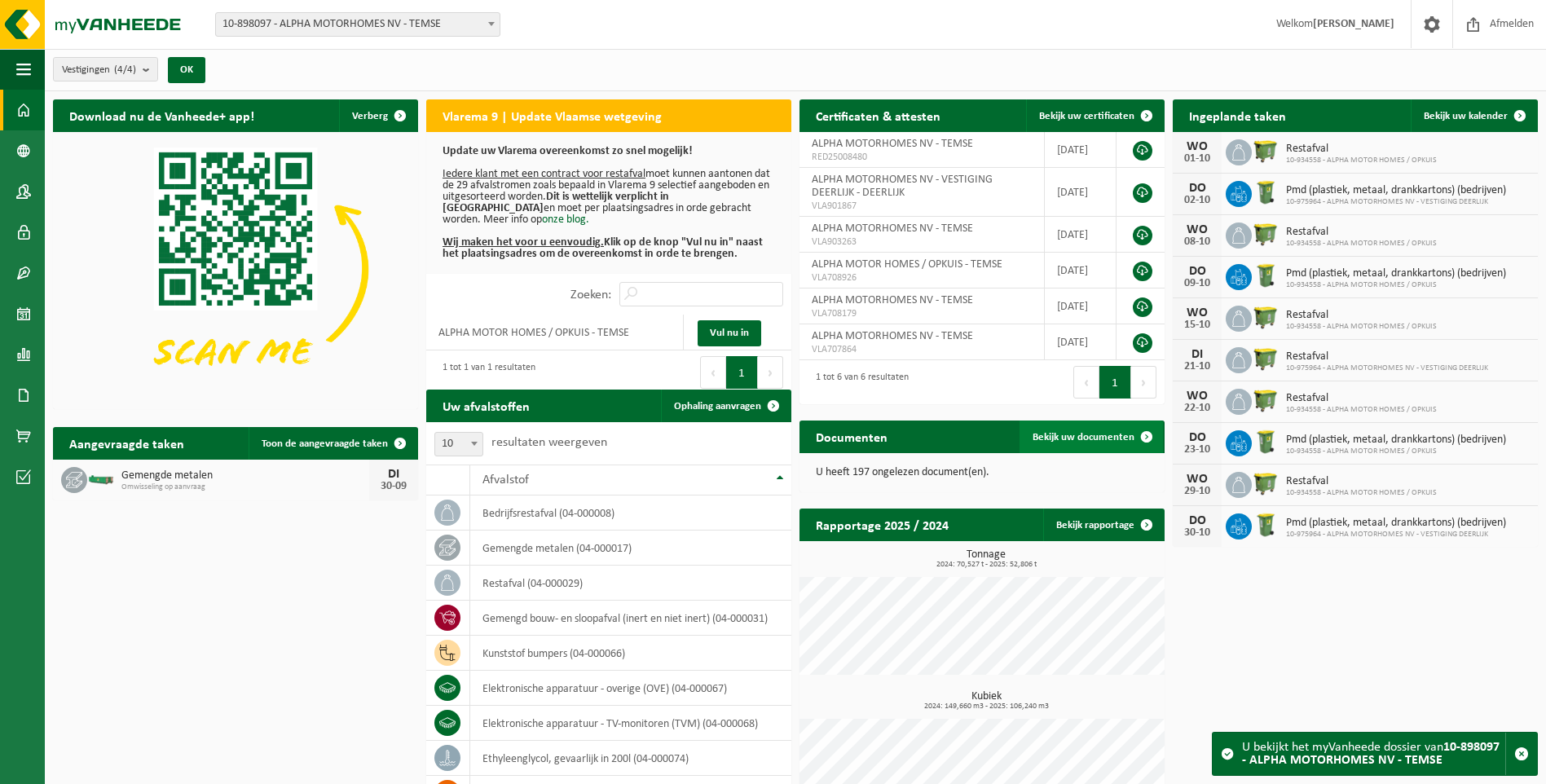
click at [1110, 425] on link "Bekijk uw documenten" at bounding box center [1091, 437] width 143 height 33
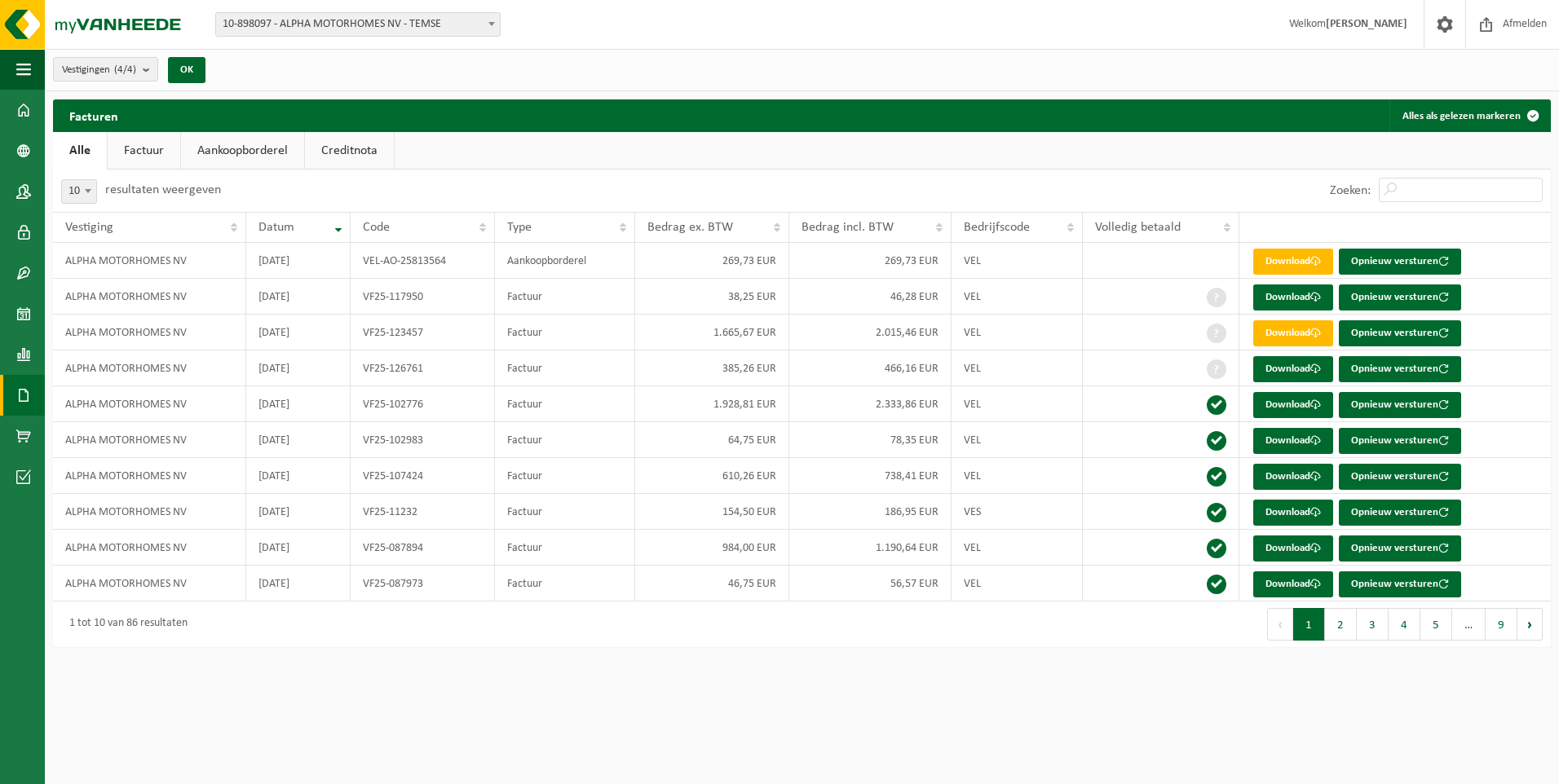
click at [282, 26] on span "10-898097 - ALPHA MOTORHOMES NV - TEMSE" at bounding box center [358, 24] width 283 height 23
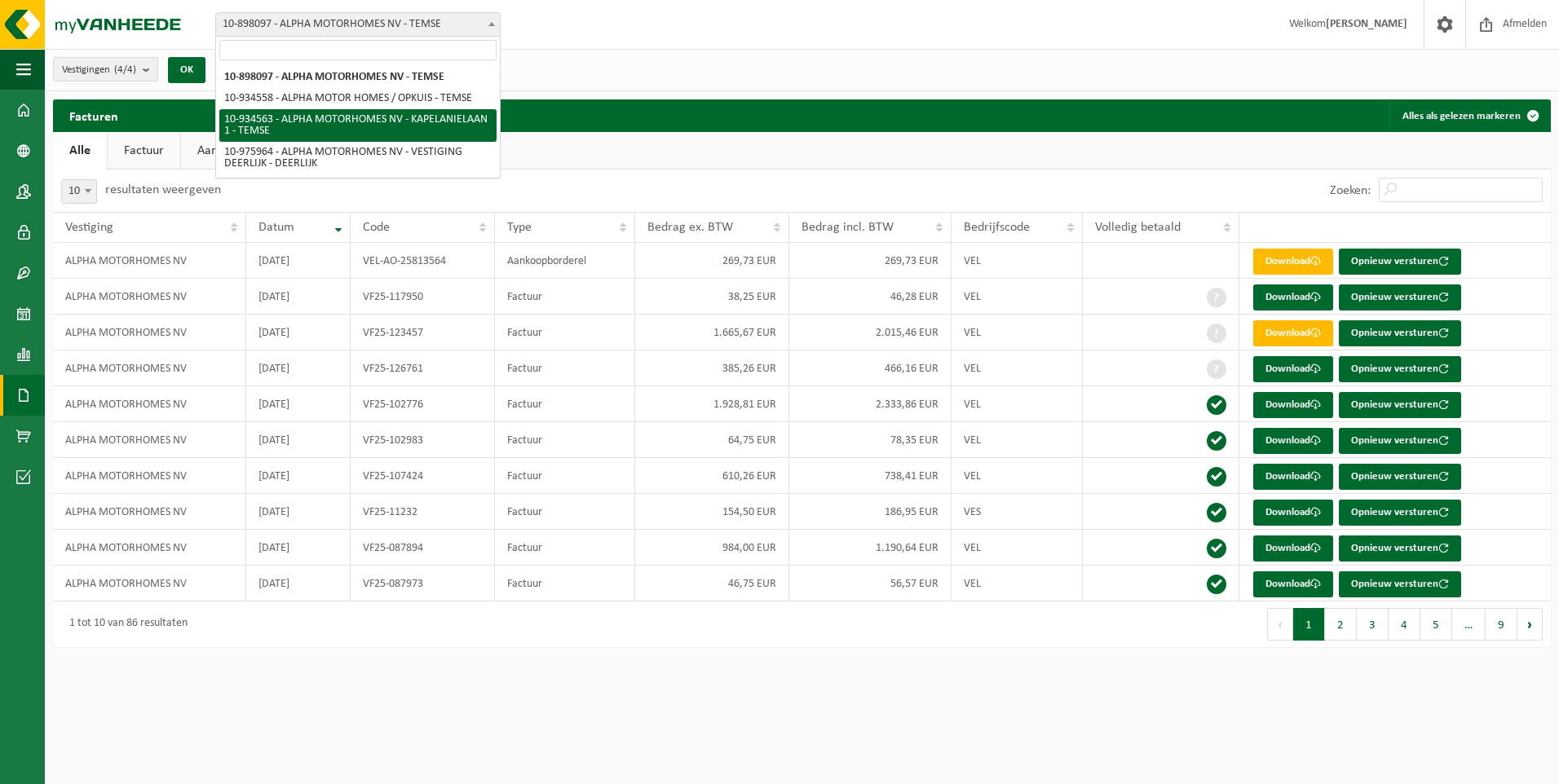
select select "136229"
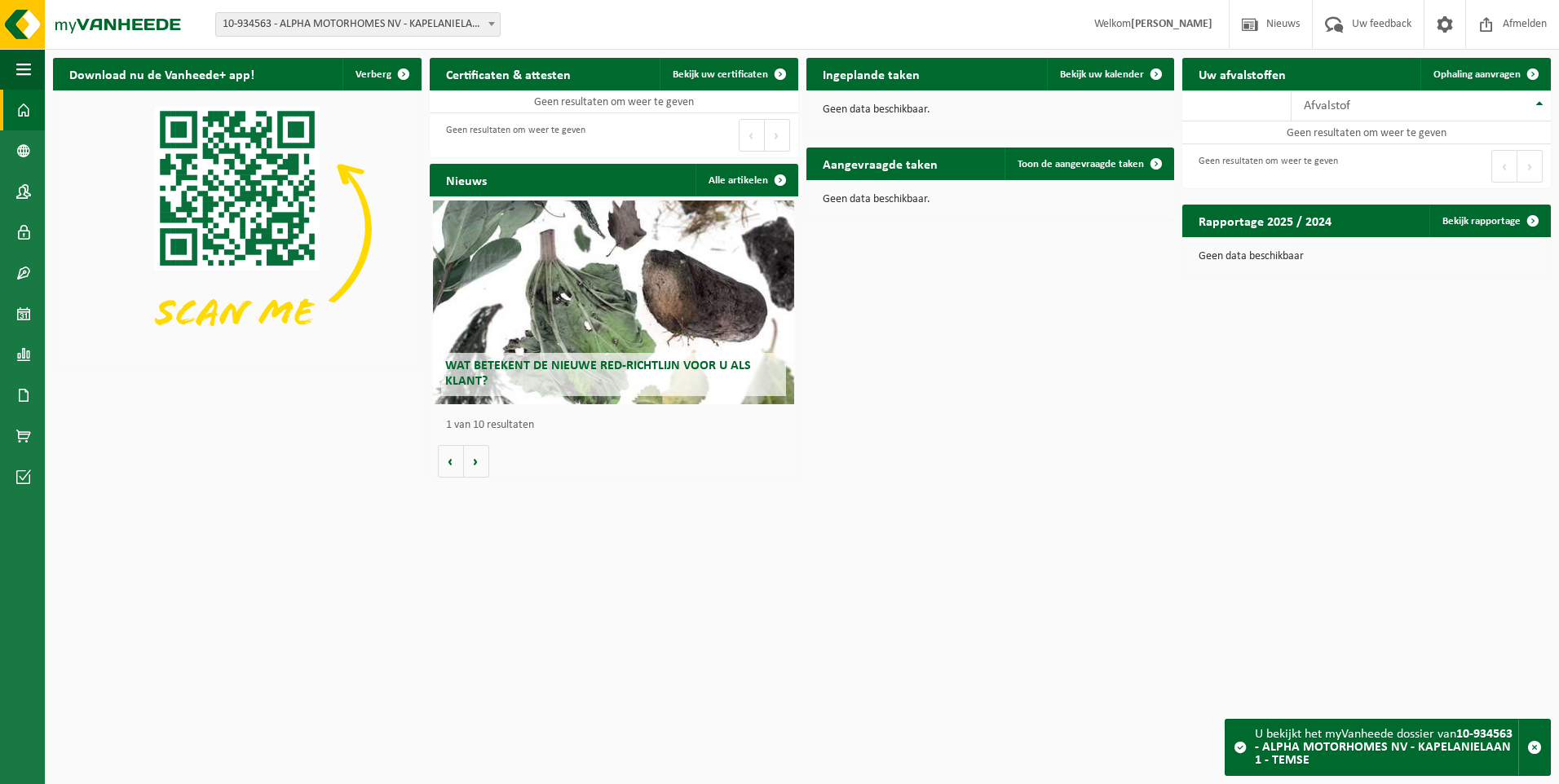
click at [356, 17] on span "10-934563 - ALPHA MOTORHOMES NV - KAPELANIELAAN 1 - TEMSE" at bounding box center [358, 24] width 283 height 23
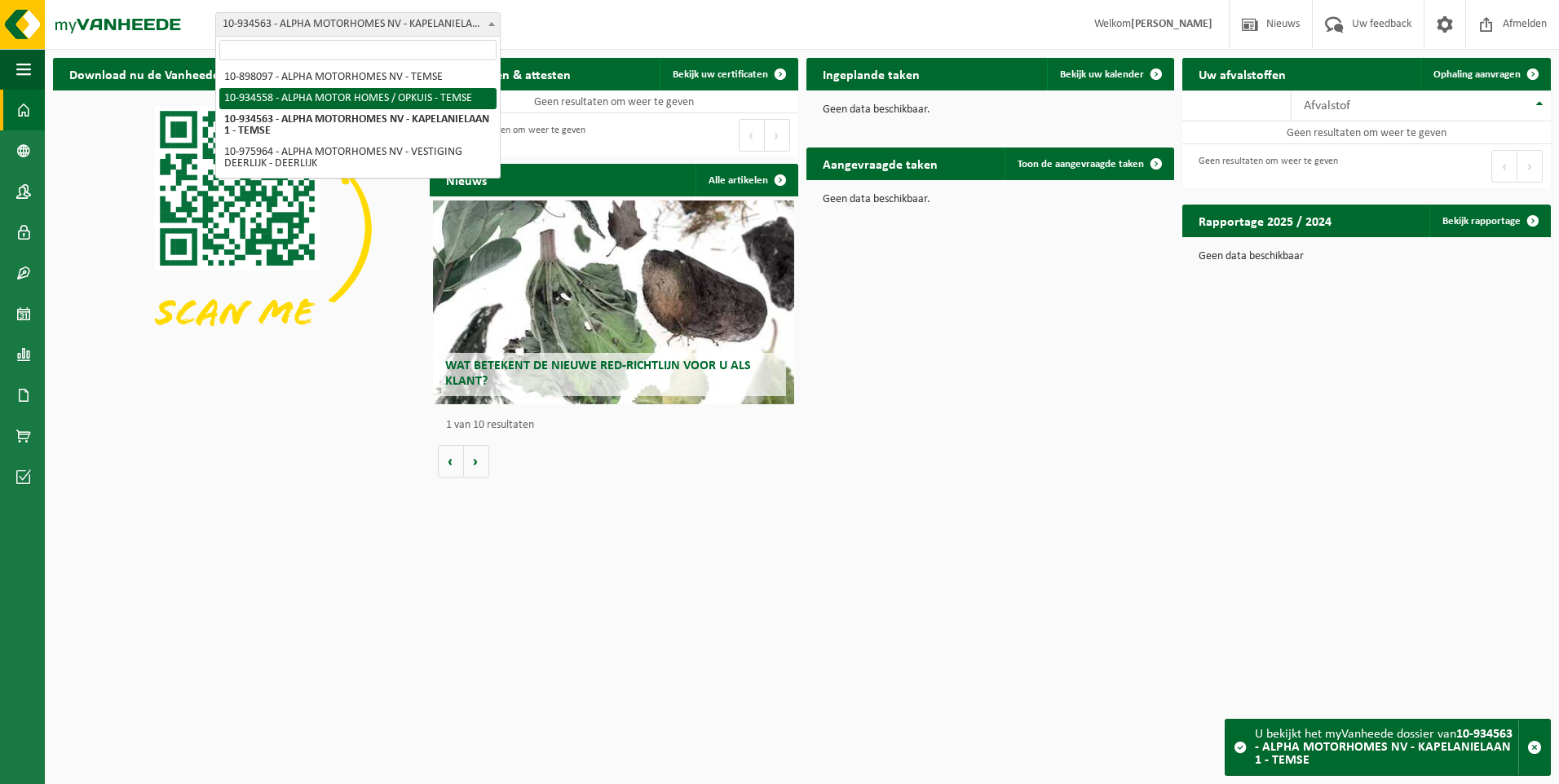
select select "136226"
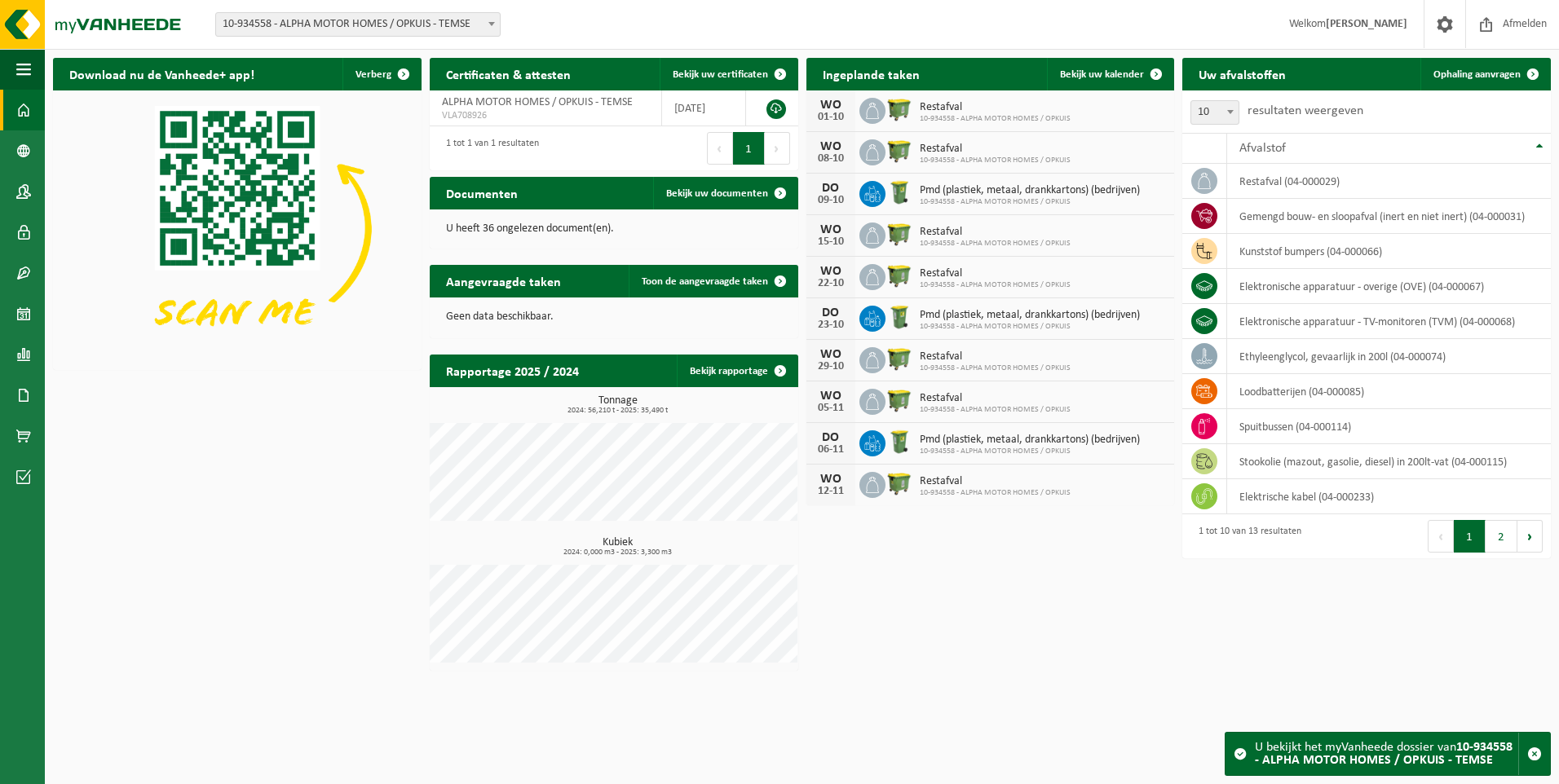
click at [379, 17] on span "10-934558 - ALPHA MOTOR HOMES / OPKUIS - TEMSE" at bounding box center [358, 24] width 283 height 23
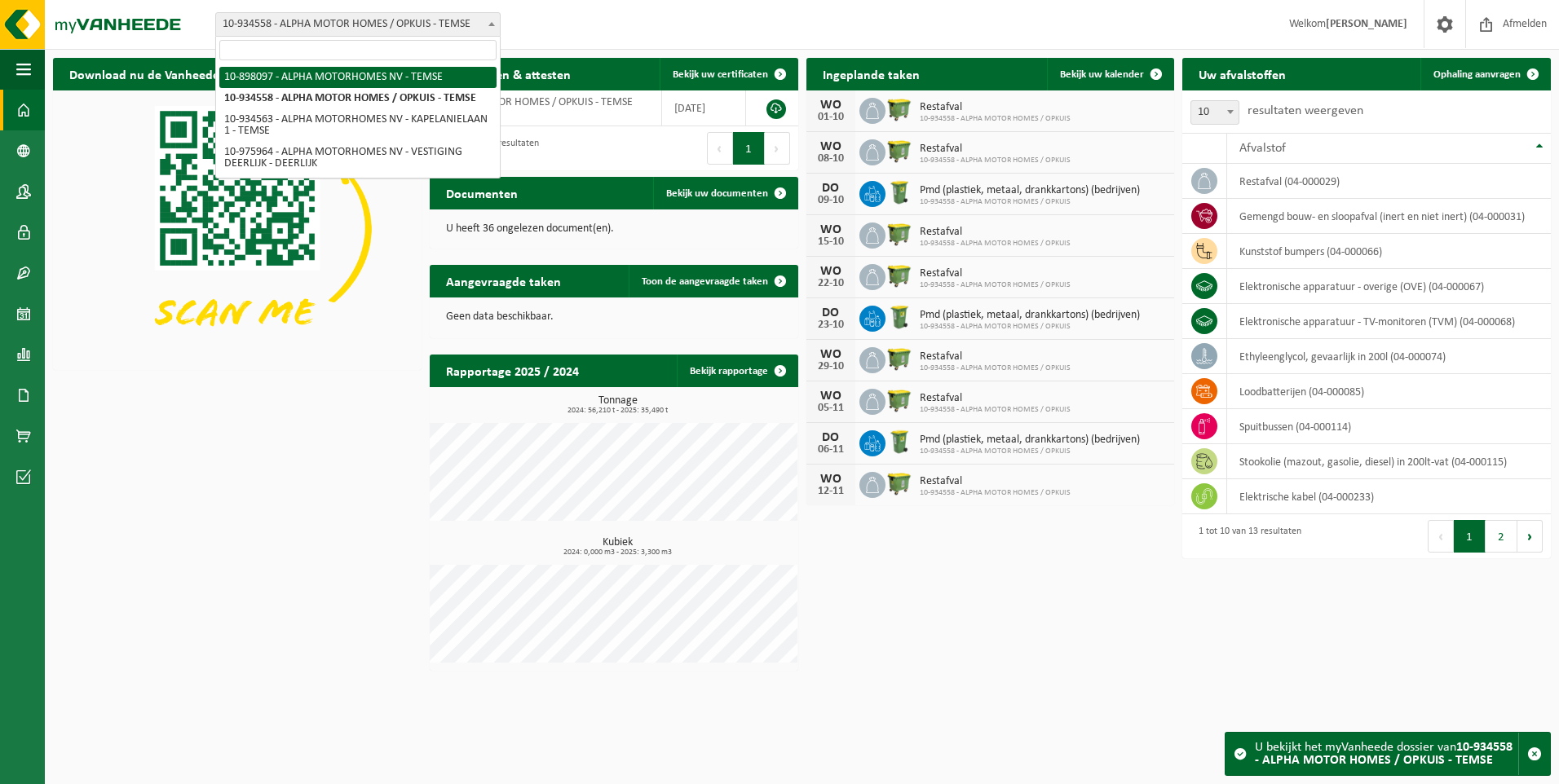
select select "117977"
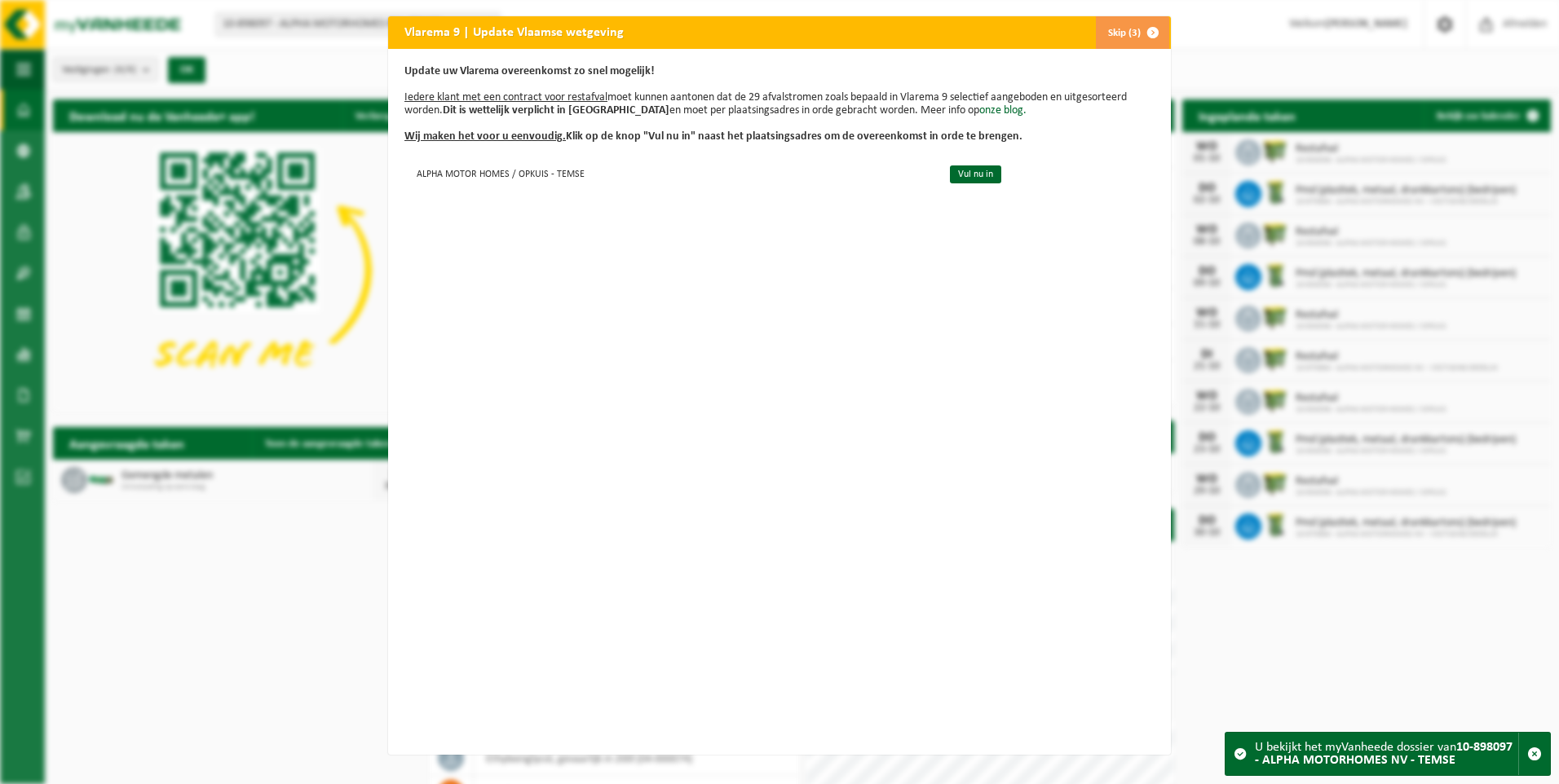
click at [1152, 29] on span "button" at bounding box center [1153, 33] width 33 height 33
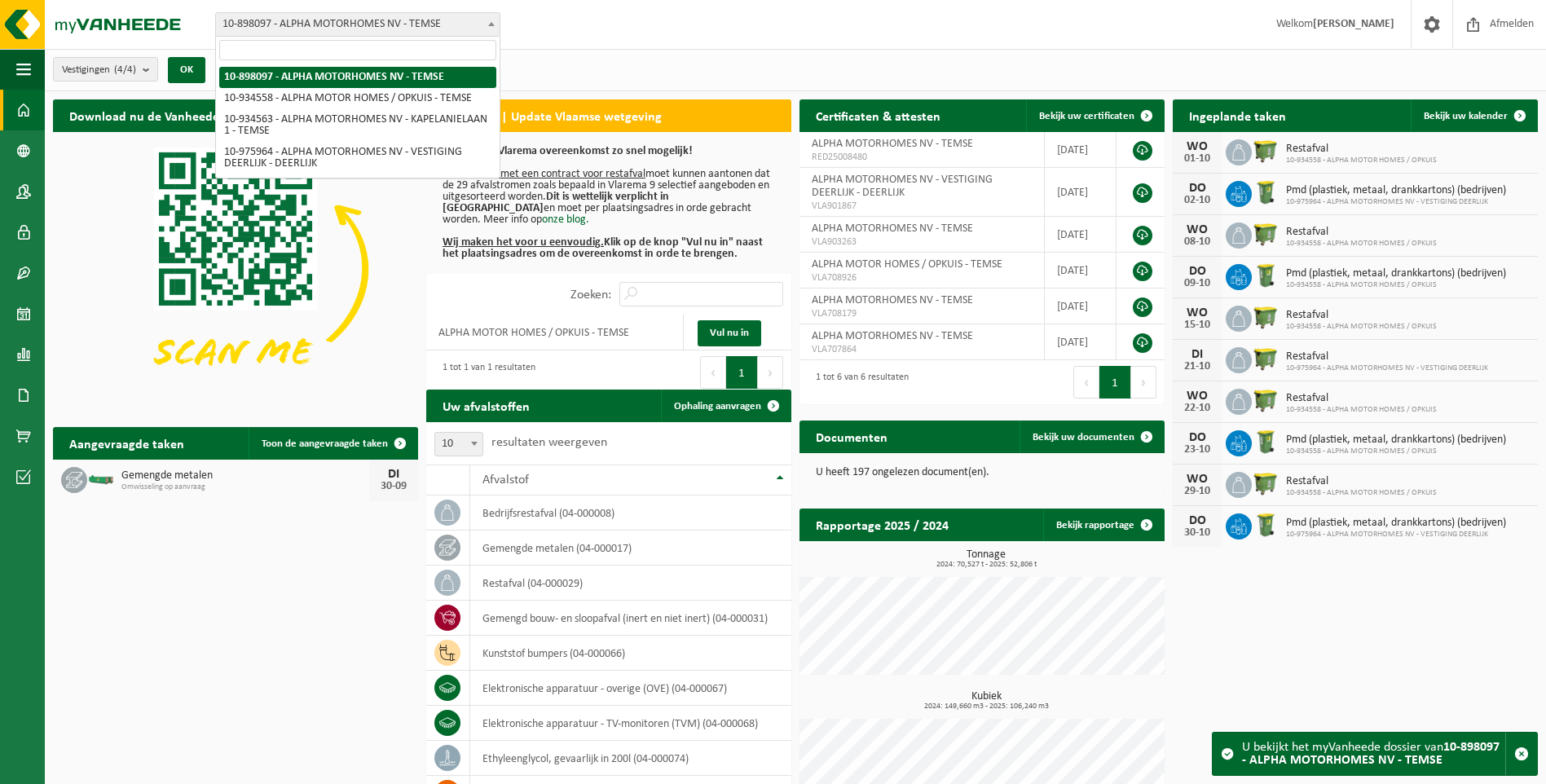
click at [329, 19] on span "10-898097 - ALPHA MOTORHOMES NV - TEMSE" at bounding box center [358, 24] width 283 height 23
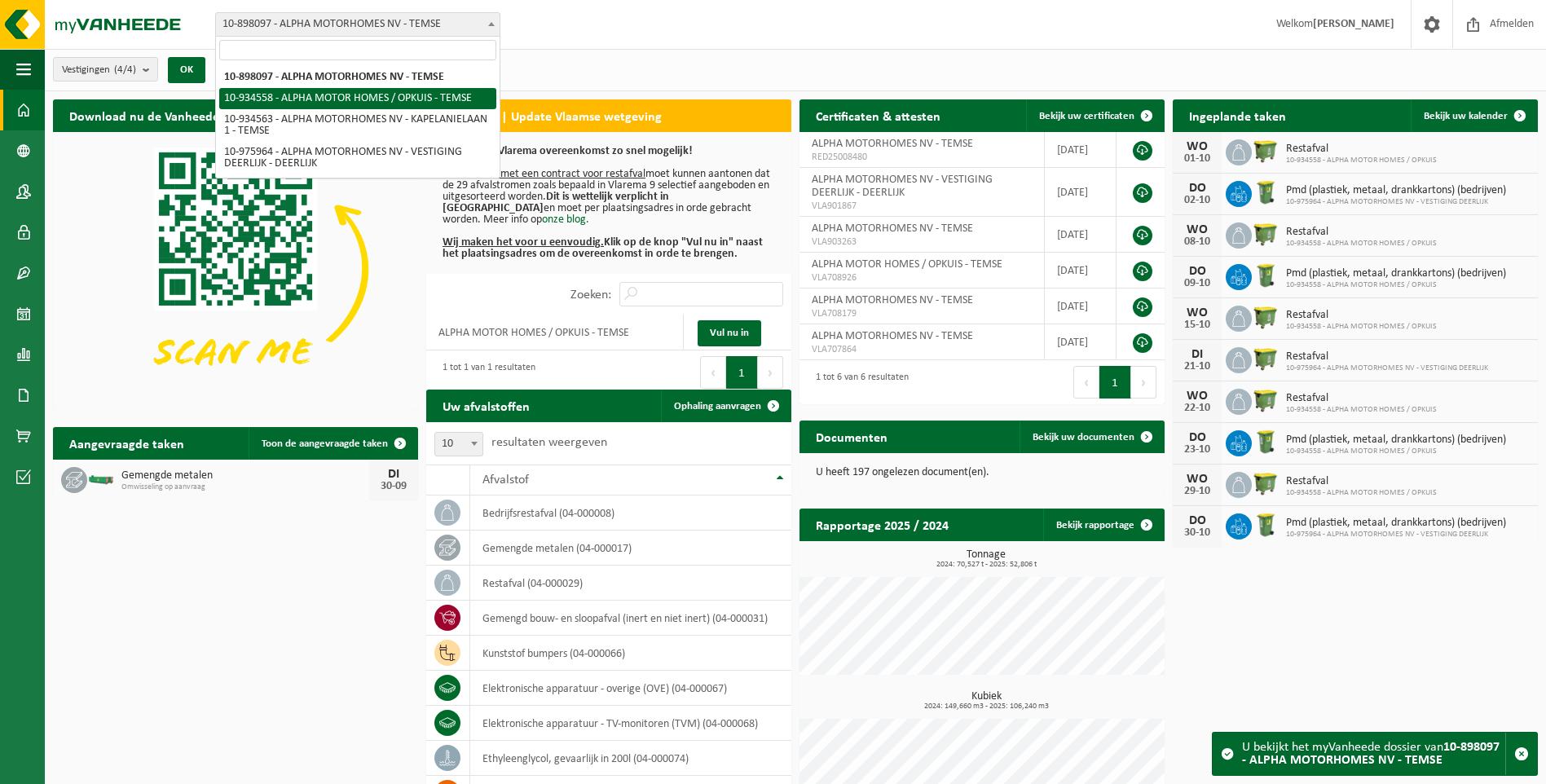
select select "136226"
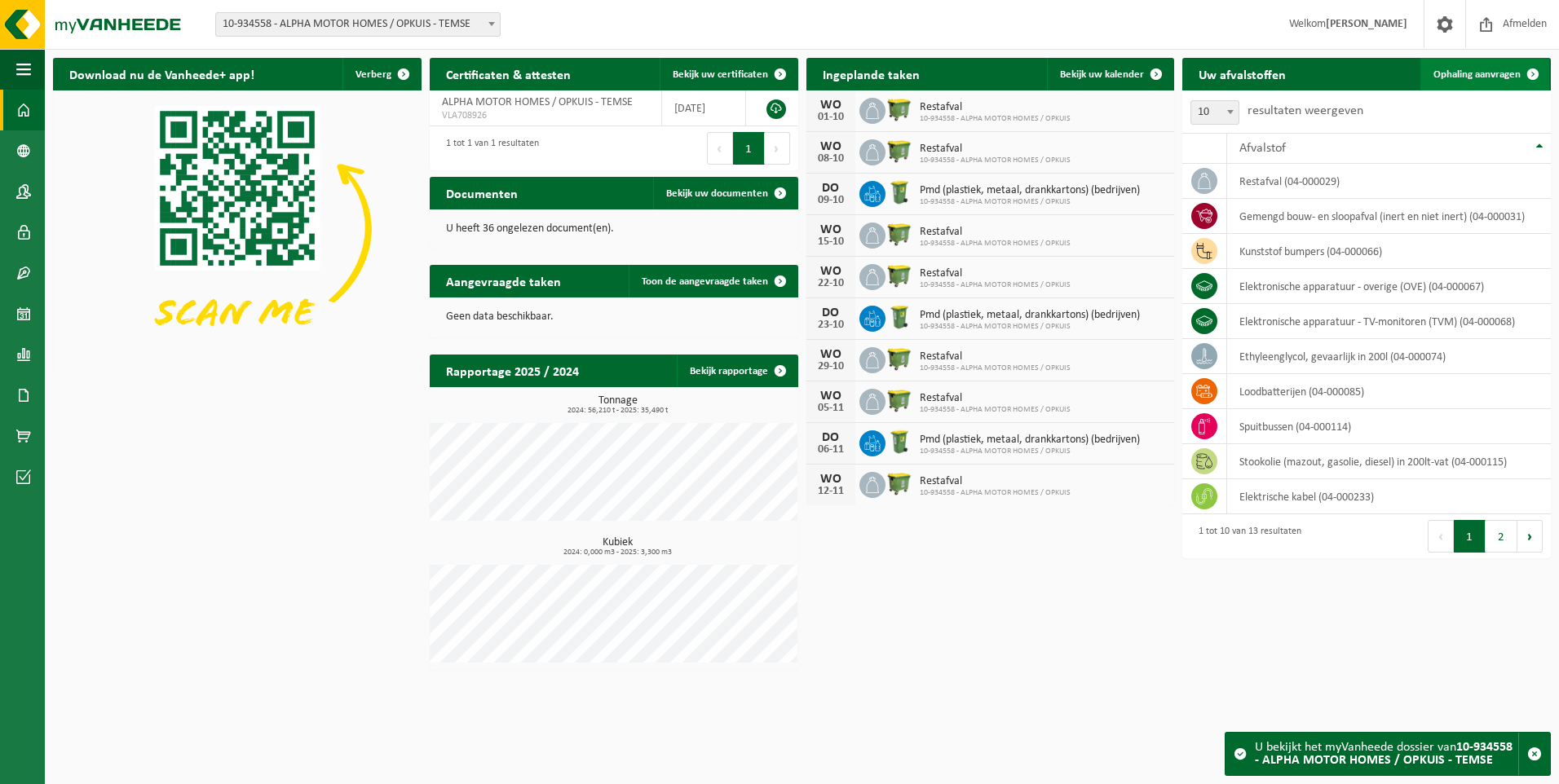
click at [1481, 74] on span "Ophaling aanvragen" at bounding box center [1476, 75] width 87 height 11
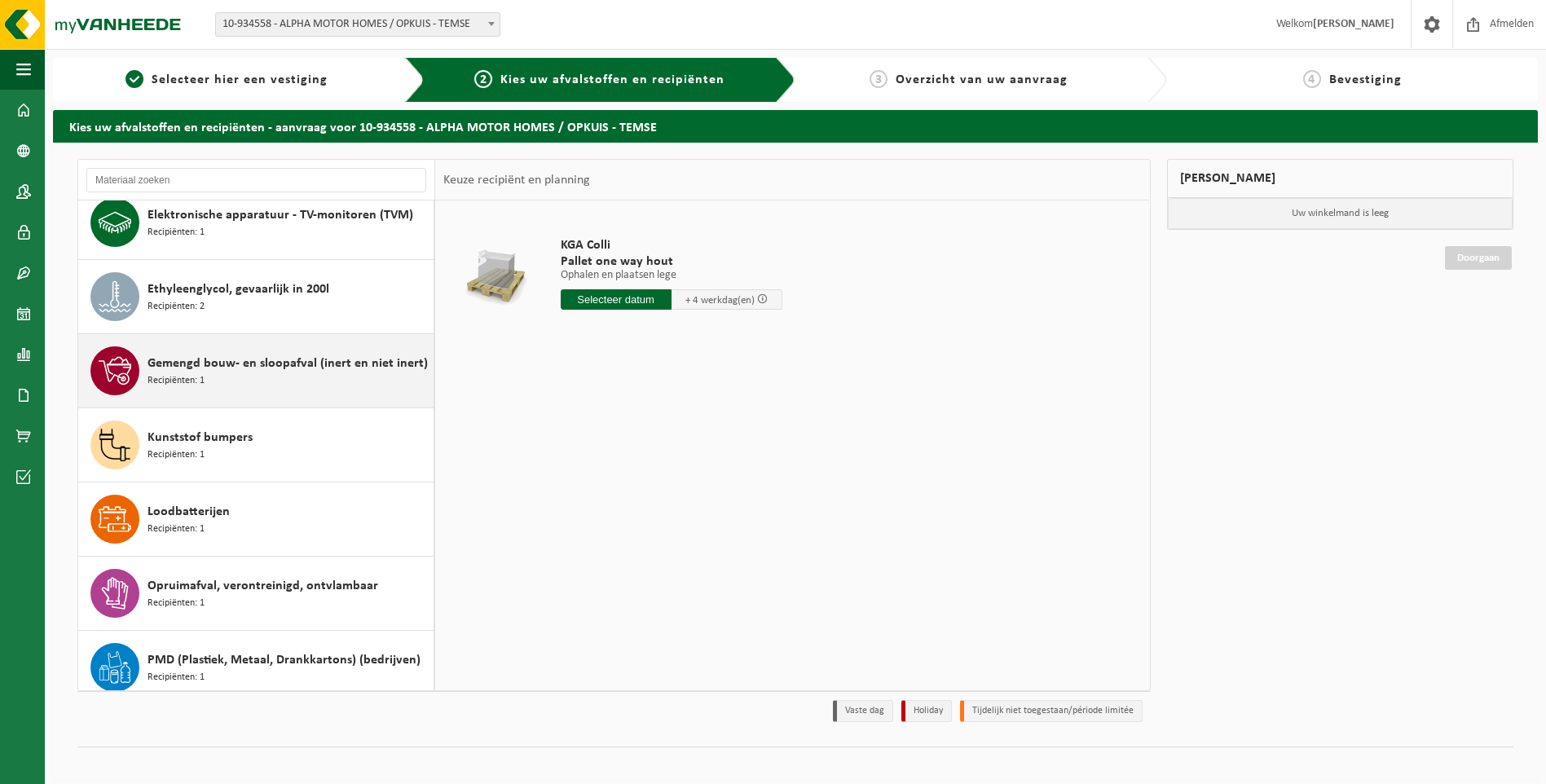
click at [348, 365] on span "Gemengd bouw- en sloopafval (inert en niet inert)" at bounding box center [288, 363] width 281 height 19
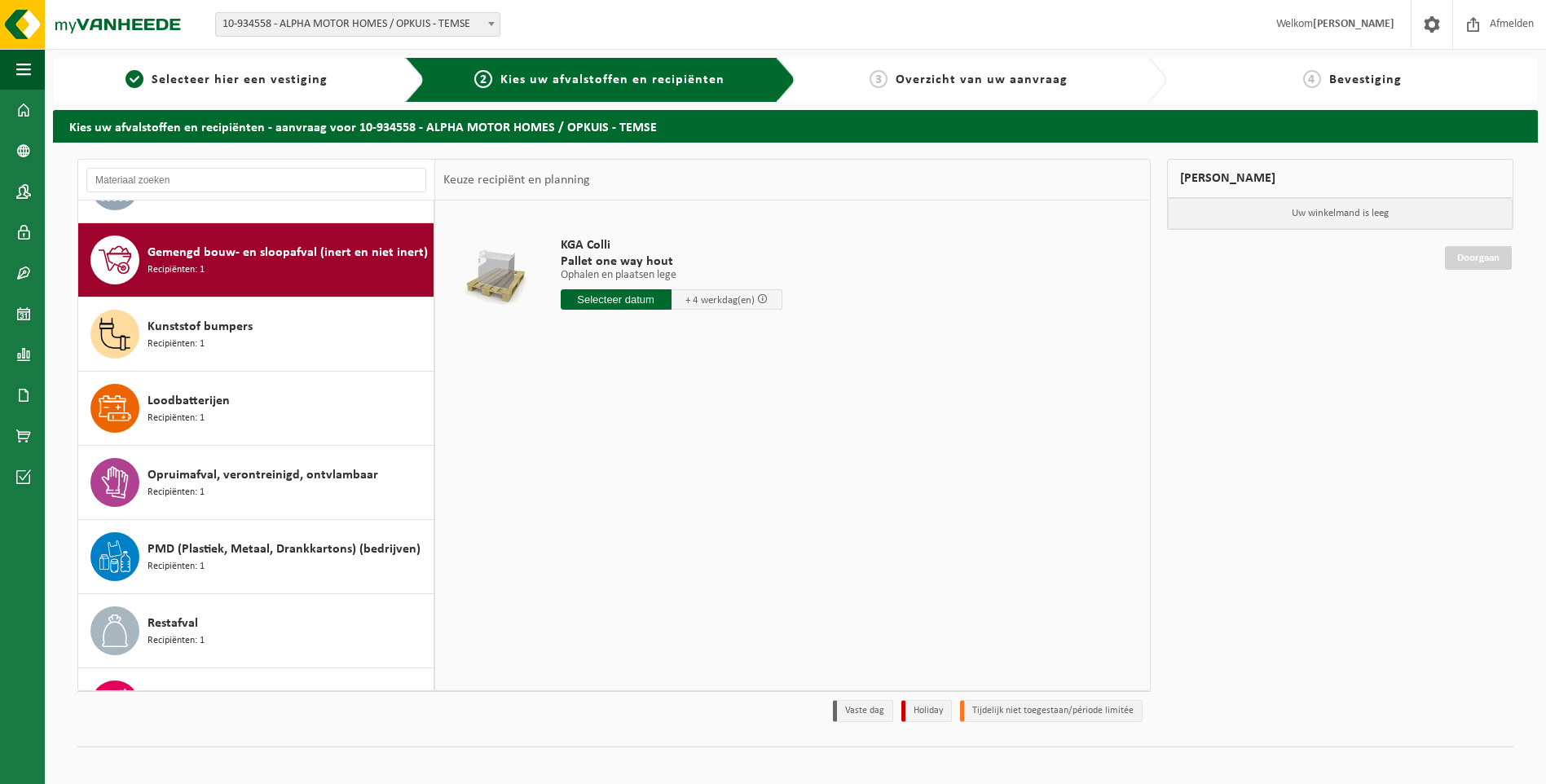
scroll to position [297, 0]
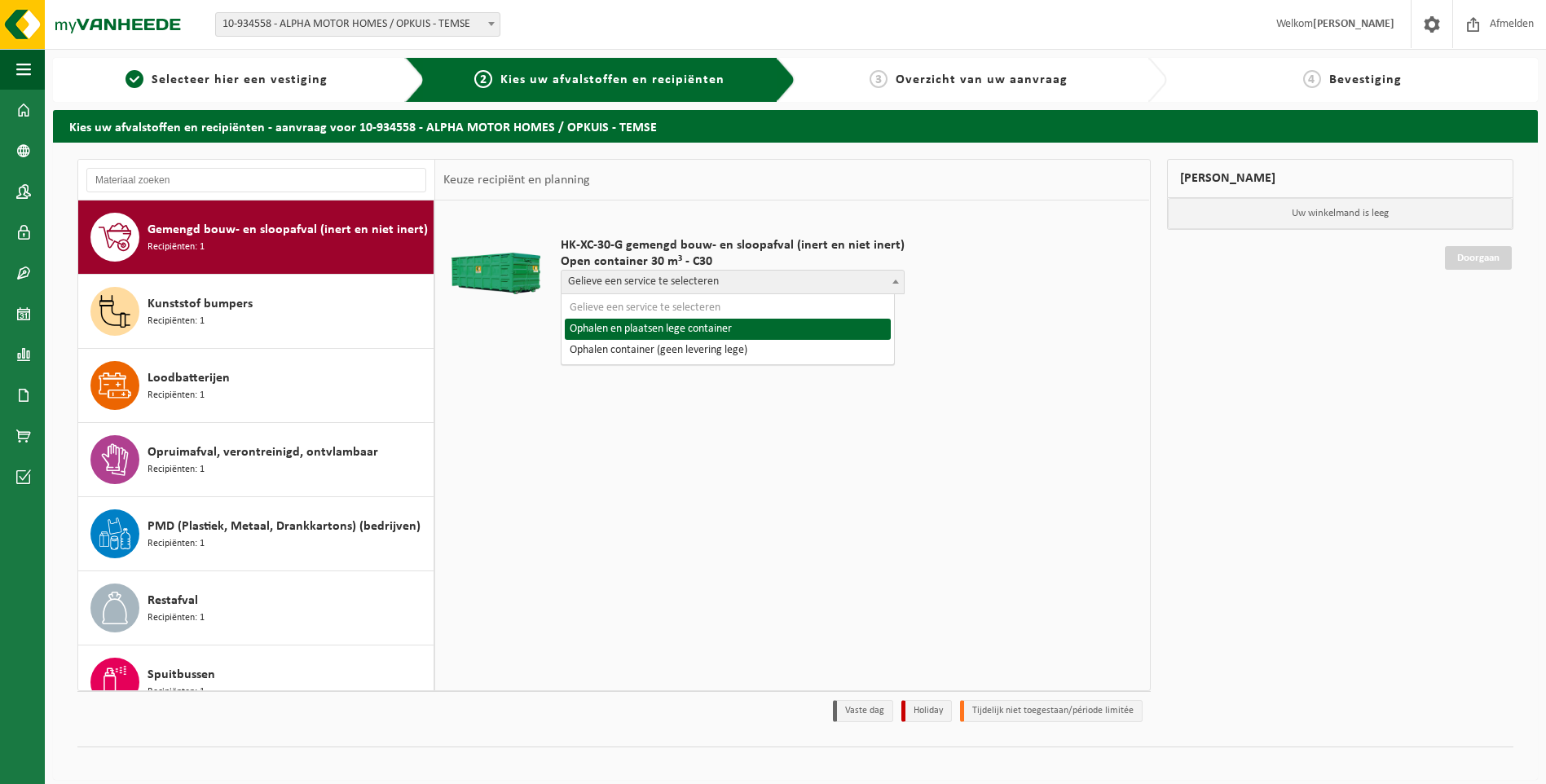
click at [761, 289] on span "Gelieve een service te selecteren" at bounding box center [732, 282] width 342 height 23
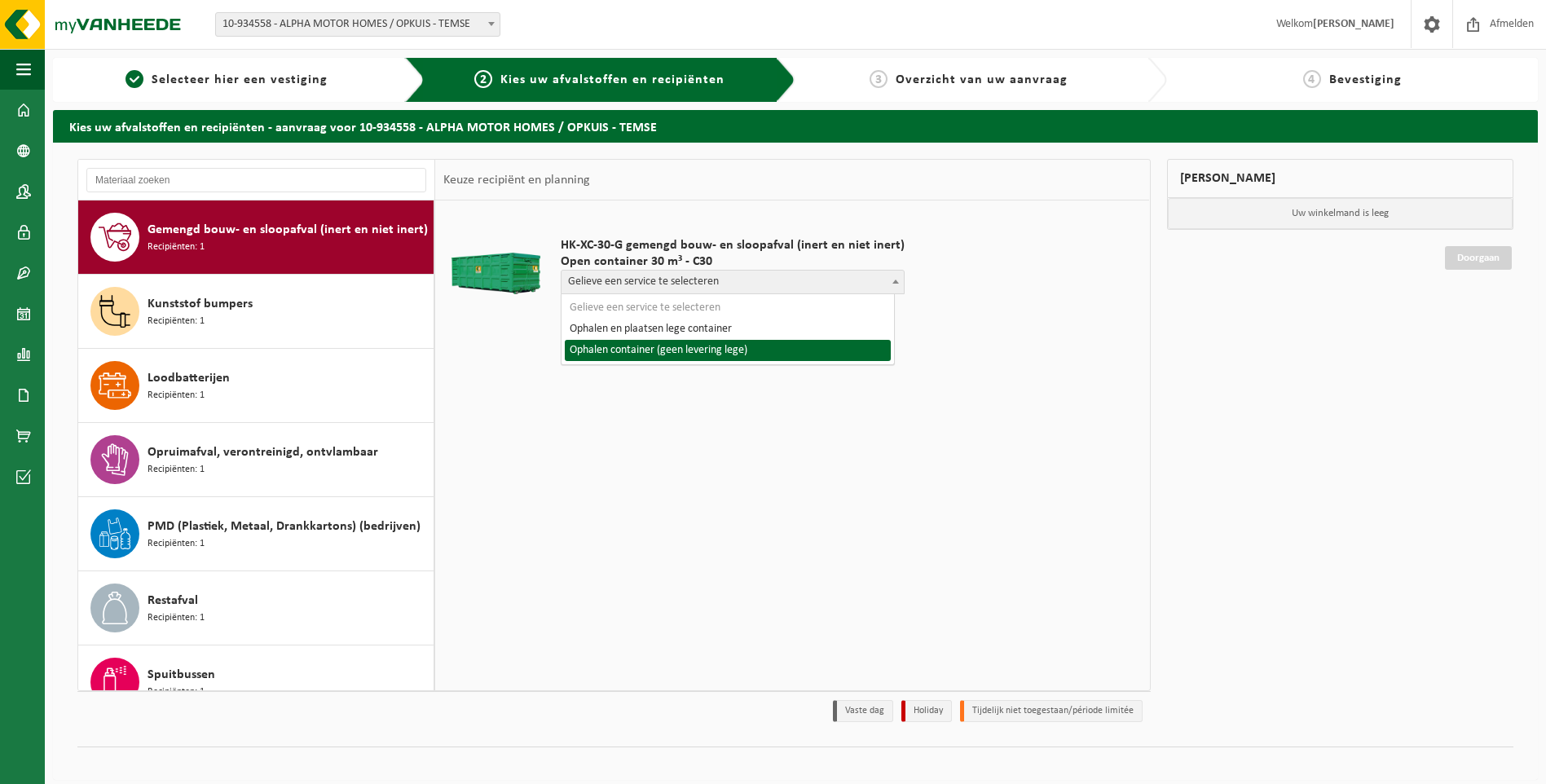
select select "P2PL-VEL-077681_HK-XC-30-GN-00_04-000031_72"
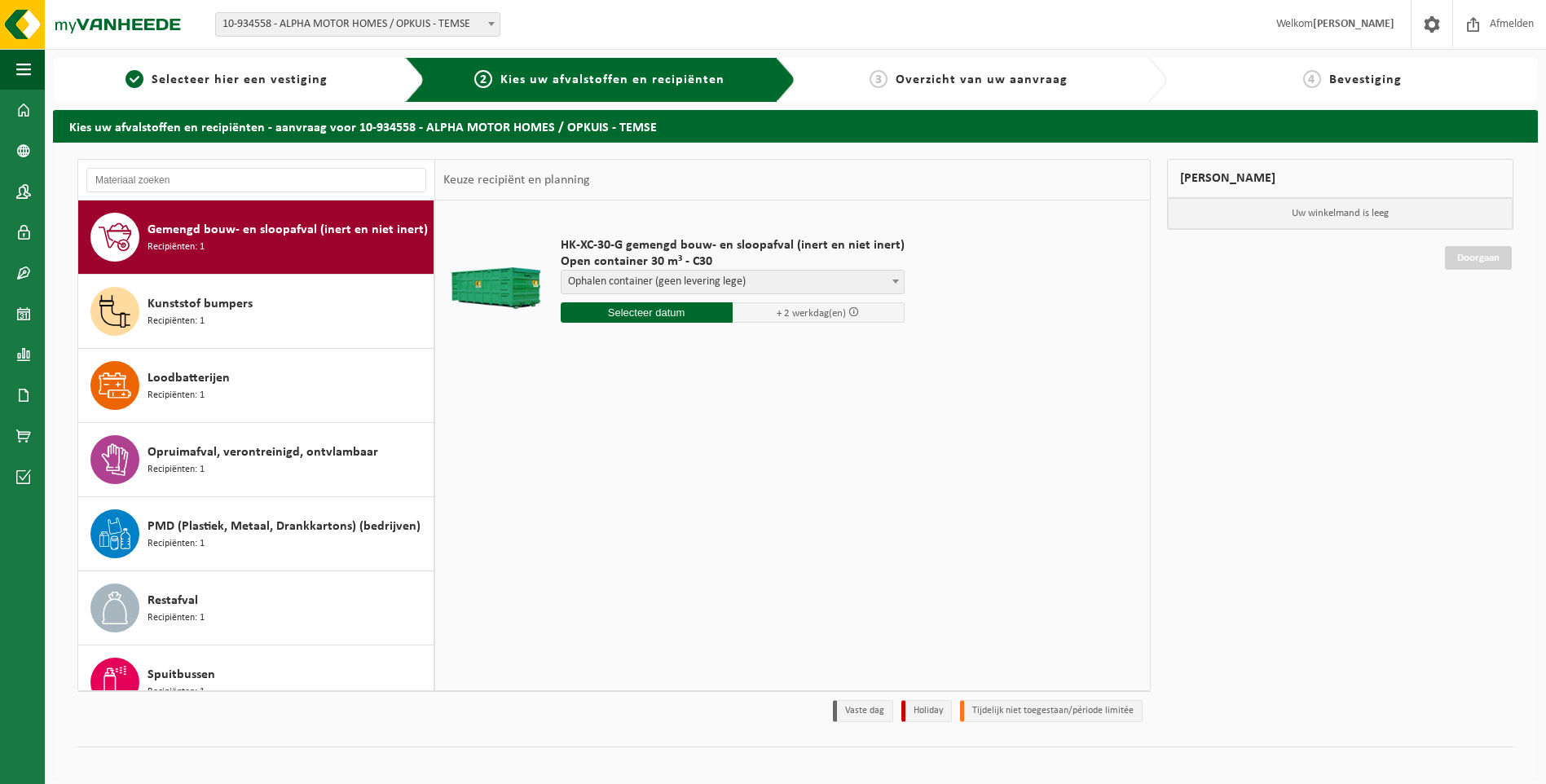
click at [648, 323] on div "HK-XC-30-G gemengd bouw- en sloopafval (inert en niet inert) Open container 30 …" at bounding box center [733, 284] width 360 height 127
click at [648, 313] on input "text" at bounding box center [647, 313] width 172 height 20
click at [746, 348] on icon at bounding box center [745, 349] width 26 height 26
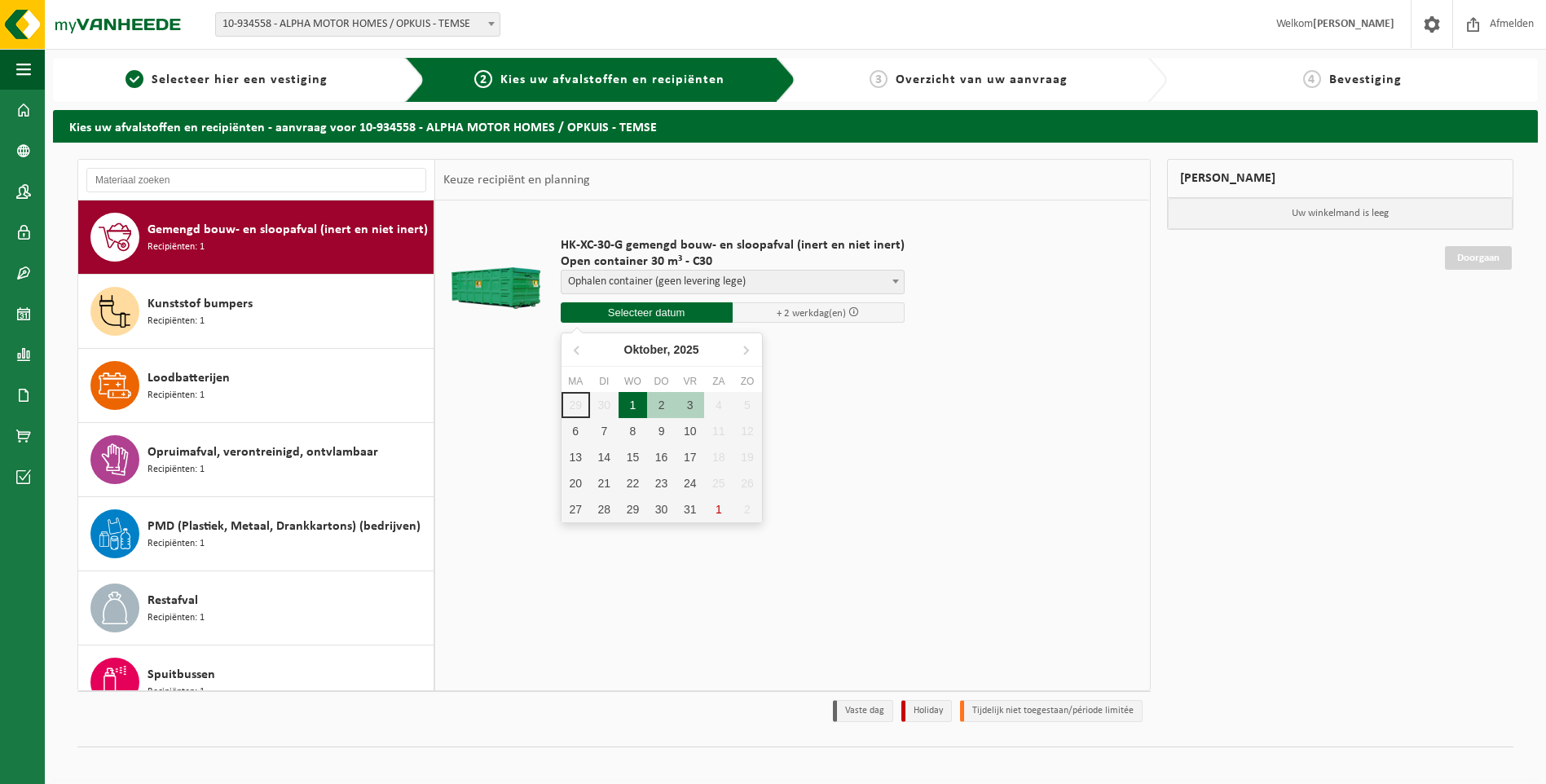
click at [629, 408] on div "1" at bounding box center [633, 405] width 28 height 26
type input "Van 2025-10-01"
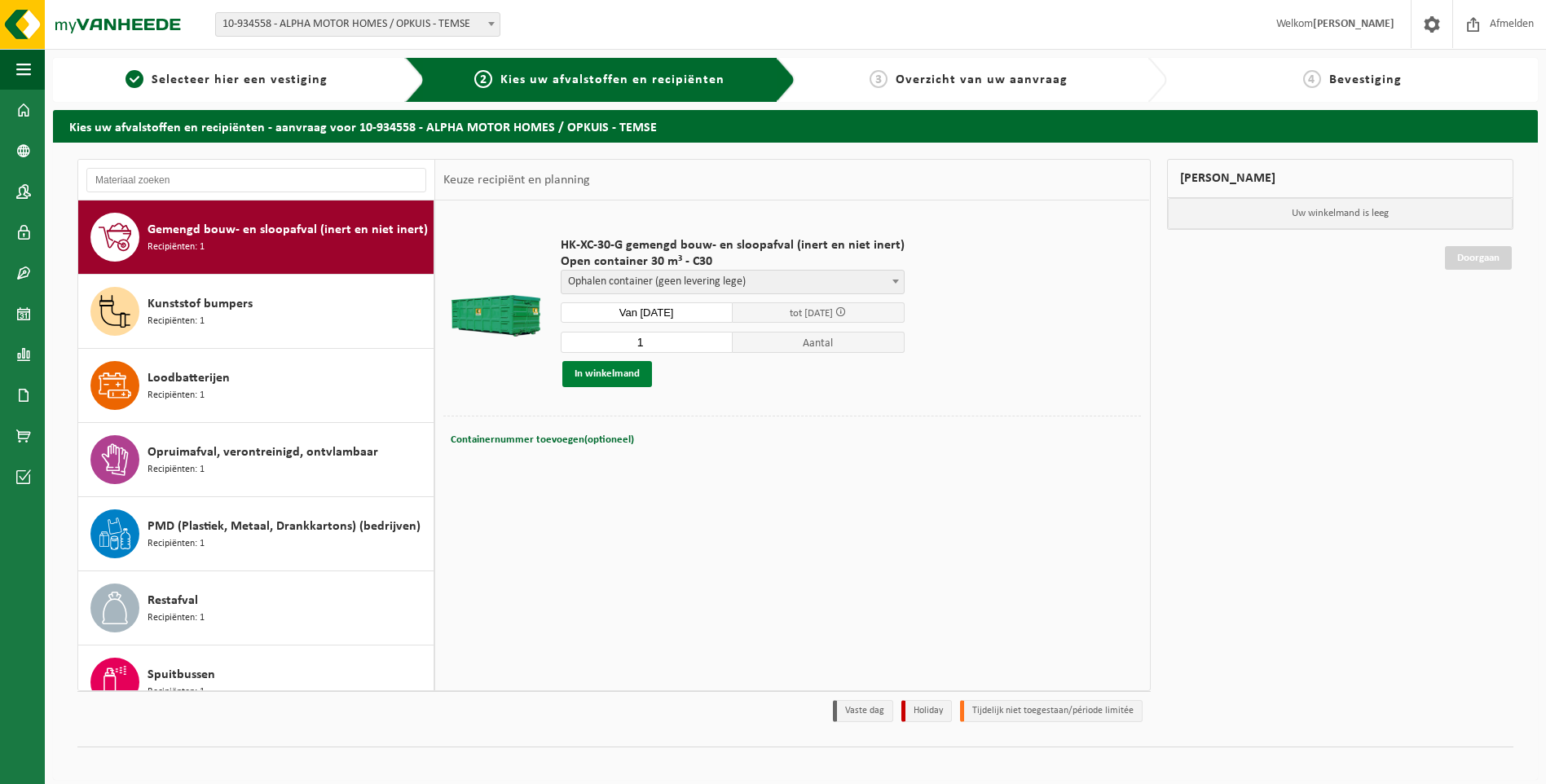
click at [639, 378] on button "In winkelmand" at bounding box center [607, 374] width 90 height 26
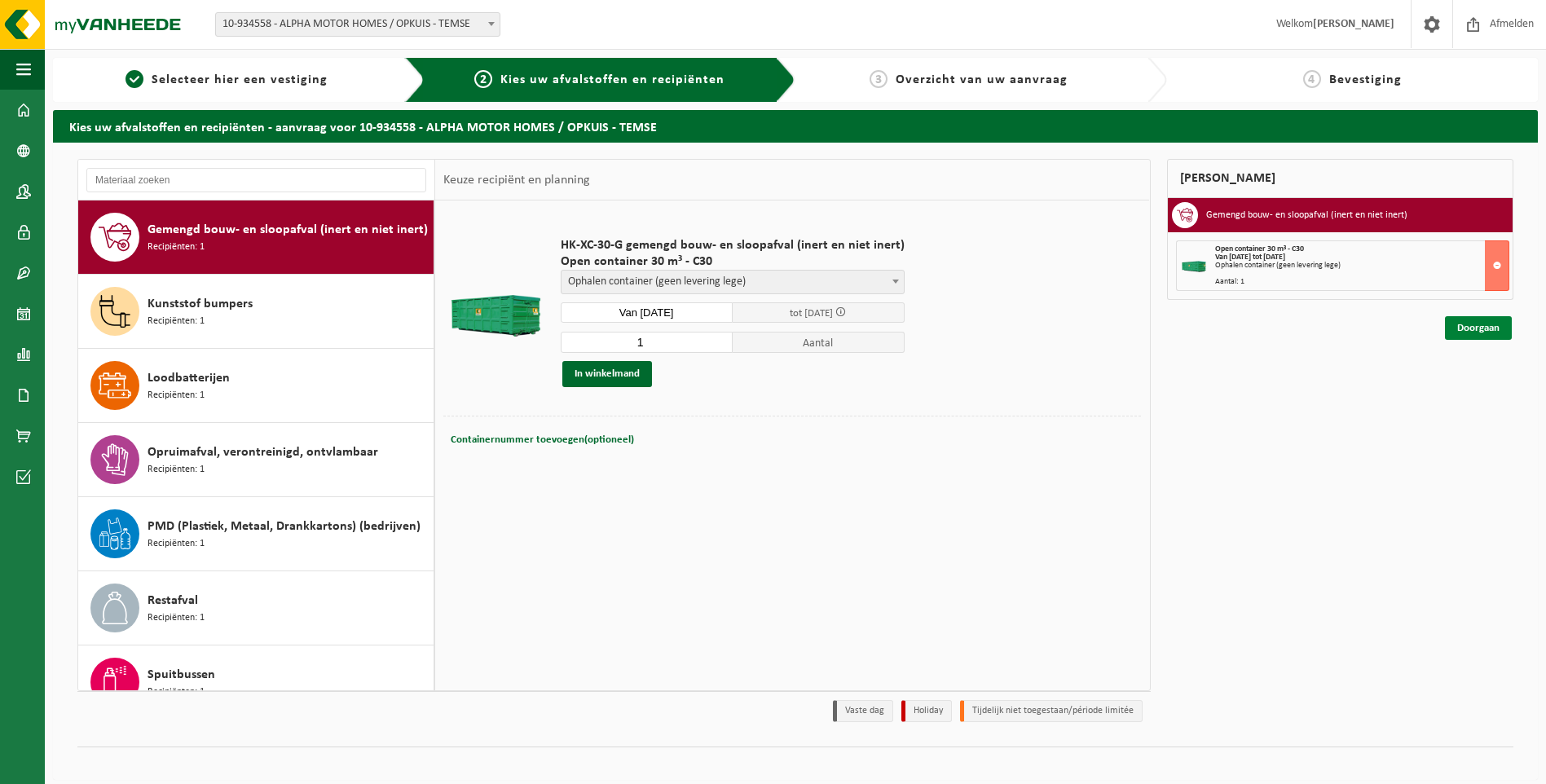
click at [1490, 334] on link "Doorgaan" at bounding box center [1478, 328] width 67 height 24
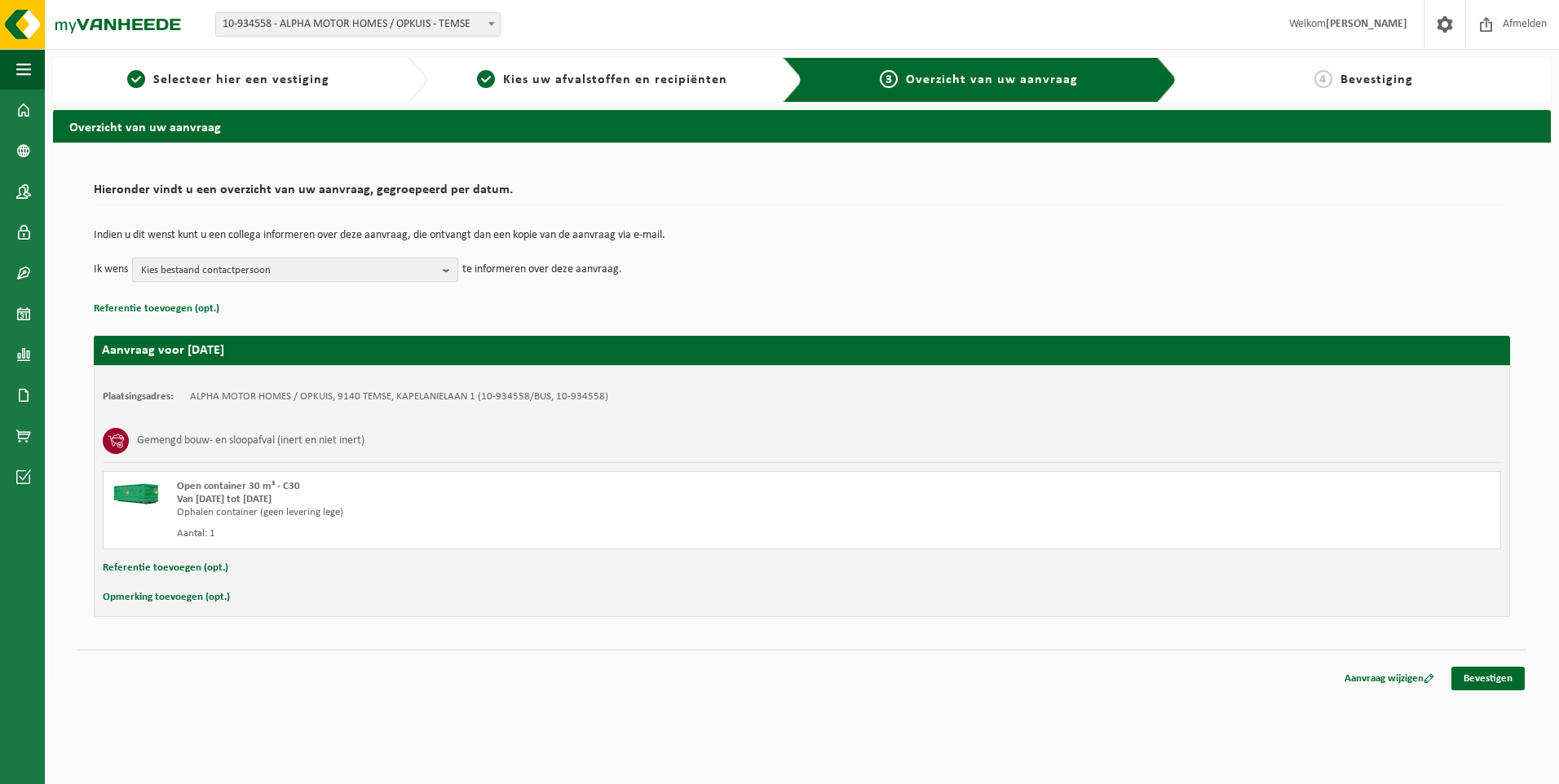
click at [435, 275] on span "Kies bestaand contactpersoon" at bounding box center [289, 271] width 295 height 25
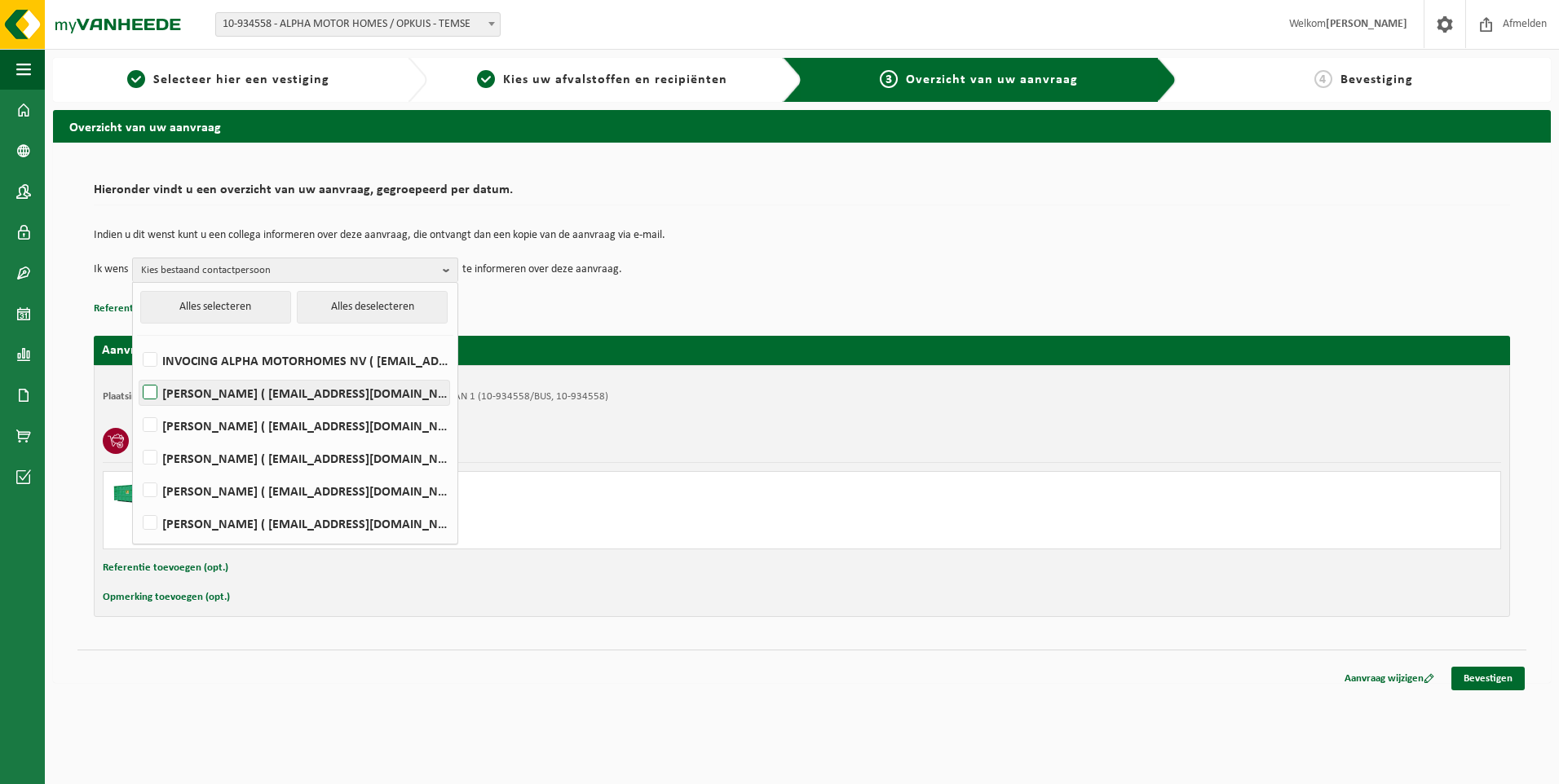
click at [198, 392] on label "[PERSON_NAME] ( [EMAIL_ADDRESS][DOMAIN_NAME] )" at bounding box center [294, 392] width 310 height 25
click at [137, 372] on input "[PERSON_NAME] ( [EMAIL_ADDRESS][DOMAIN_NAME] )" at bounding box center [136, 371] width 1 height 1
checkbox input "true"
click at [759, 323] on div "Aanvraag voor [DATE] Plaatsingsadres: ALPHA MOTOR HOMES / OPKUIS, 9140 TEMSE, K…" at bounding box center [802, 468] width 1416 height 297
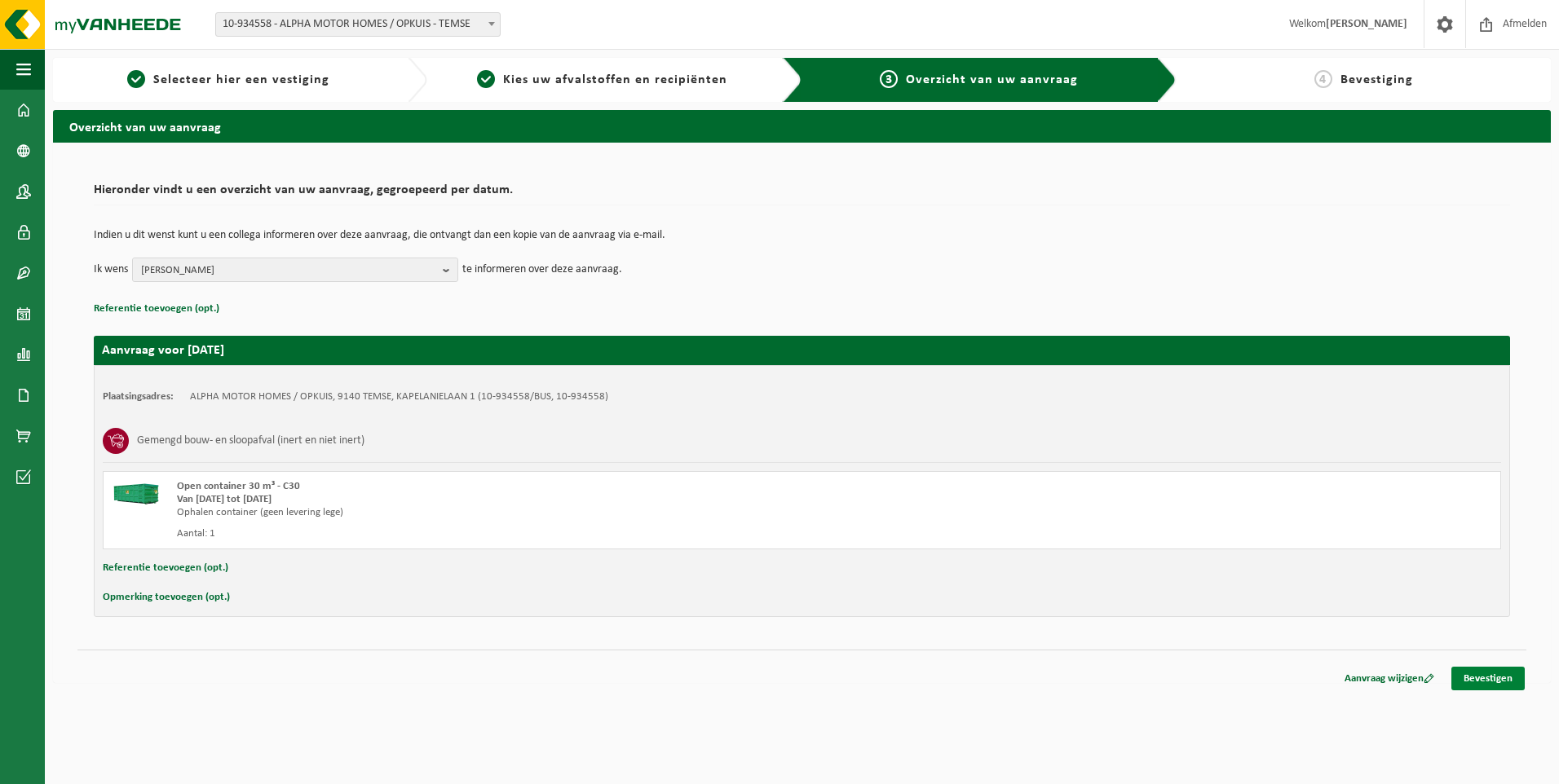
click at [1502, 675] on link "Bevestigen" at bounding box center [1487, 679] width 73 height 24
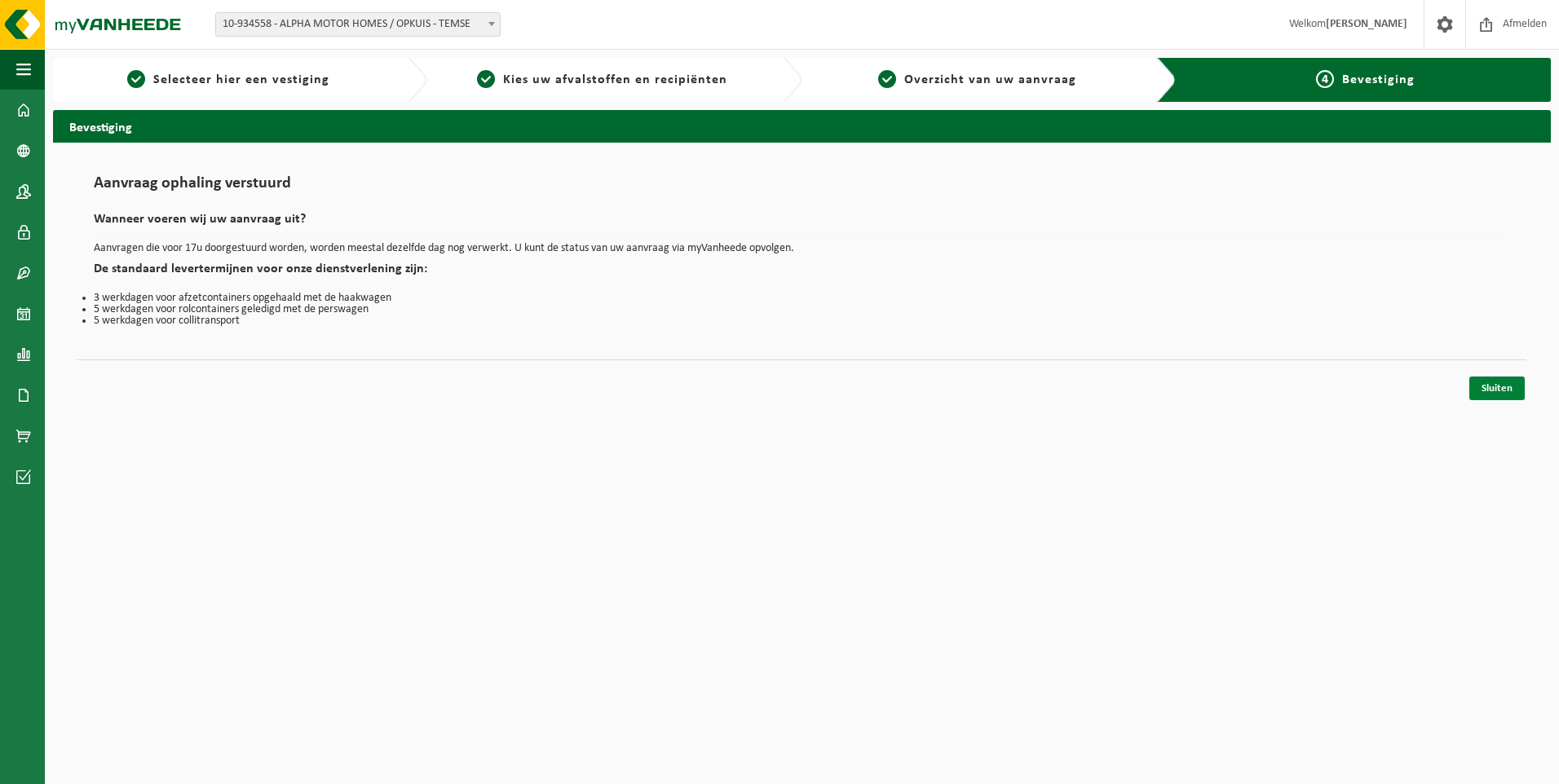
click at [1483, 392] on link "Sluiten" at bounding box center [1497, 389] width 55 height 24
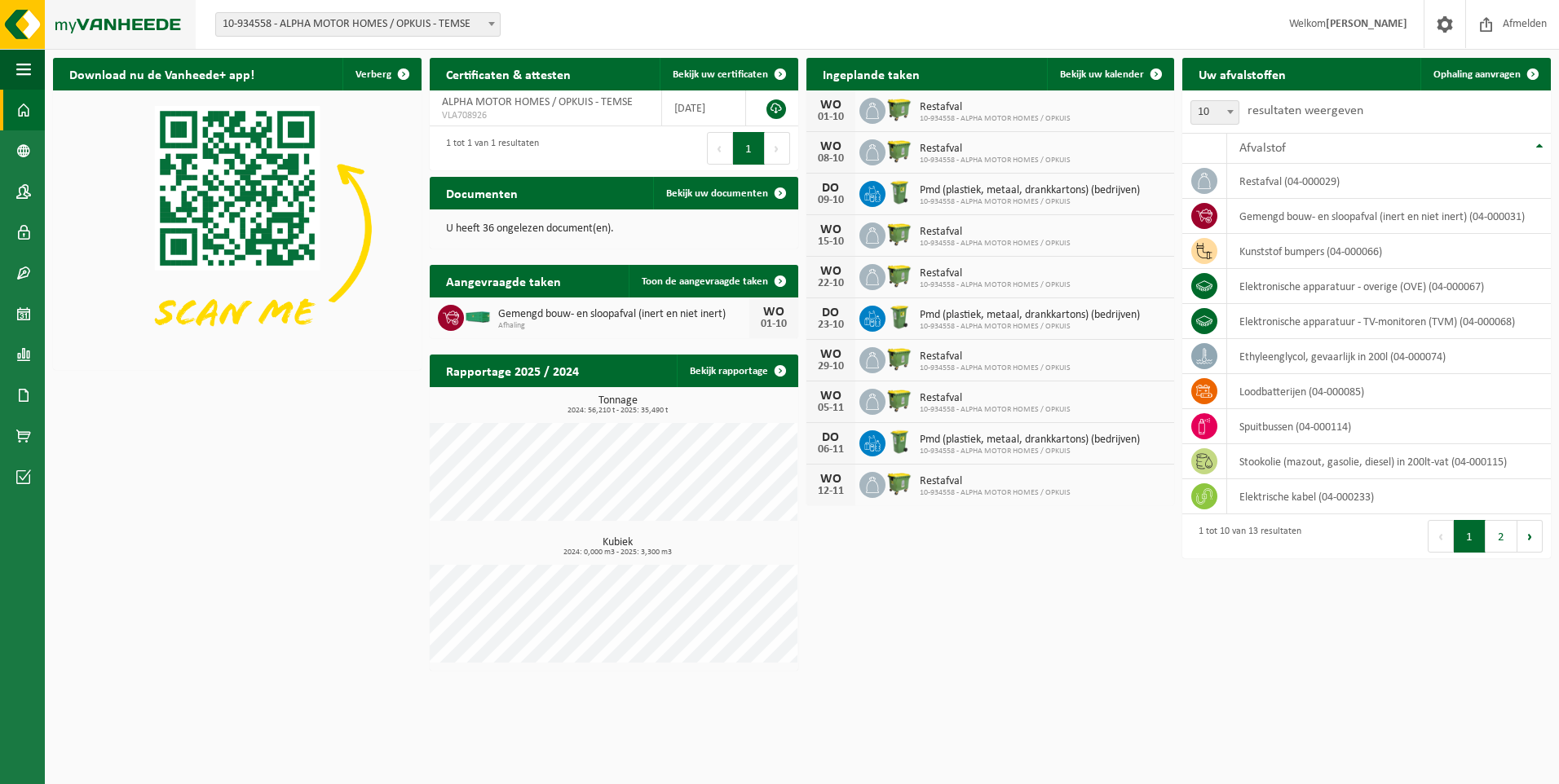
click at [78, 15] on img at bounding box center [97, 24] width 195 height 49
